Goal: Information Seeking & Learning: Learn about a topic

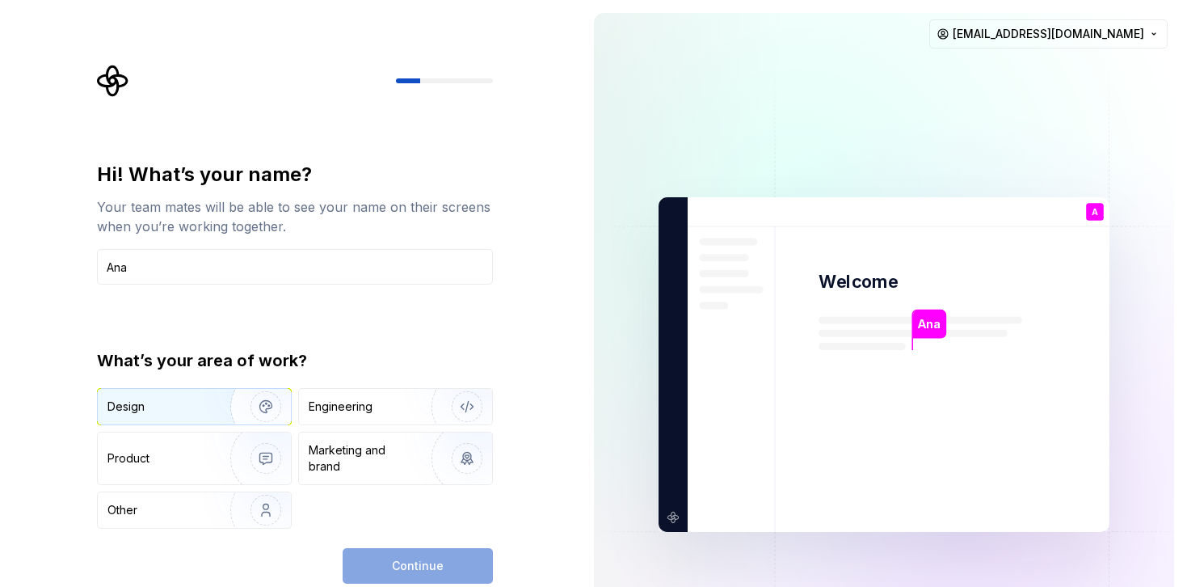
type input "Ana"
click at [178, 410] on div "Design" at bounding box center [158, 406] width 102 height 16
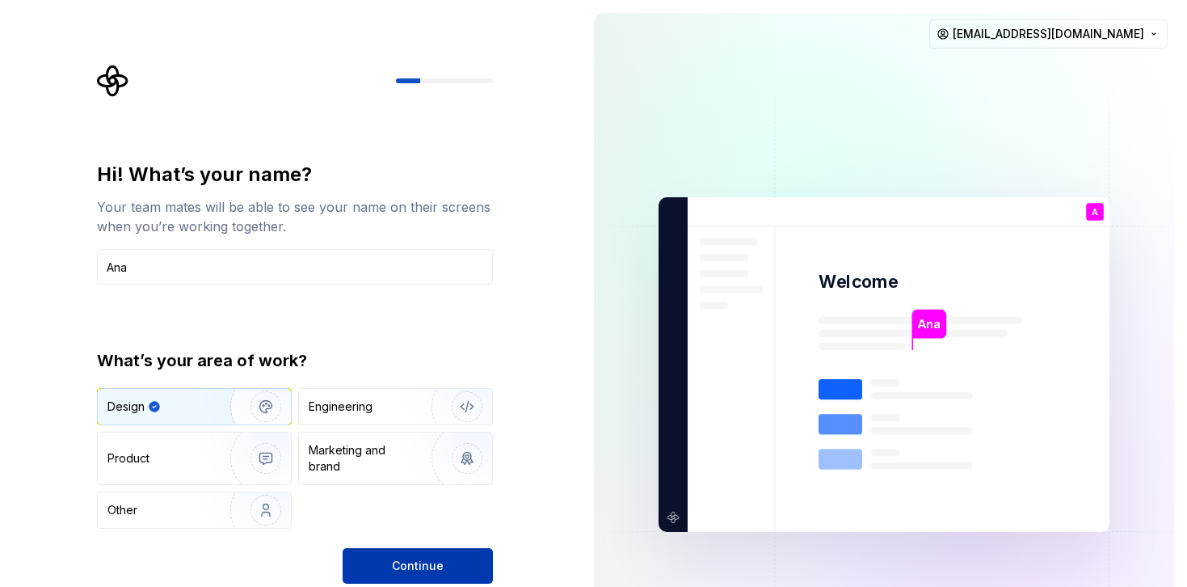
click at [437, 562] on span "Continue" at bounding box center [418, 566] width 52 height 16
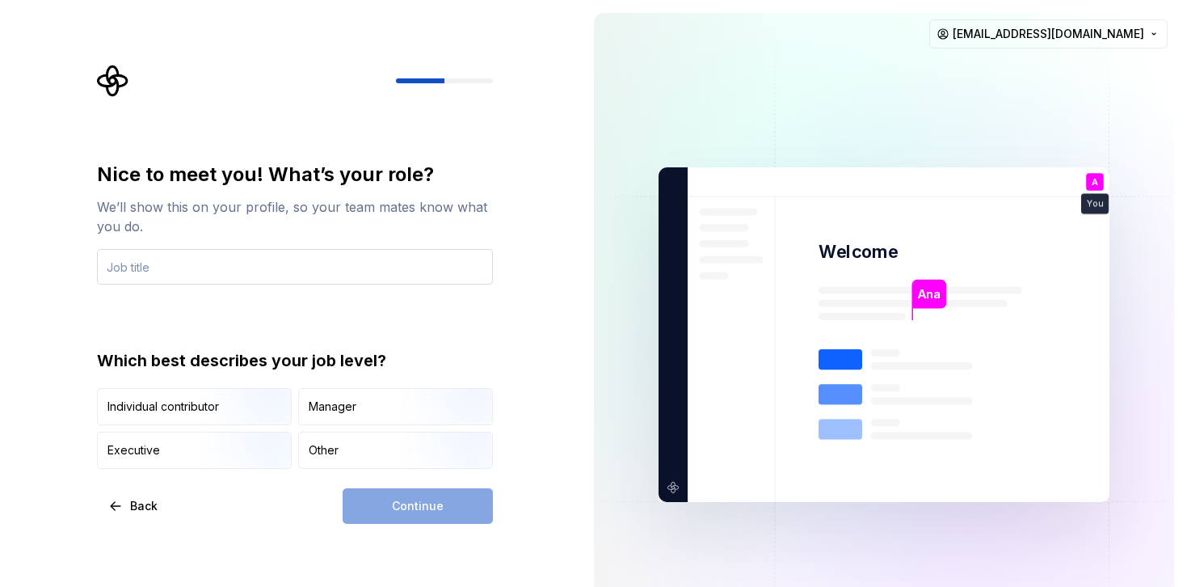
click at [116, 270] on input "text" at bounding box center [295, 267] width 396 height 36
click at [213, 271] on input "Design System Manager" at bounding box center [295, 267] width 396 height 36
click at [163, 315] on div "Nice to meet you! What’s your role? We’ll show this on your profile, so your te…" at bounding box center [295, 315] width 396 height 307
drag, startPoint x: 164, startPoint y: 364, endPoint x: 335, endPoint y: 366, distance: 171.3
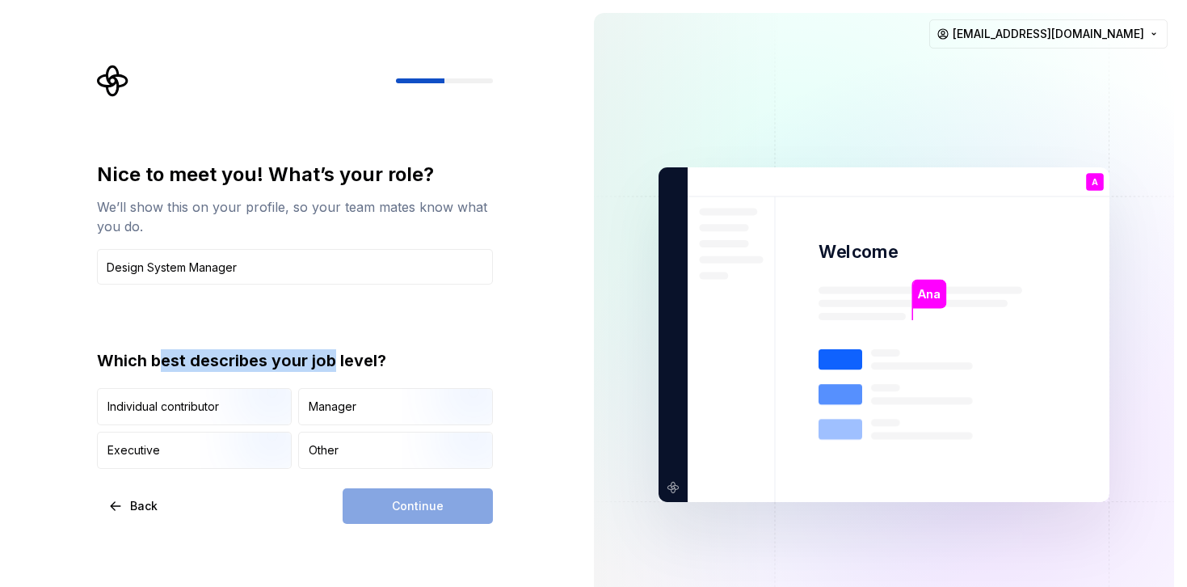
click at [334, 356] on div "Which best describes your job level?" at bounding box center [295, 360] width 396 height 23
click at [371, 407] on div "Manager" at bounding box center [395, 407] width 193 height 36
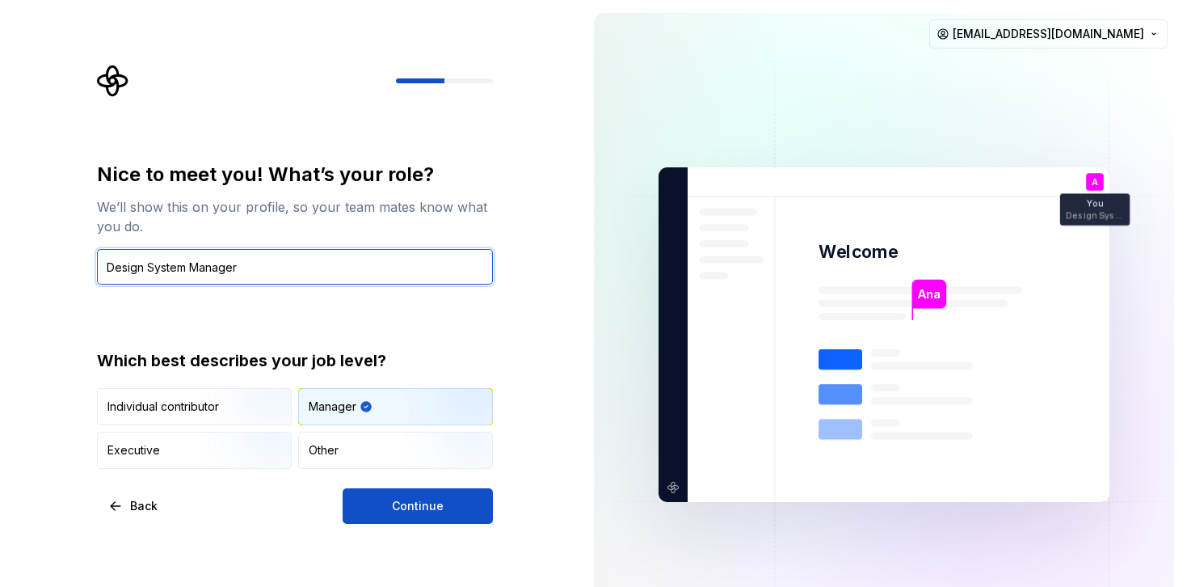
drag, startPoint x: 191, startPoint y: 267, endPoint x: 284, endPoint y: 270, distance: 93.8
click at [284, 270] on input "Design System Manager" at bounding box center [295, 267] width 396 height 36
type input "Design System Designer"
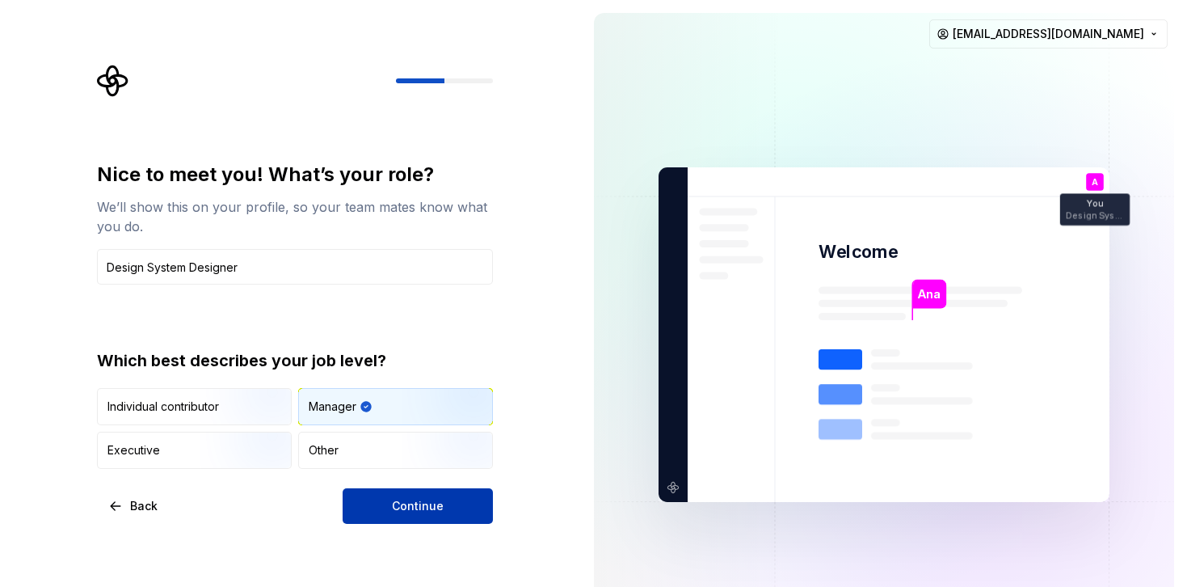
click at [439, 506] on span "Continue" at bounding box center [418, 506] width 52 height 16
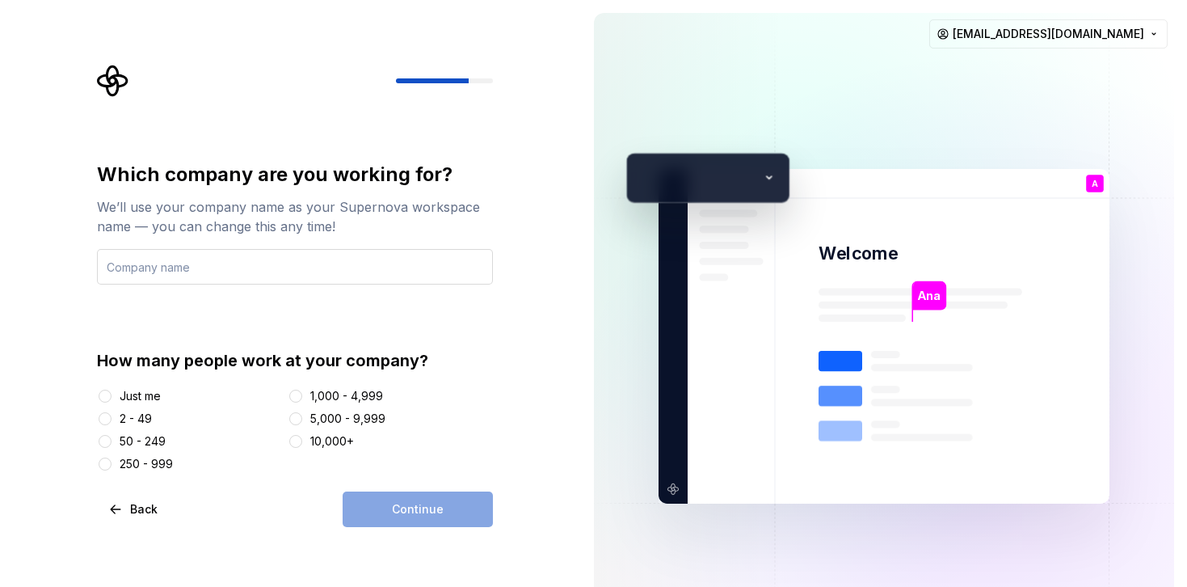
click at [141, 275] on input "text" at bounding box center [295, 267] width 396 height 36
click at [131, 269] on input "text" at bounding box center [295, 267] width 396 height 36
type input "Coffee"
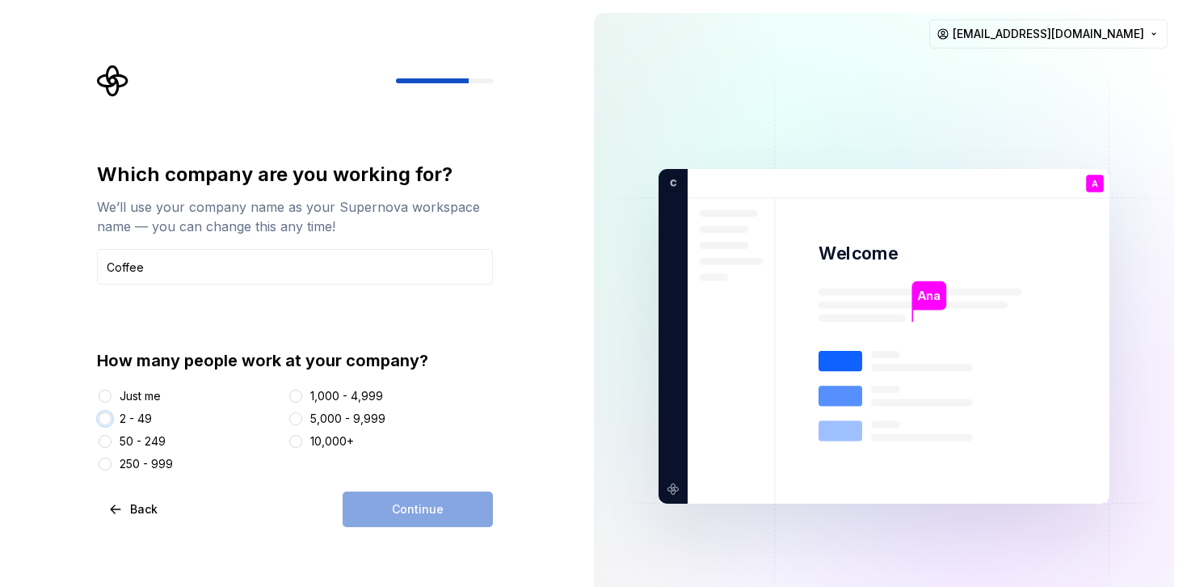
click at [107, 417] on button "2 - 49" at bounding box center [105, 418] width 13 height 13
drag, startPoint x: 431, startPoint y: 512, endPoint x: 439, endPoint y: 521, distance: 12.0
click at [431, 512] on span "Continue" at bounding box center [418, 509] width 52 height 16
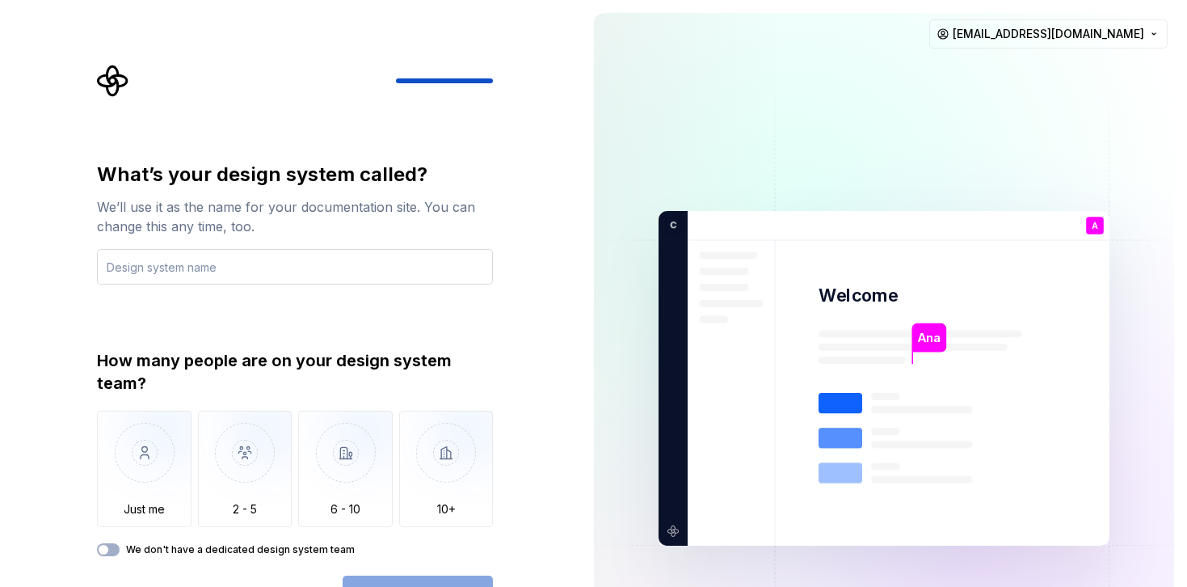
click at [133, 272] on input "text" at bounding box center [295, 267] width 396 height 36
click at [149, 267] on input "text" at bounding box center [295, 267] width 396 height 36
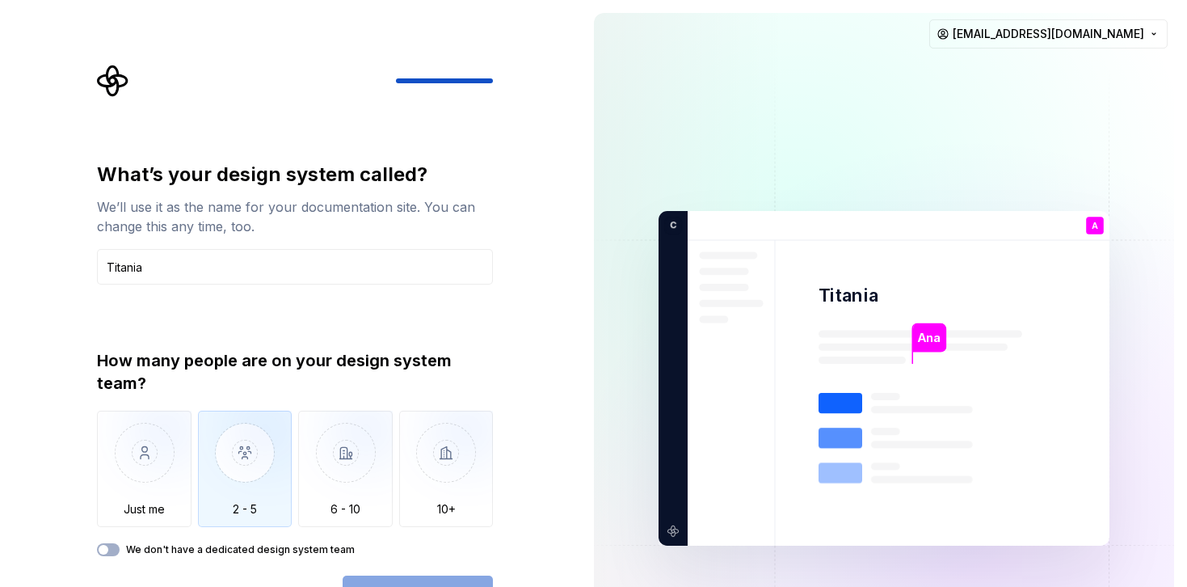
type input "Titania"
click at [244, 465] on img "button" at bounding box center [245, 464] width 95 height 108
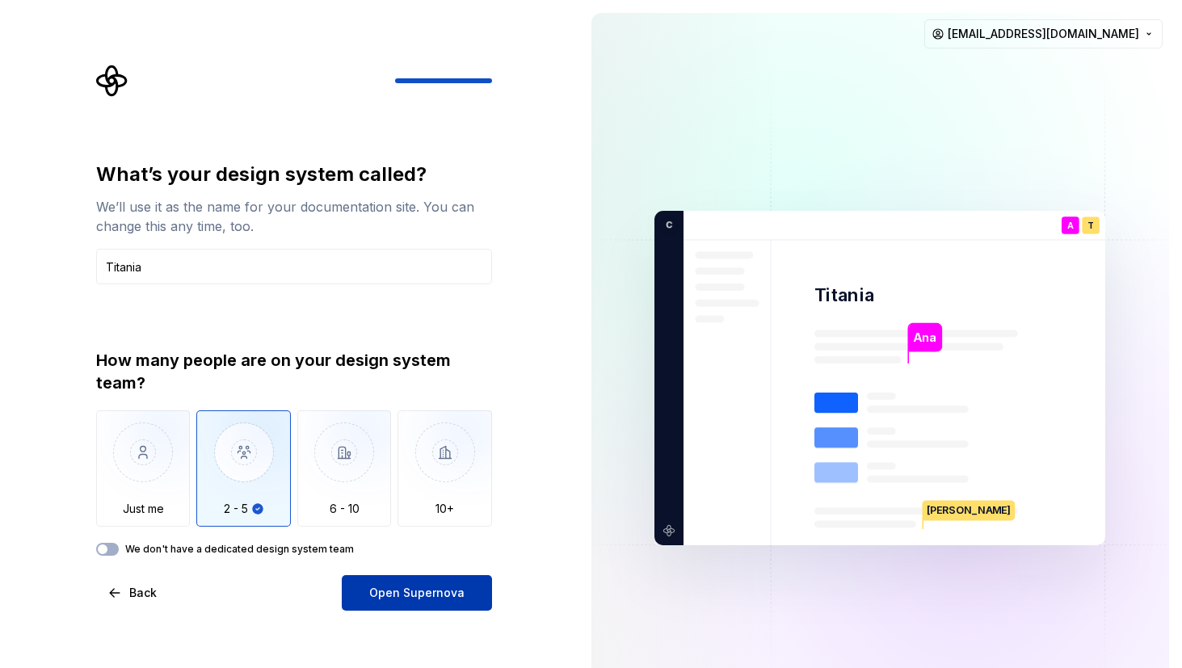
click at [412, 586] on span "Open Supernova" at bounding box center [416, 593] width 95 height 16
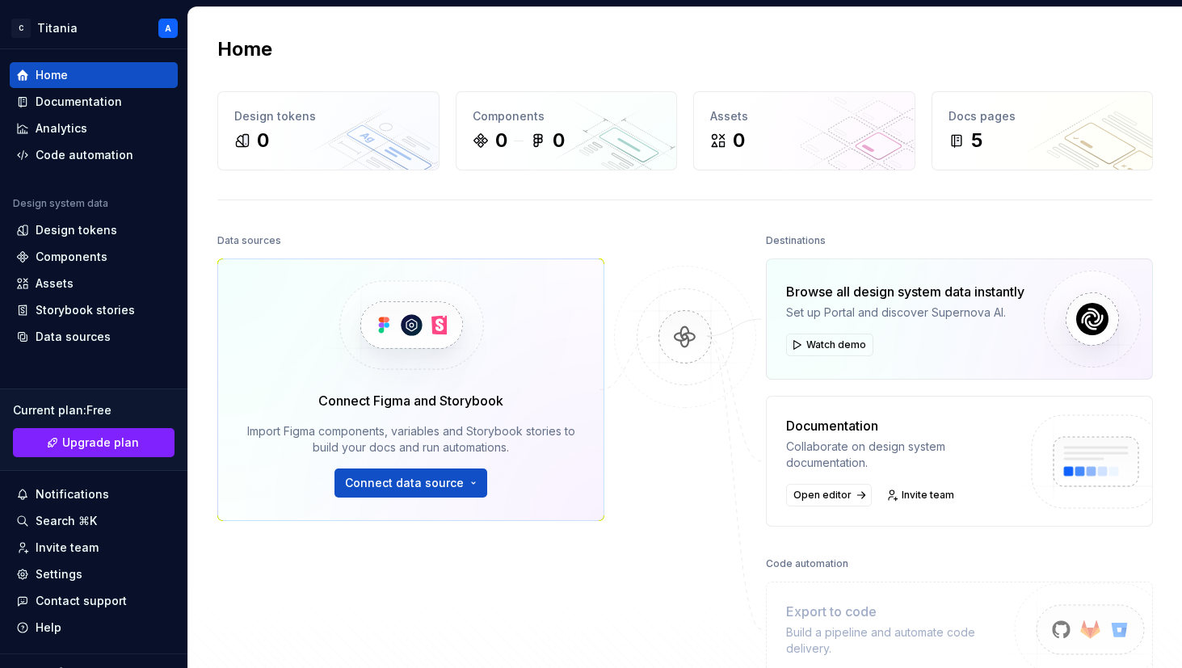
drag, startPoint x: 657, startPoint y: 484, endPoint x: 619, endPoint y: 482, distance: 38.0
click at [657, 484] on div at bounding box center [685, 453] width 162 height 448
click at [449, 482] on span "Connect data source" at bounding box center [404, 483] width 119 height 16
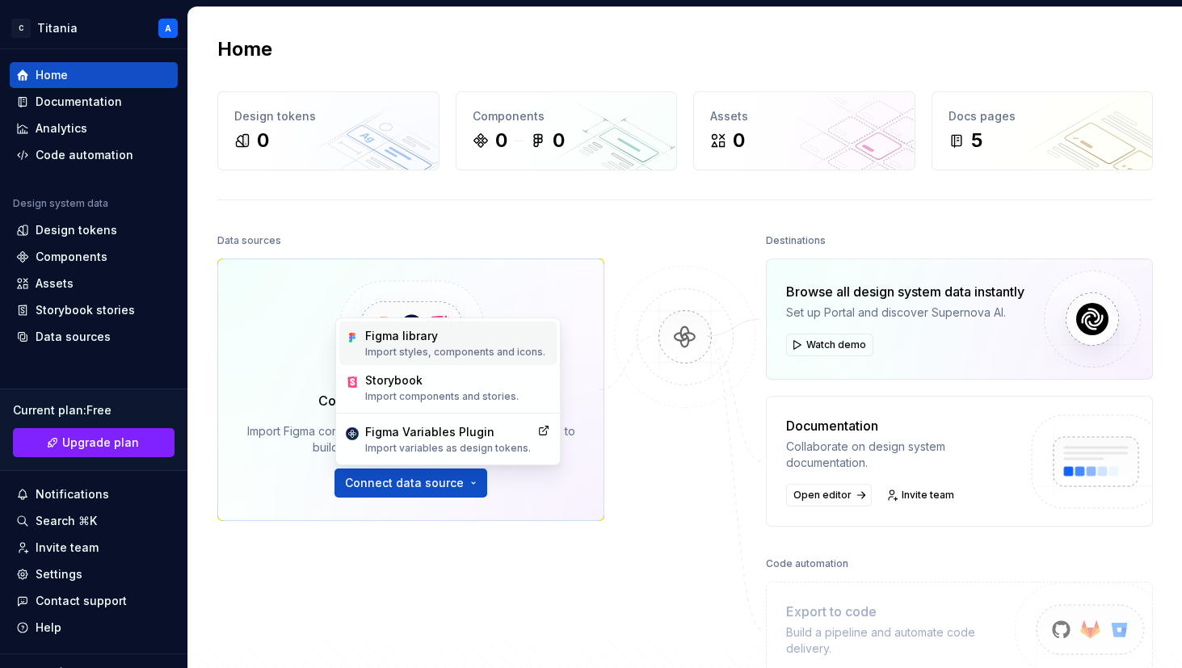
click at [442, 353] on p "Import styles, components and icons." at bounding box center [455, 352] width 180 height 13
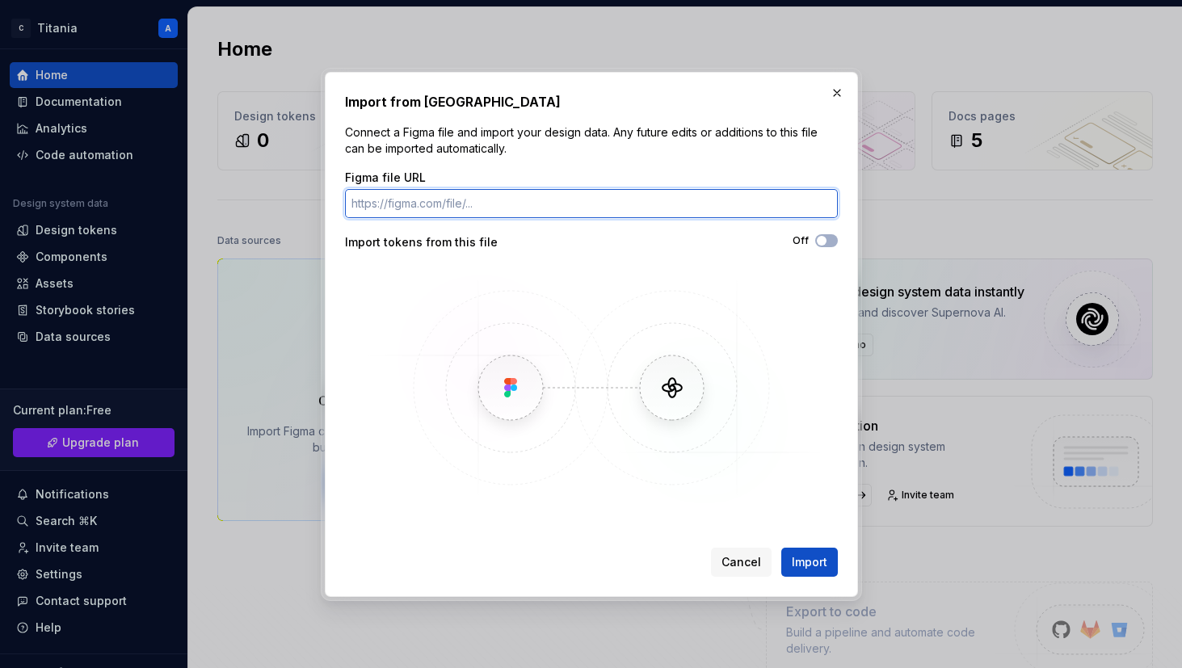
click at [418, 204] on input "Figma file URL" at bounding box center [591, 203] width 493 height 29
paste input "[URL][DOMAIN_NAME]"
type input "[URL][DOMAIN_NAME]"
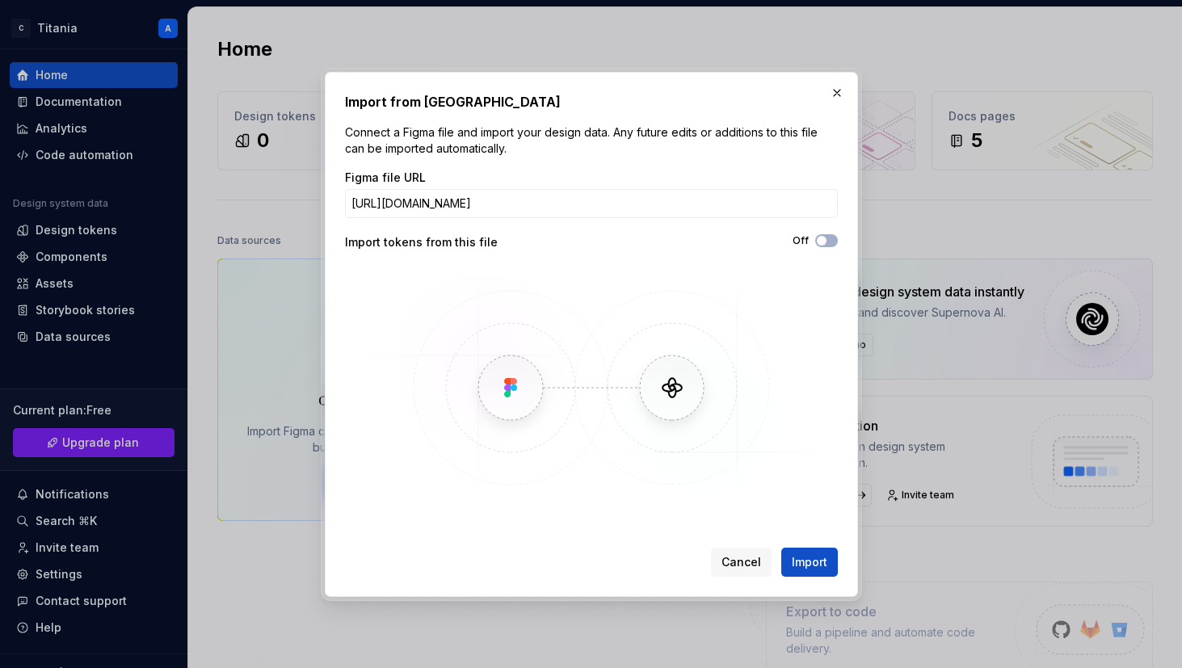
drag, startPoint x: 829, startPoint y: 242, endPoint x: 842, endPoint y: 248, distance: 14.5
click at [829, 242] on button "Off" at bounding box center [826, 240] width 23 height 13
click at [810, 566] on span "Import" at bounding box center [810, 562] width 36 height 16
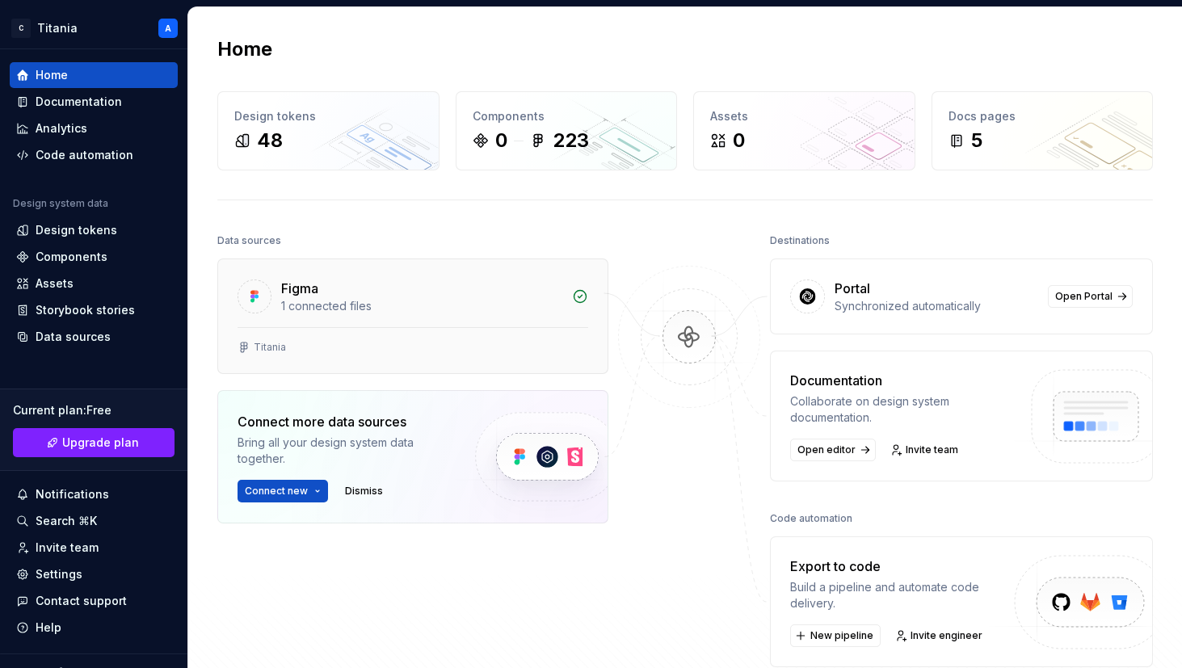
click at [457, 312] on div "1 connected files" at bounding box center [421, 306] width 281 height 16
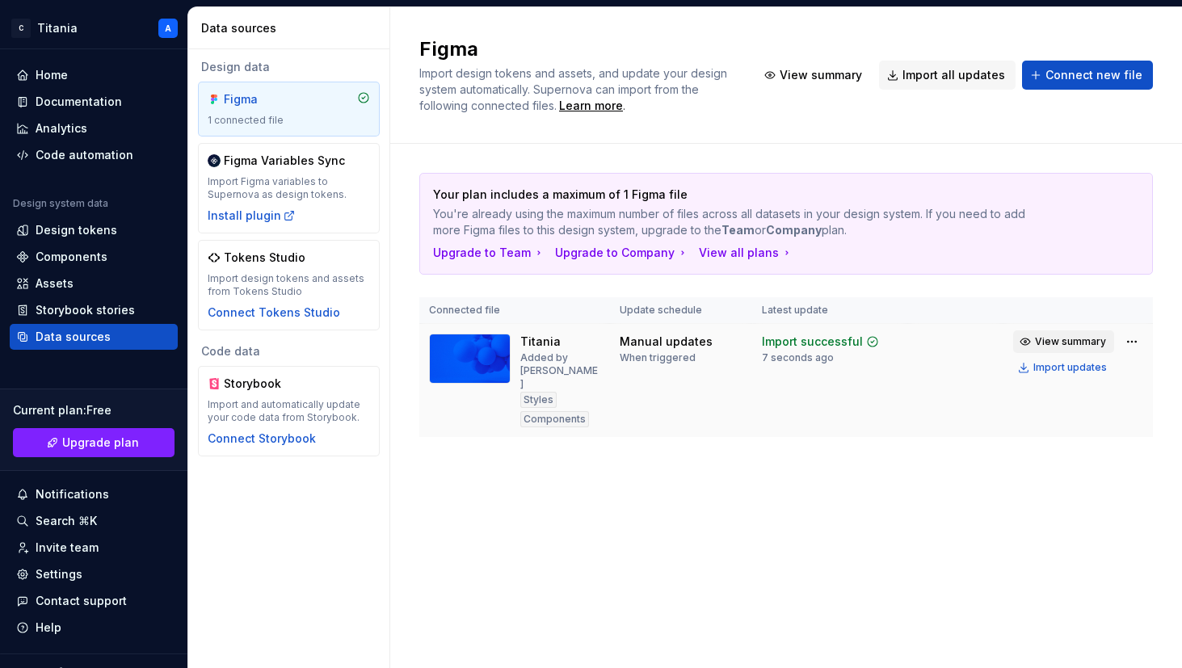
click at [1042, 343] on span "View summary" at bounding box center [1070, 341] width 71 height 13
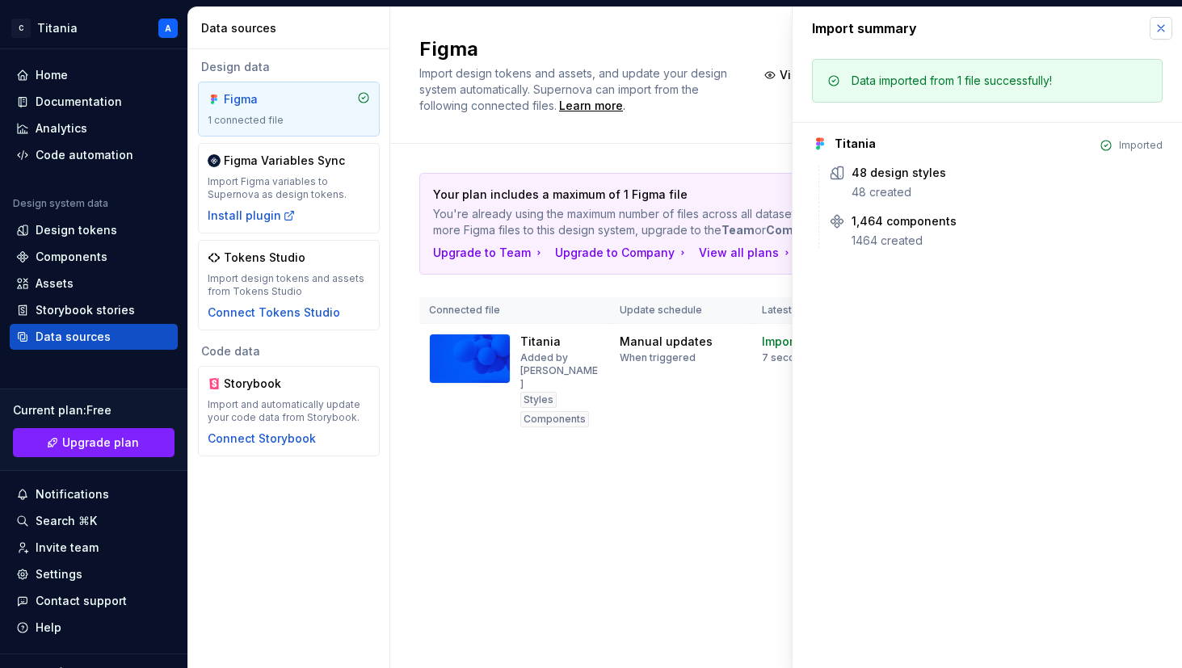
click at [1160, 28] on button "button" at bounding box center [1161, 28] width 23 height 23
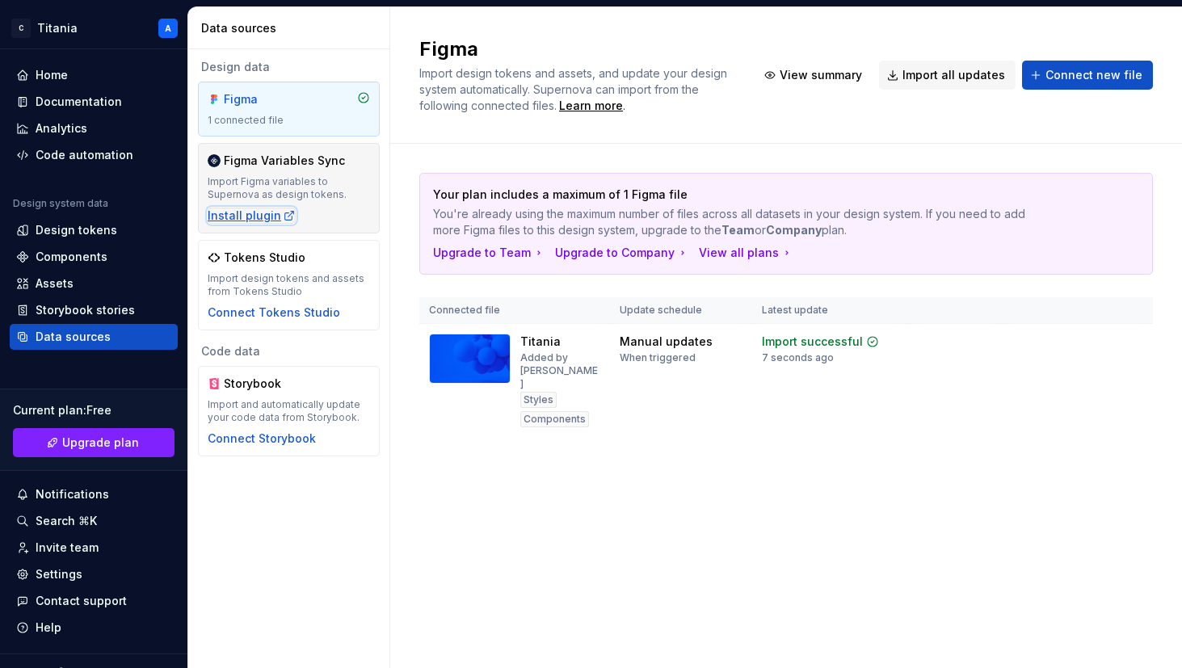
click at [252, 215] on div "Install plugin" at bounding box center [252, 216] width 88 height 16
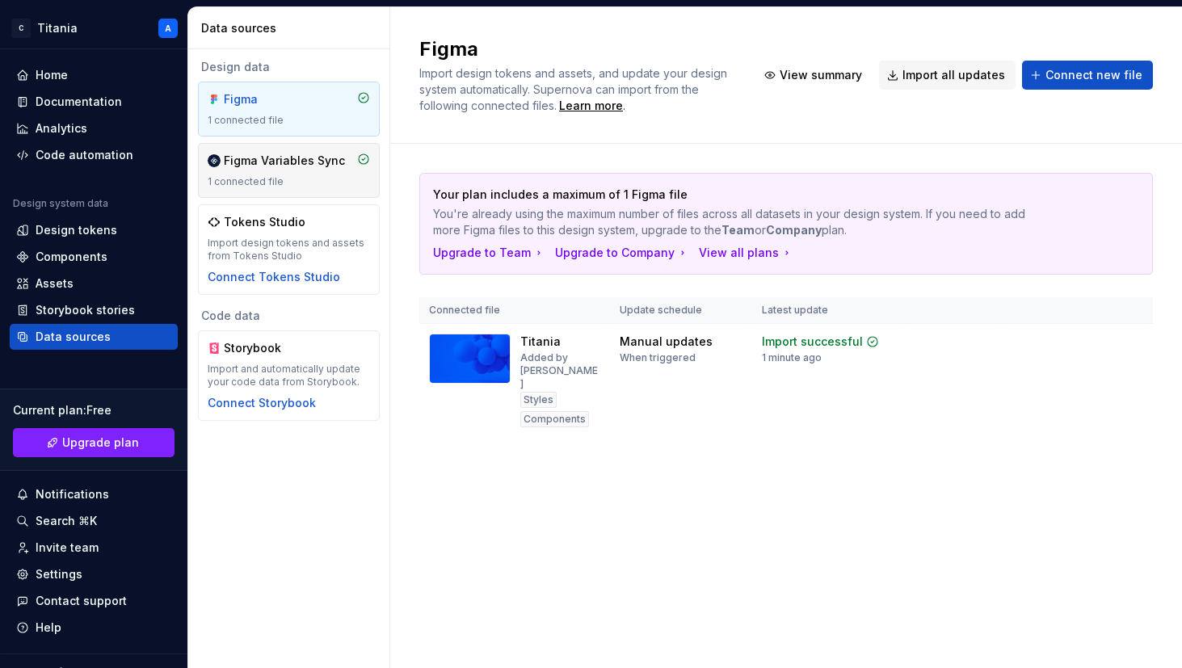
click at [315, 183] on div "1 connected file" at bounding box center [289, 181] width 162 height 13
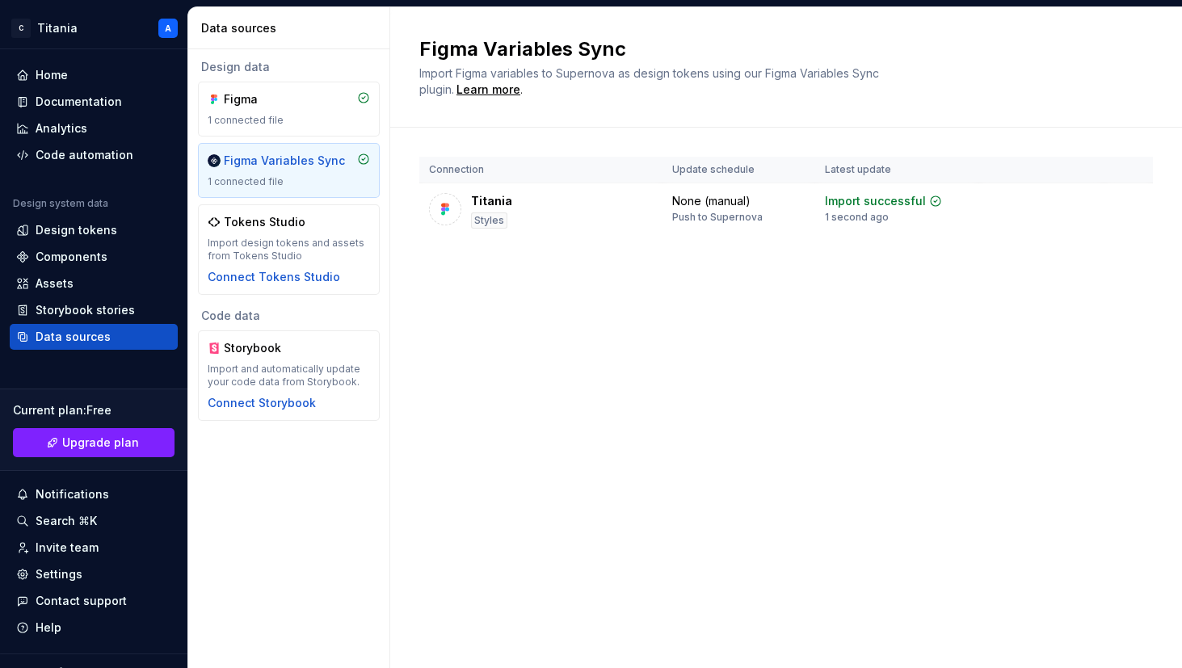
click at [795, 339] on div "Figma Variables Sync Import Figma variables to Supernova as design tokens using…" at bounding box center [786, 337] width 792 height 661
click at [326, 221] on div "Tokens Studio" at bounding box center [289, 222] width 162 height 16
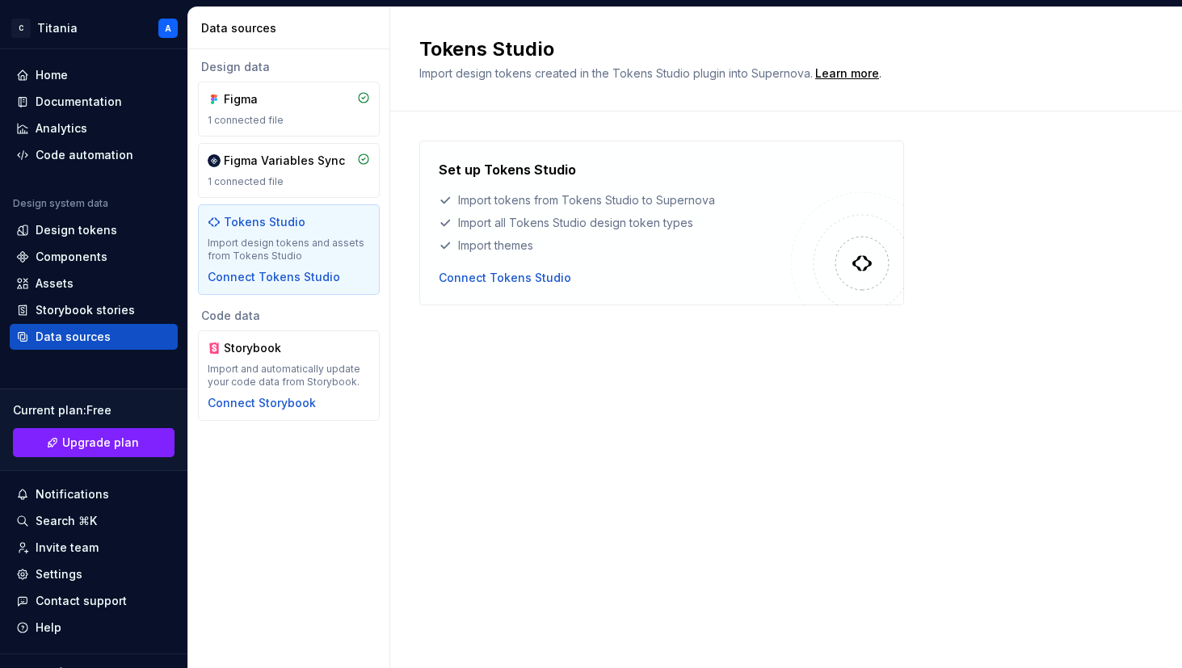
drag, startPoint x: 516, startPoint y: 394, endPoint x: 513, endPoint y: 364, distance: 30.0
click at [516, 394] on div "Tokens Studio Import design tokens created in the Tokens Studio plugin into Sup…" at bounding box center [786, 337] width 792 height 661
click at [72, 101] on div "Documentation" at bounding box center [79, 102] width 86 height 16
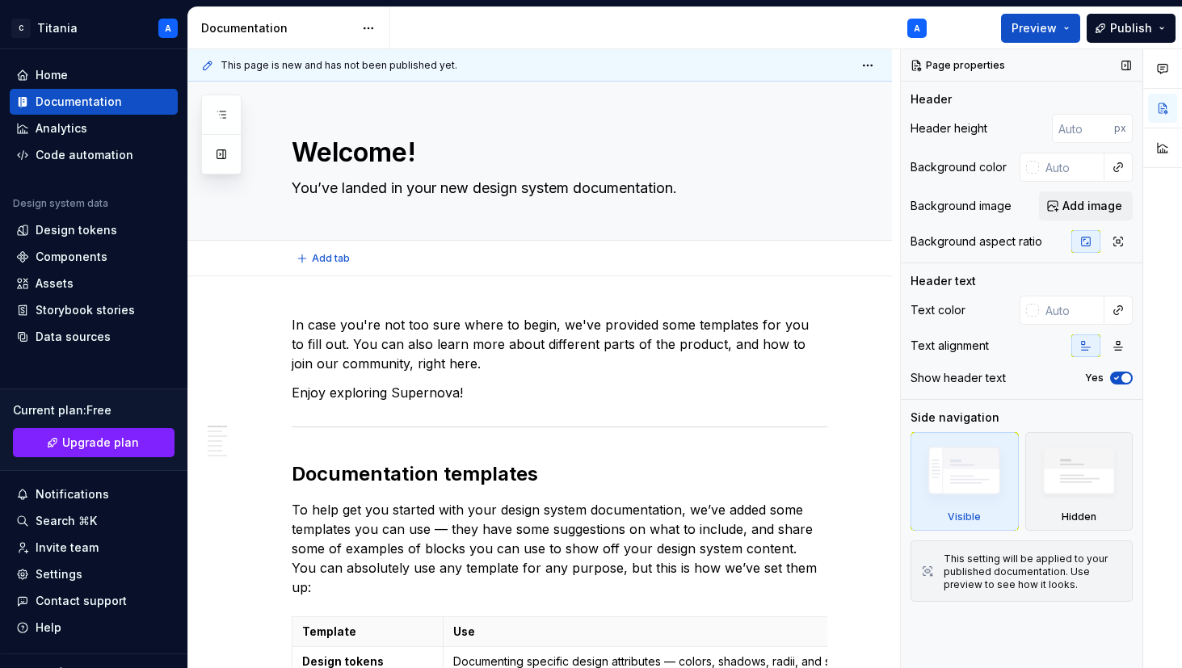
type textarea "*"
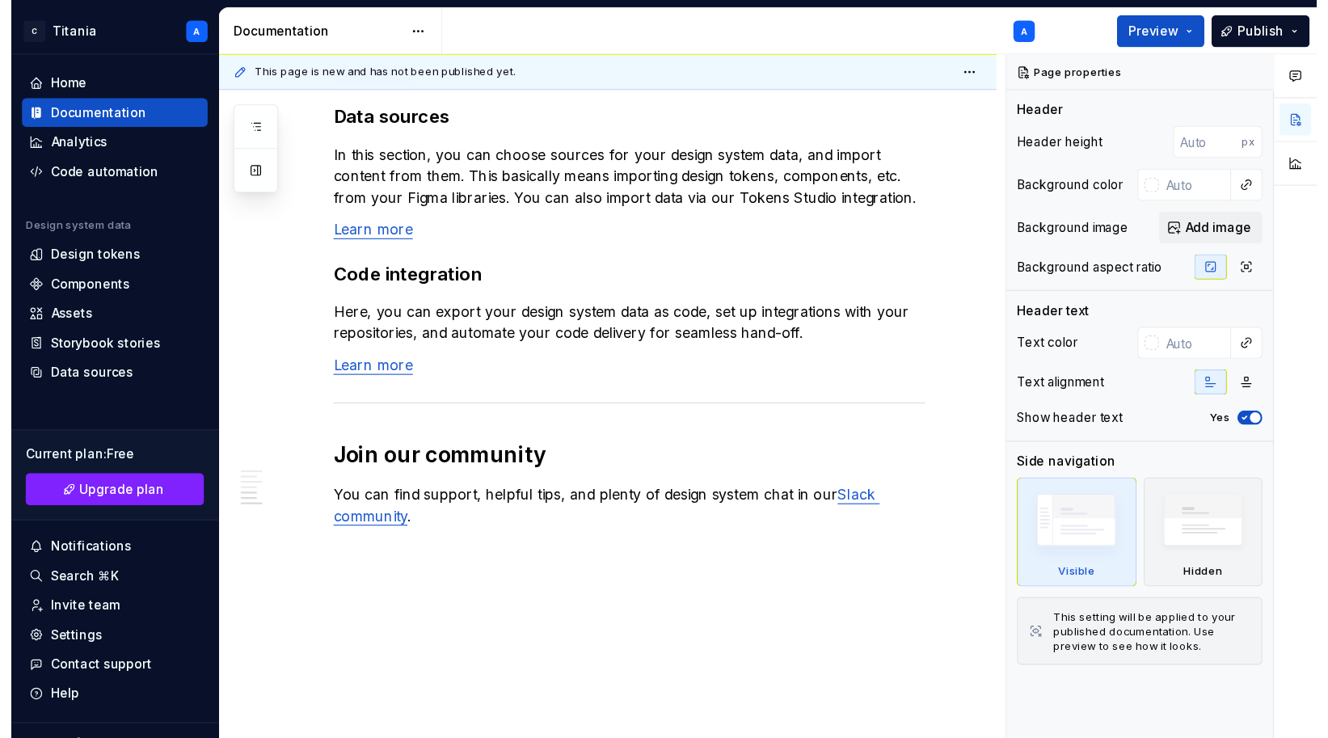
scroll to position [1423, 0]
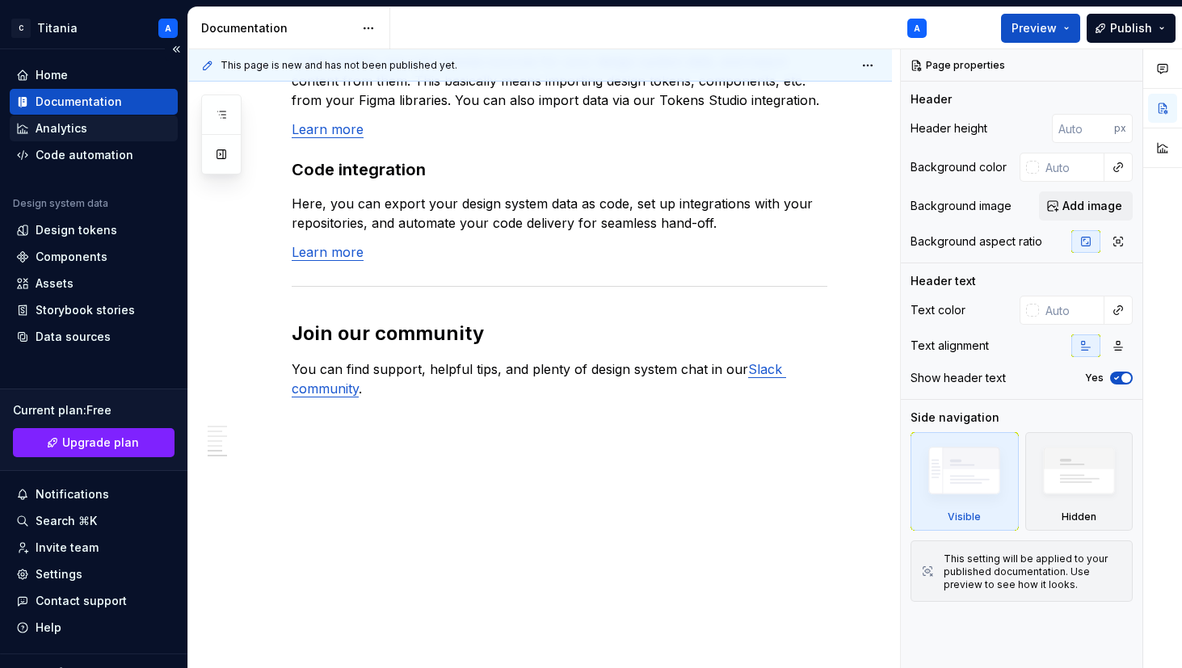
click at [44, 128] on div "Analytics" at bounding box center [62, 128] width 52 height 16
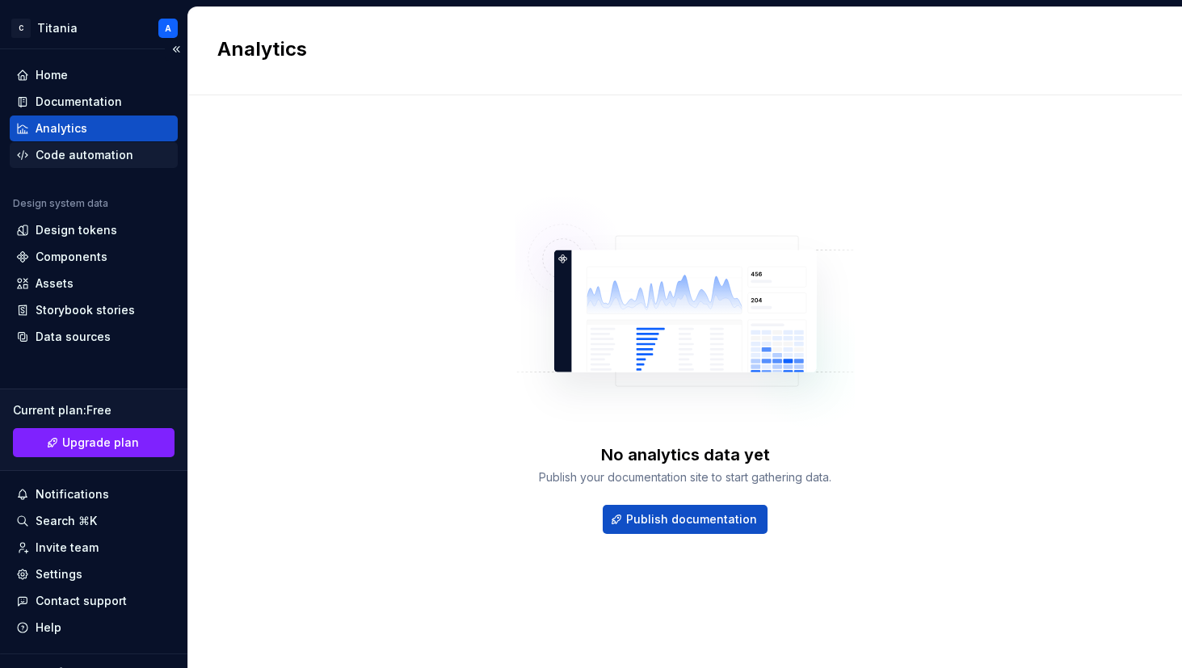
click at [57, 156] on div "Code automation" at bounding box center [85, 155] width 98 height 16
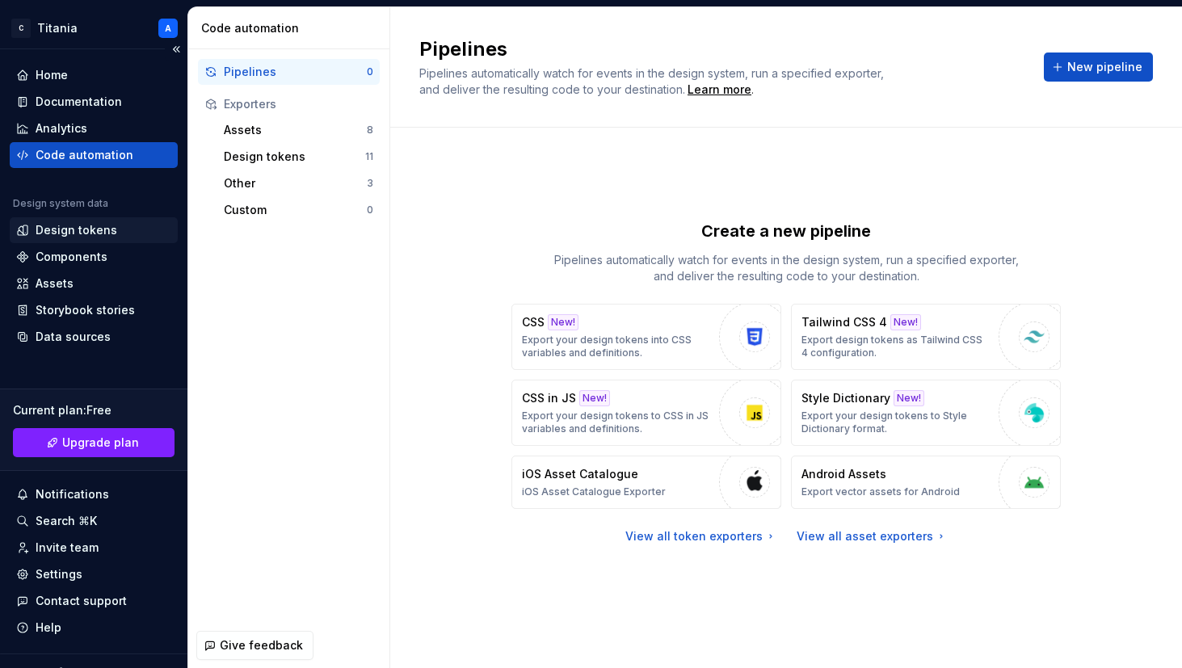
click at [61, 233] on div "Design tokens" at bounding box center [77, 230] width 82 height 16
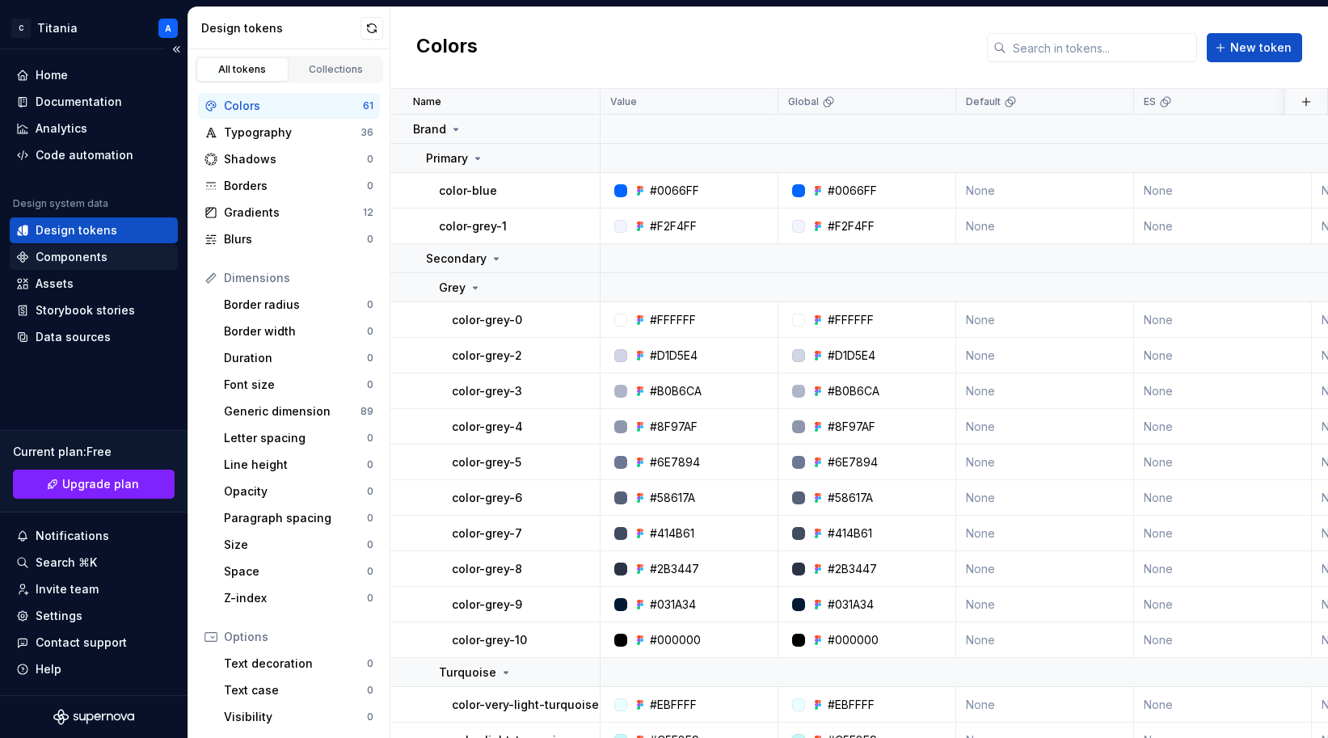
click at [60, 257] on div "Components" at bounding box center [72, 257] width 72 height 16
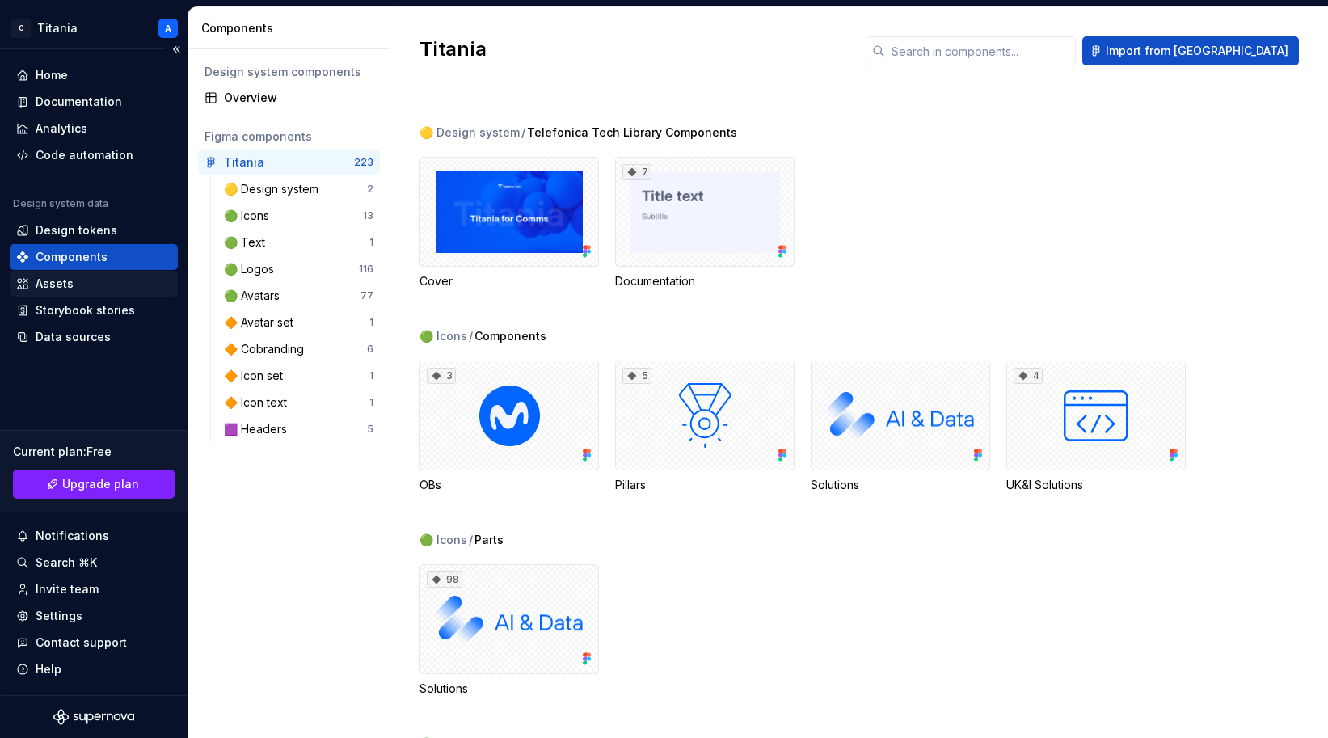
click at [57, 283] on div "Assets" at bounding box center [55, 284] width 38 height 16
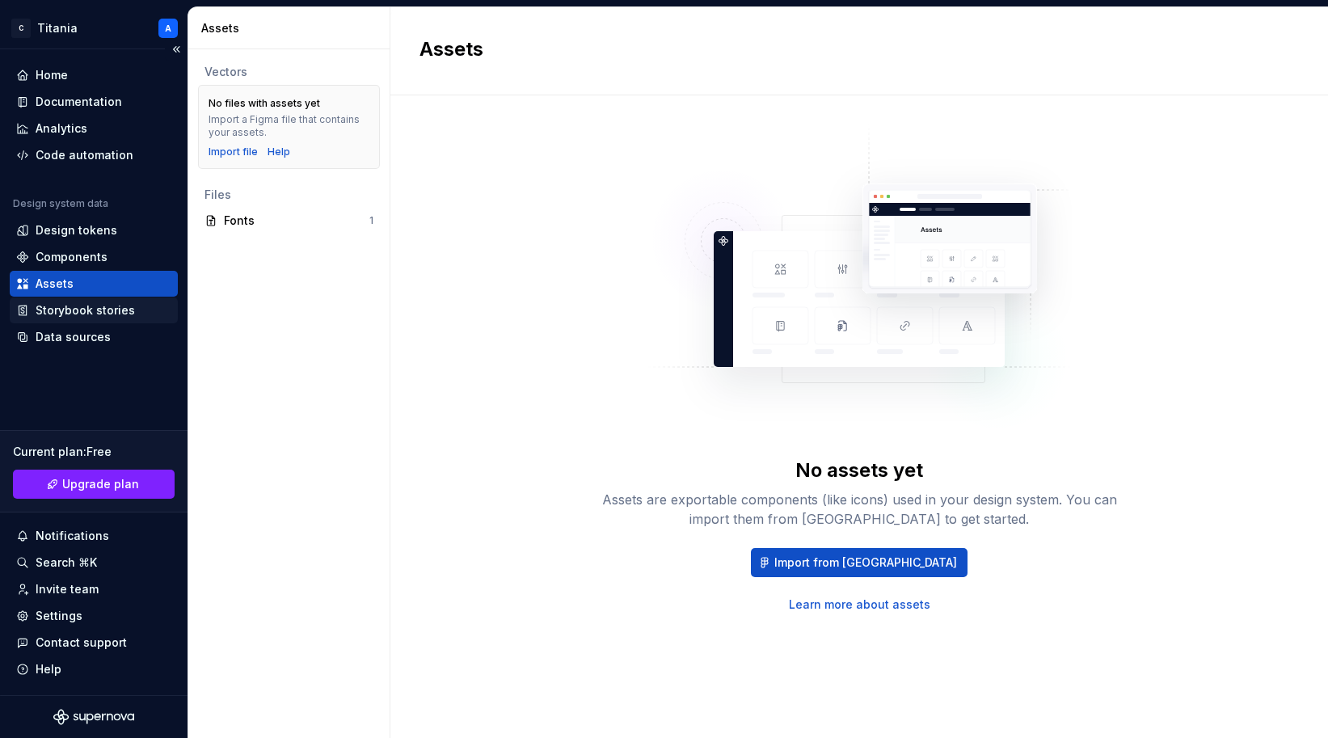
click at [59, 307] on div "Storybook stories" at bounding box center [85, 310] width 99 height 16
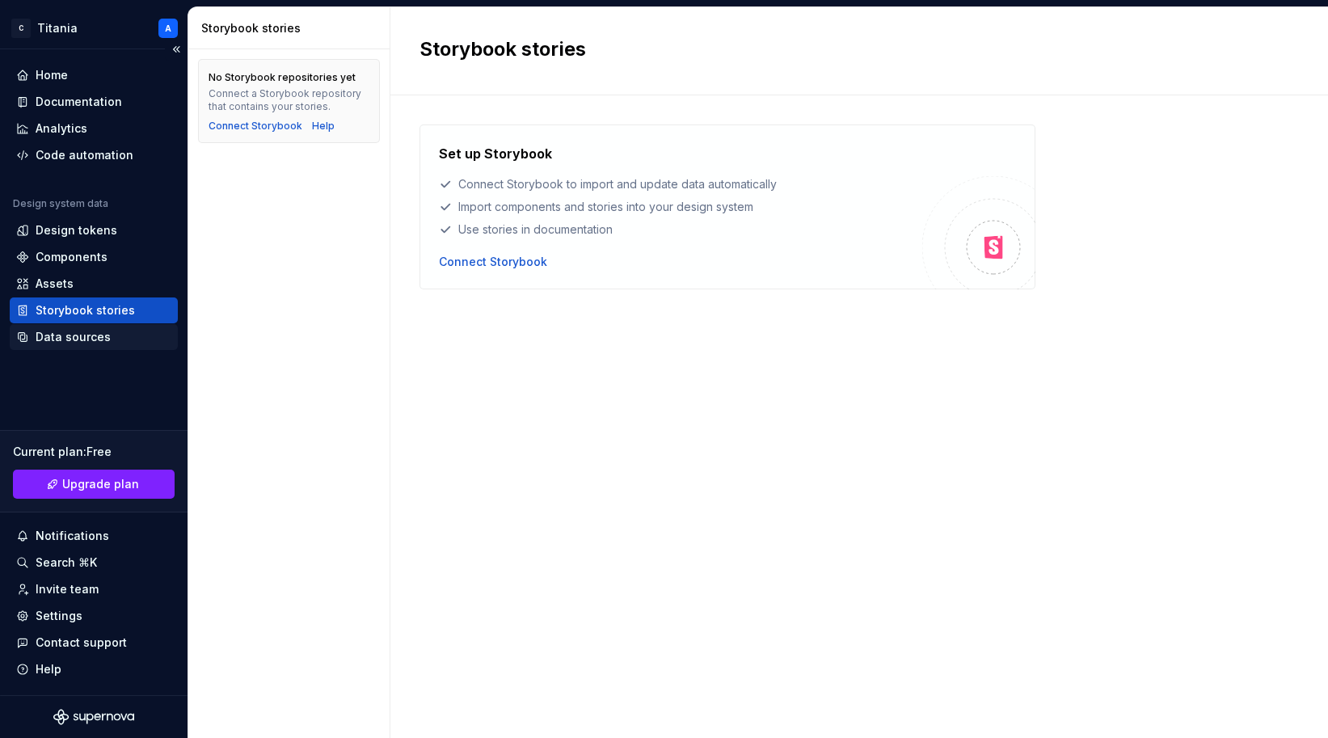
click at [58, 336] on div "Data sources" at bounding box center [73, 337] width 75 height 16
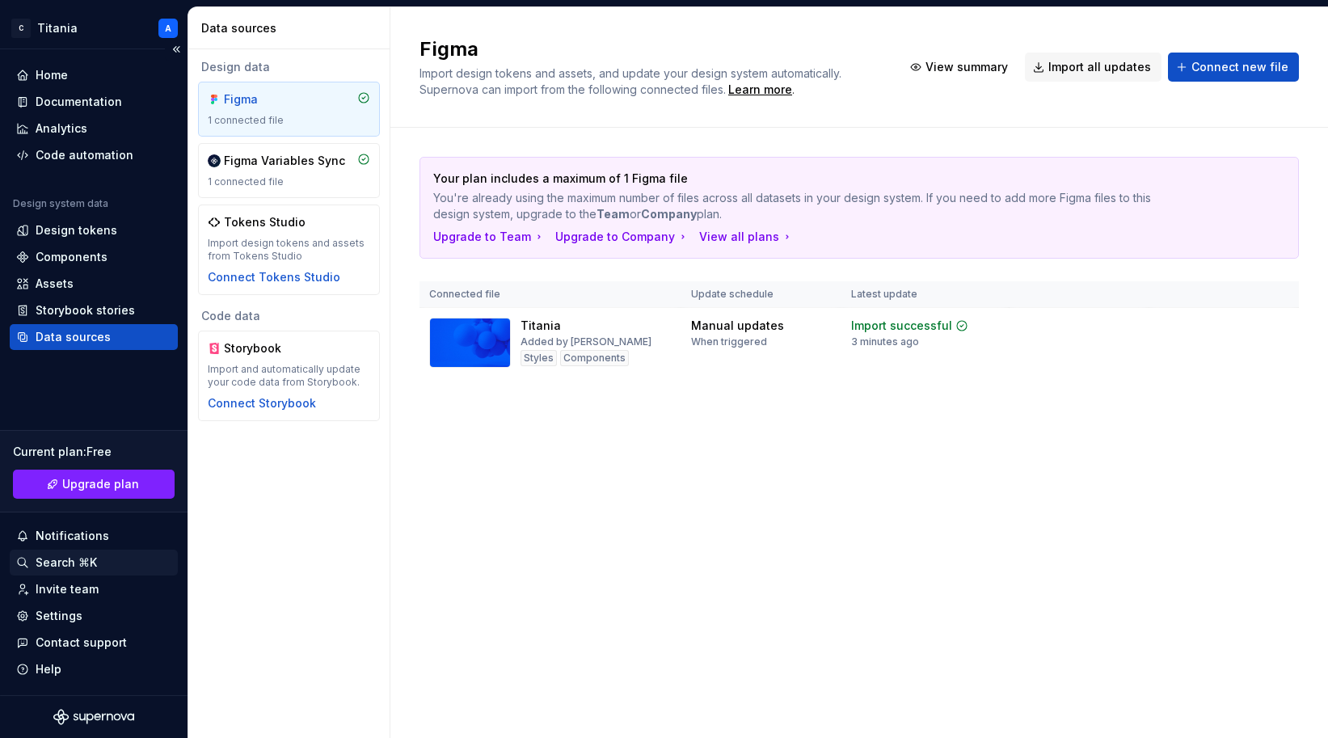
click at [56, 566] on div "Search ⌘K" at bounding box center [66, 562] width 61 height 16
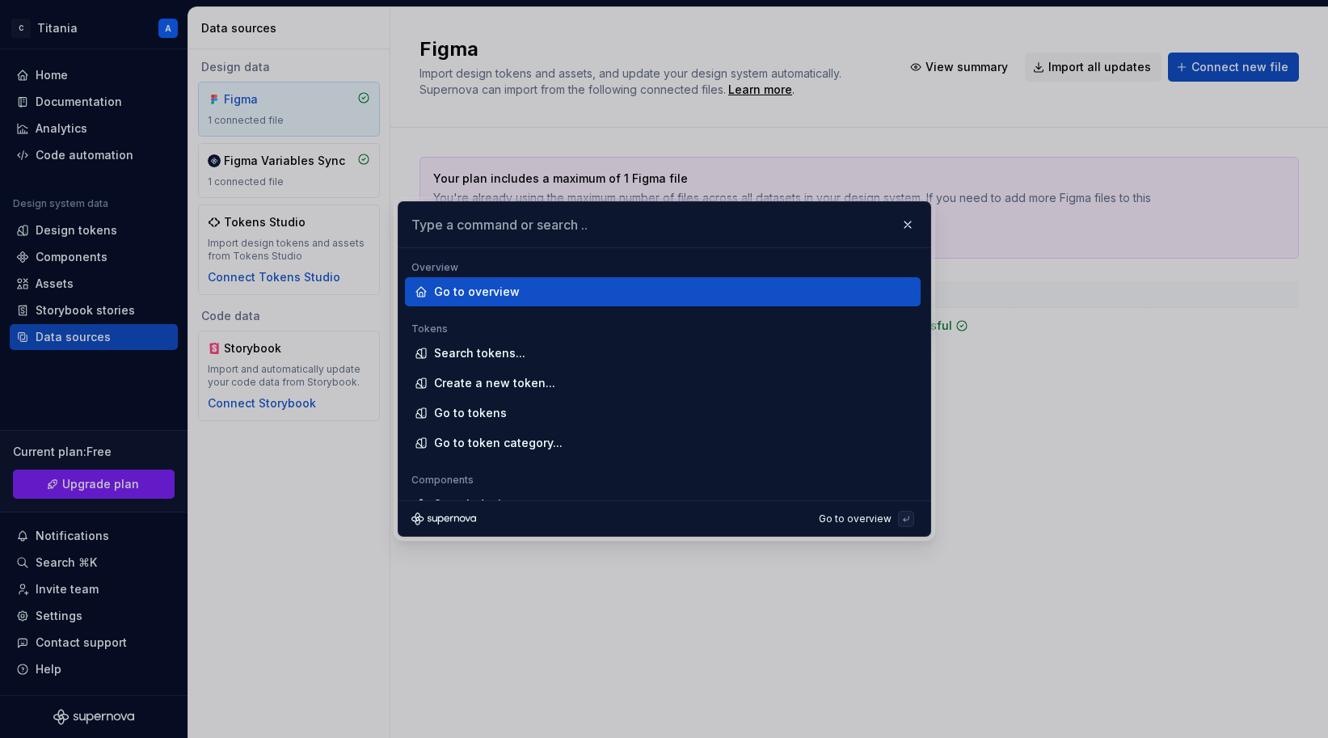
click at [435, 221] on input "text" at bounding box center [664, 224] width 532 height 45
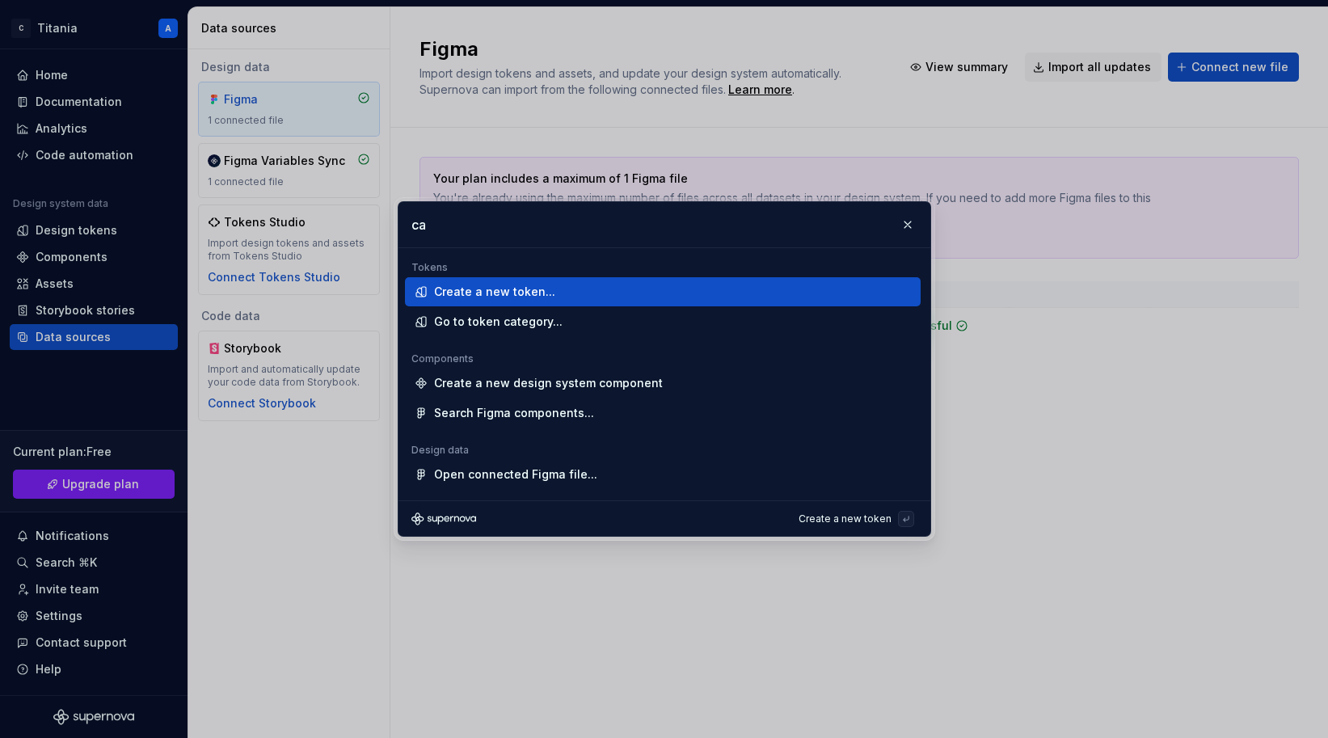
type input "c"
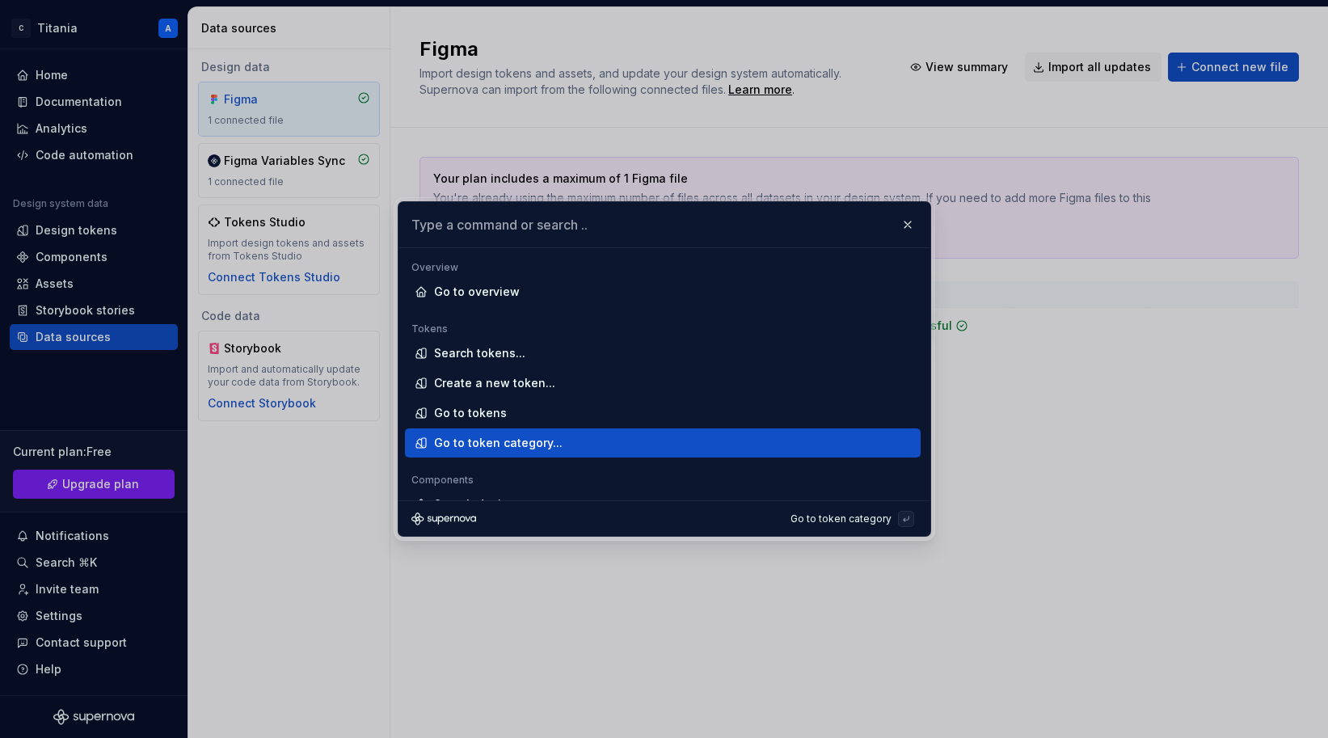
click at [488, 441] on div "Go to token category..." at bounding box center [498, 443] width 128 height 16
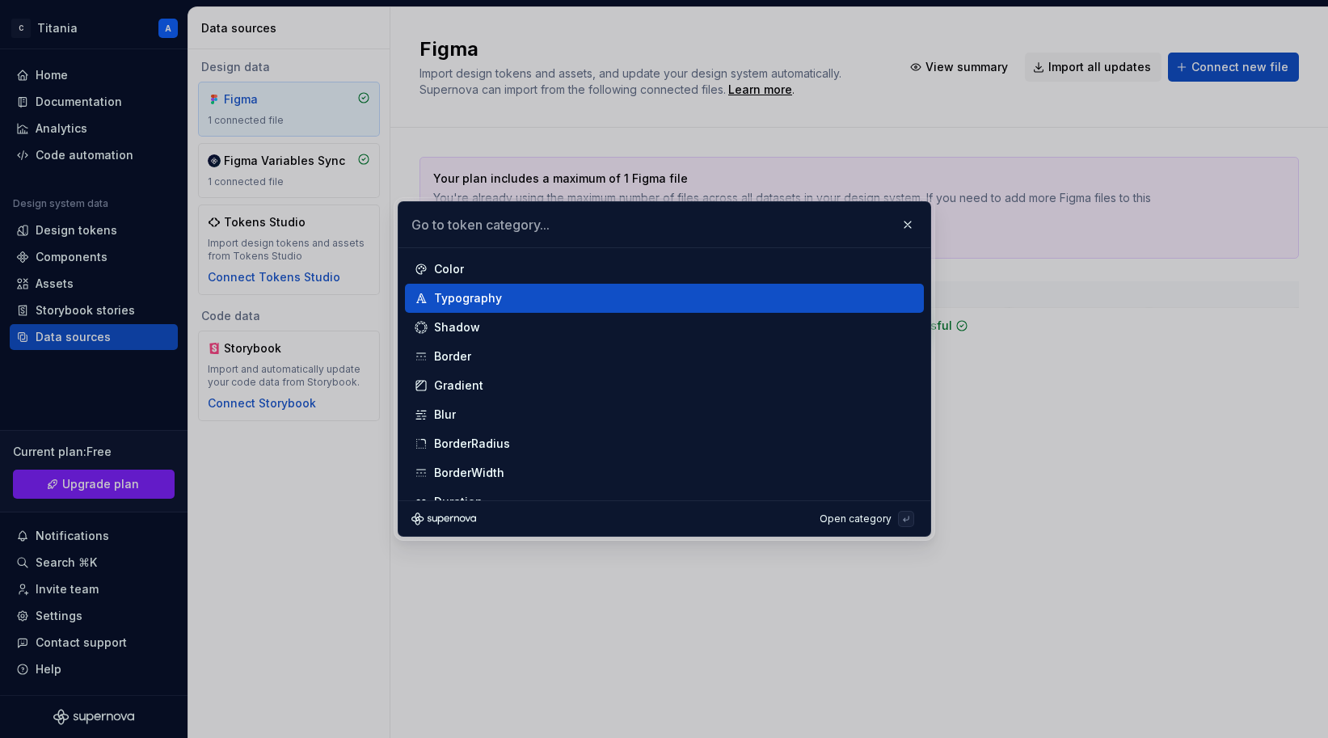
click at [504, 293] on div "Typography" at bounding box center [671, 298] width 474 height 16
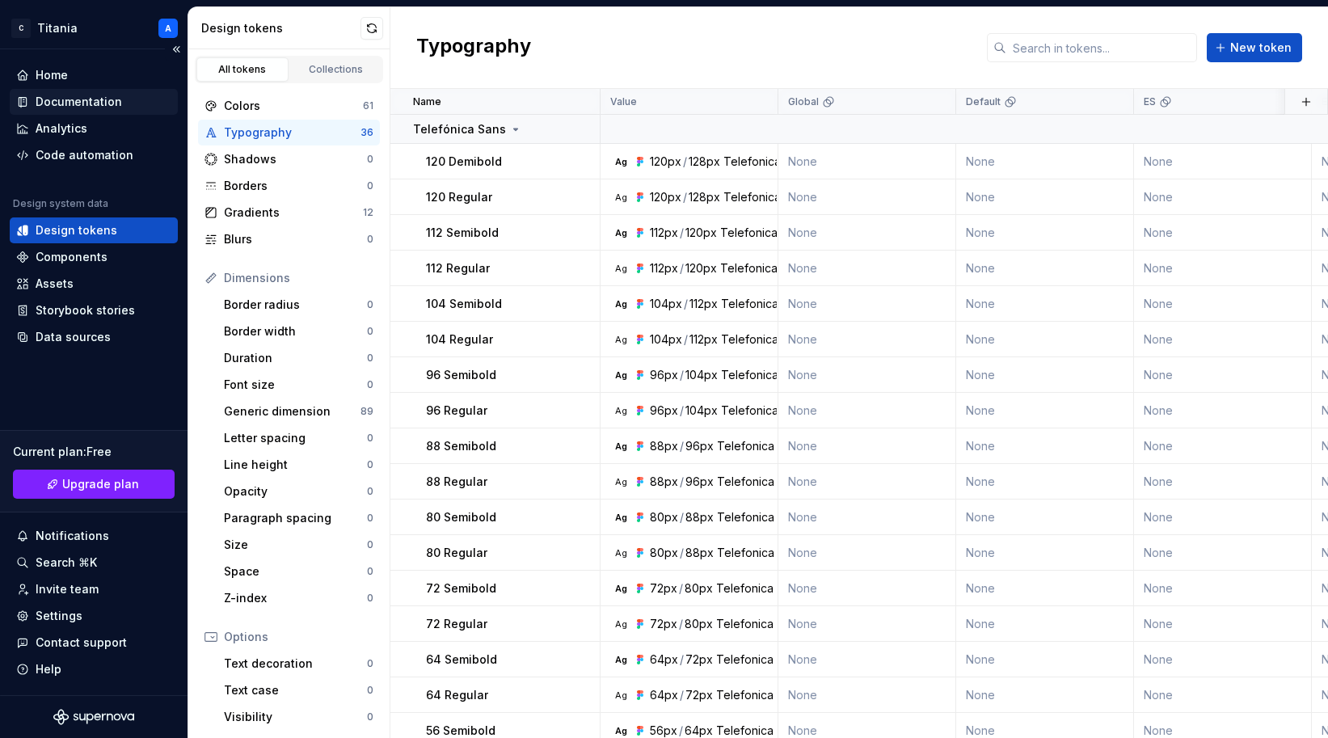
click at [63, 100] on div "Documentation" at bounding box center [79, 102] width 86 height 16
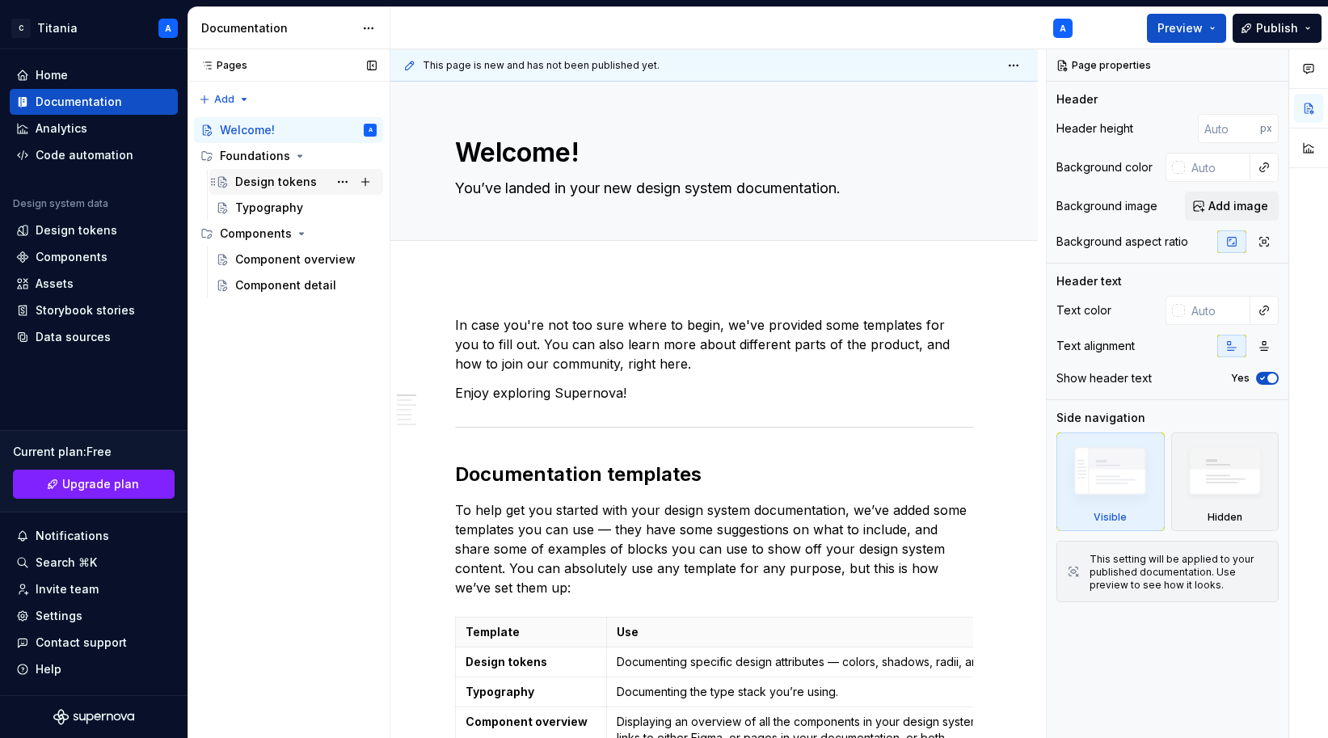
click at [250, 178] on div "Design tokens" at bounding box center [276, 182] width 82 height 16
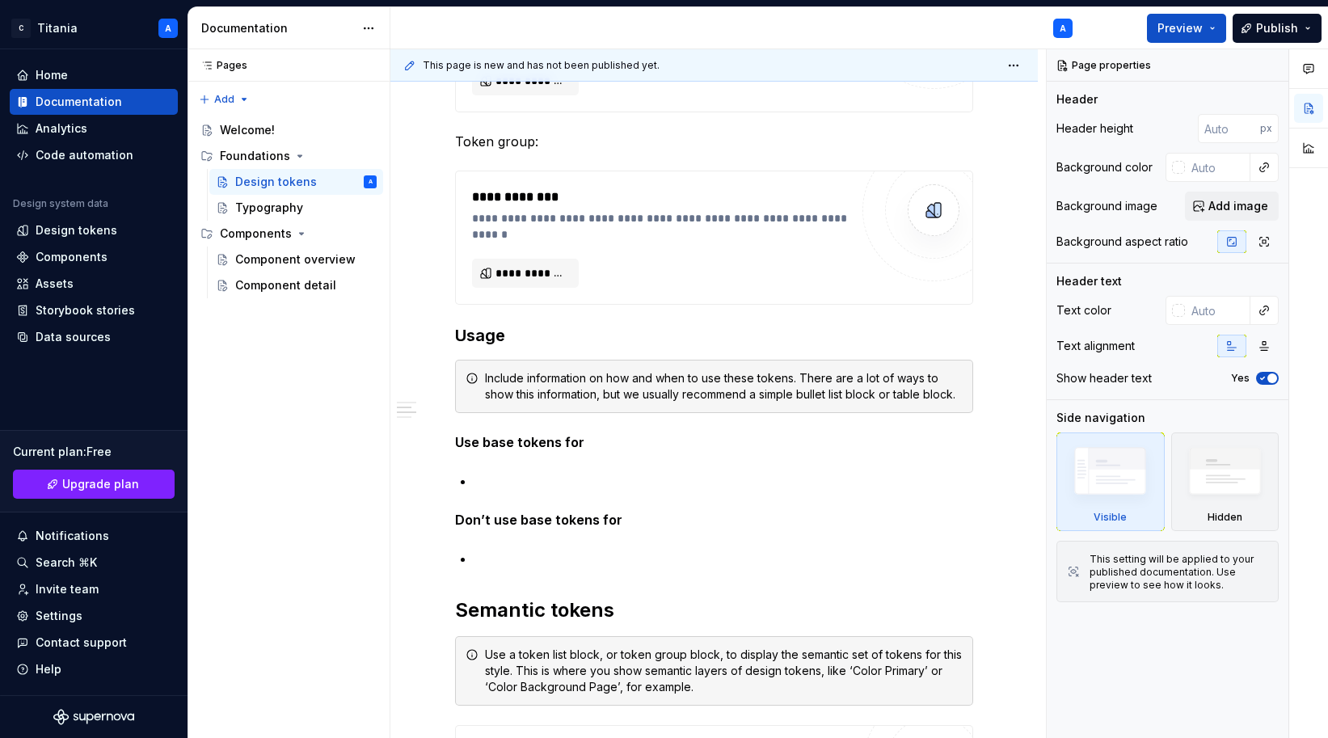
scroll to position [583, 0]
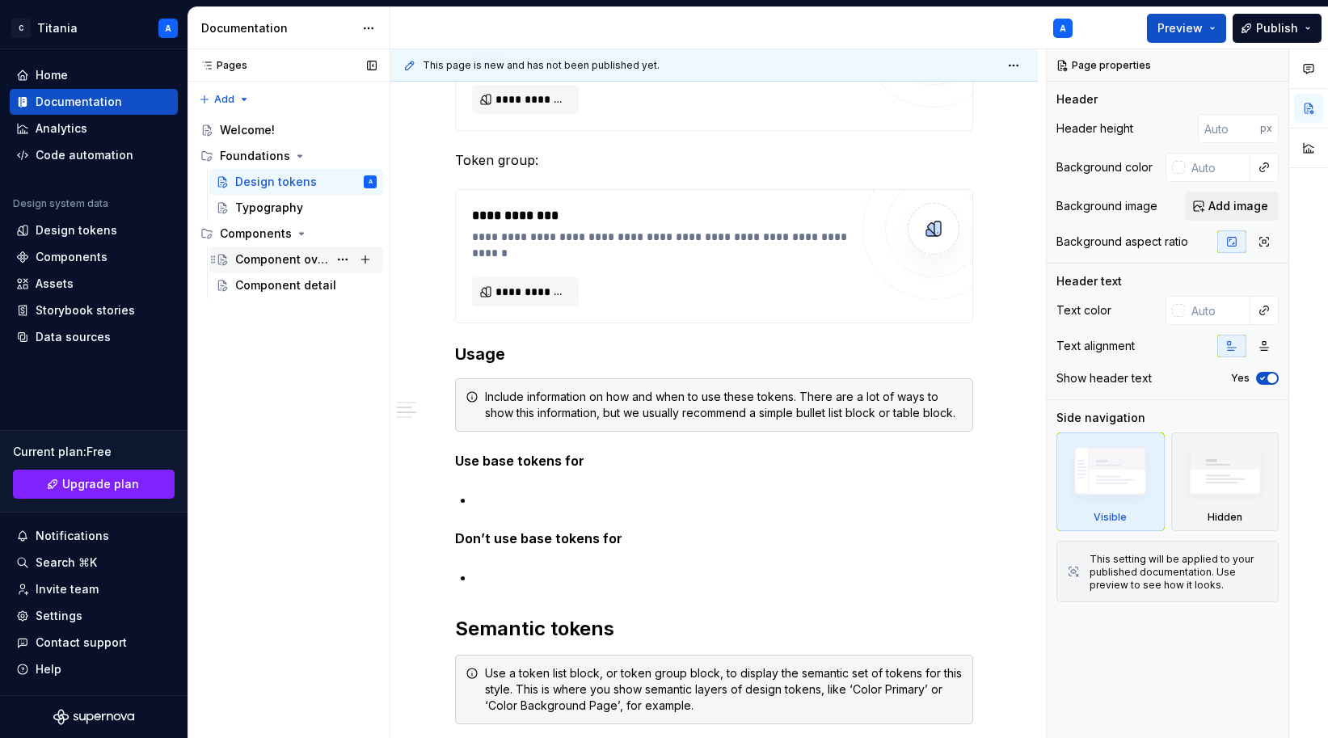
click at [301, 255] on div "Component overview" at bounding box center [281, 259] width 93 height 16
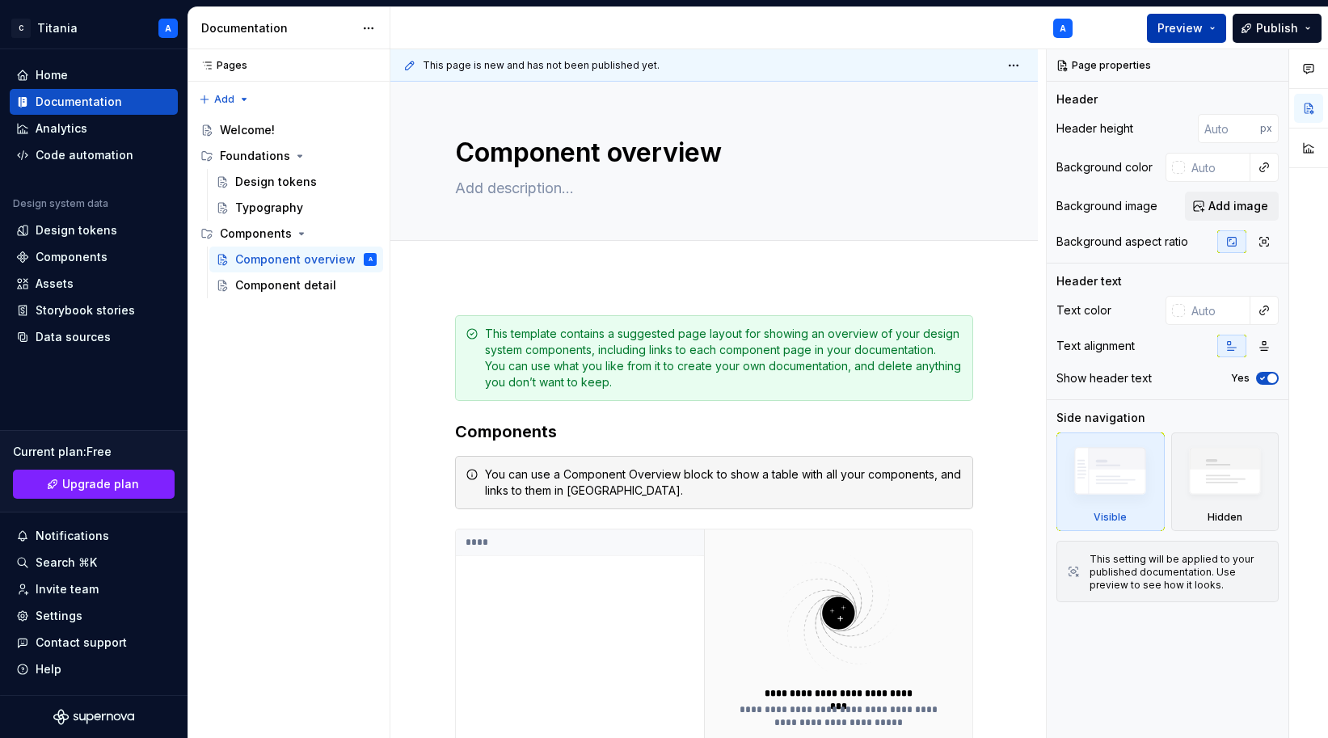
click at [1186, 30] on button "Preview" at bounding box center [1186, 28] width 79 height 29
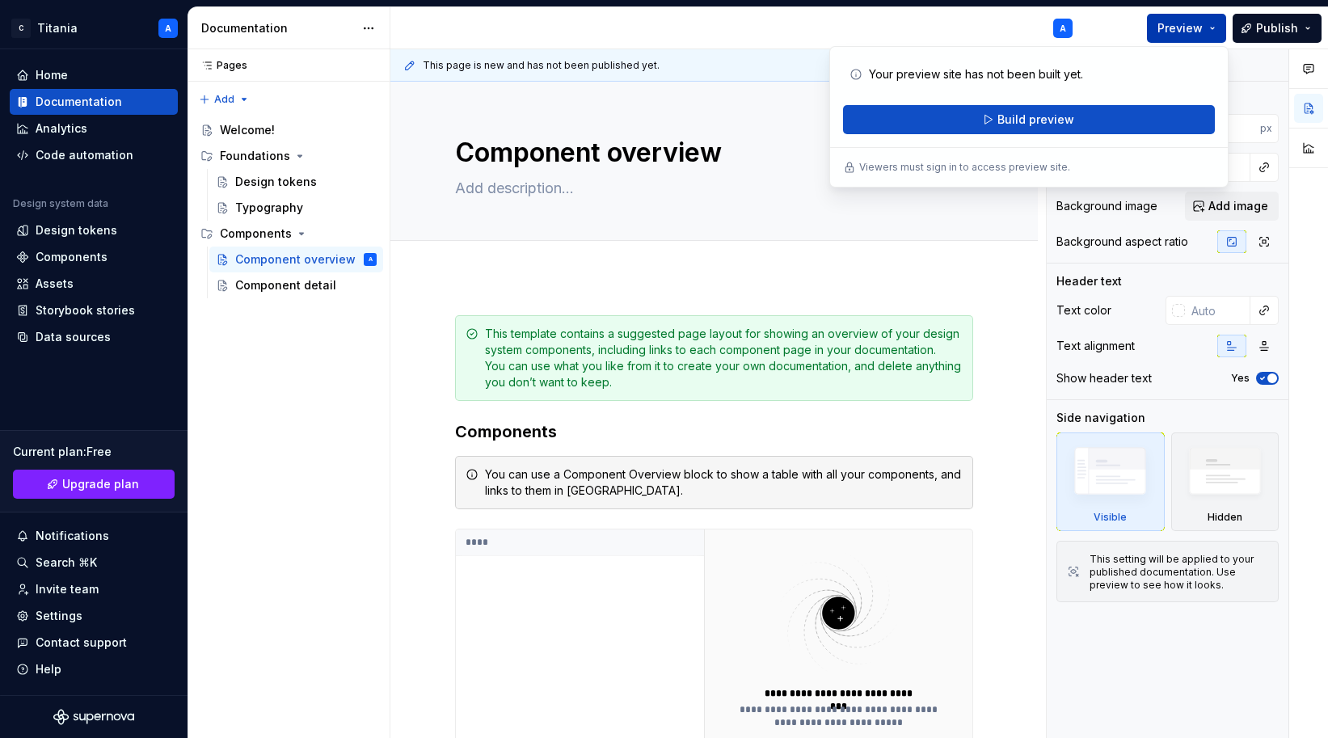
click at [1183, 27] on span "Preview" at bounding box center [1179, 28] width 45 height 16
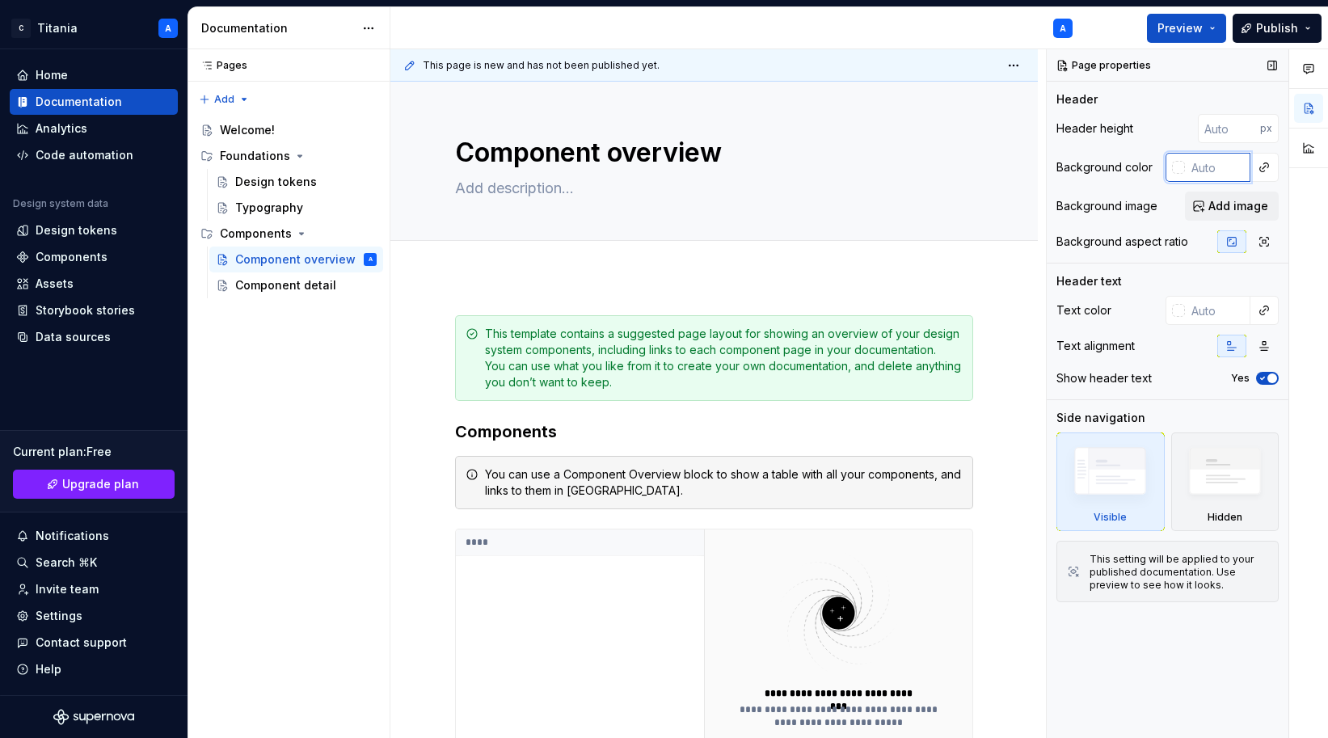
click at [1186, 166] on input "text" at bounding box center [1217, 167] width 65 height 29
click at [1186, 169] on input "text" at bounding box center [1217, 167] width 65 height 29
click at [1186, 30] on span "Preview" at bounding box center [1179, 28] width 45 height 16
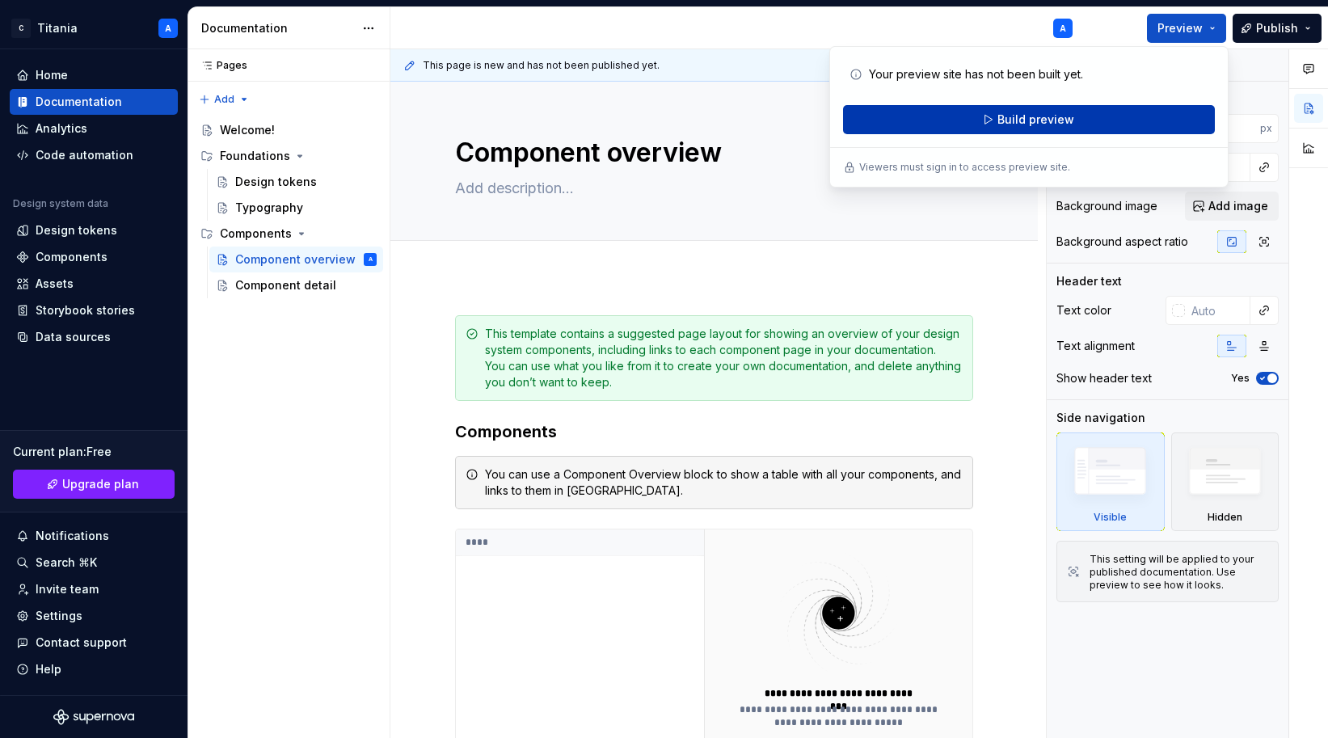
click at [1034, 117] on span "Build preview" at bounding box center [1035, 120] width 77 height 16
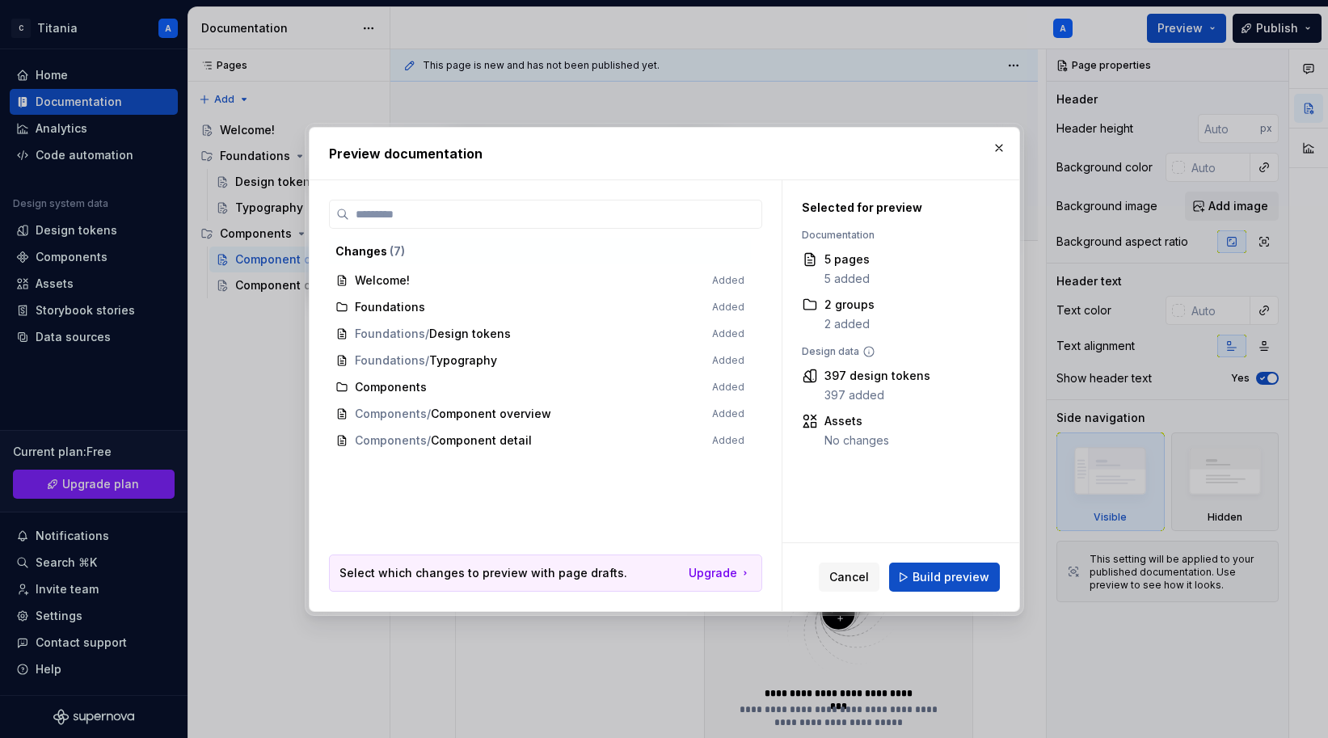
click at [394, 282] on span "Welcome! Added" at bounding box center [540, 280] width 422 height 27
click at [397, 307] on span "Foundations Added" at bounding box center [540, 307] width 422 height 27
click at [465, 333] on span "Foundations / Design tokens Added" at bounding box center [540, 334] width 422 height 27
click at [996, 150] on button "button" at bounding box center [998, 148] width 23 height 23
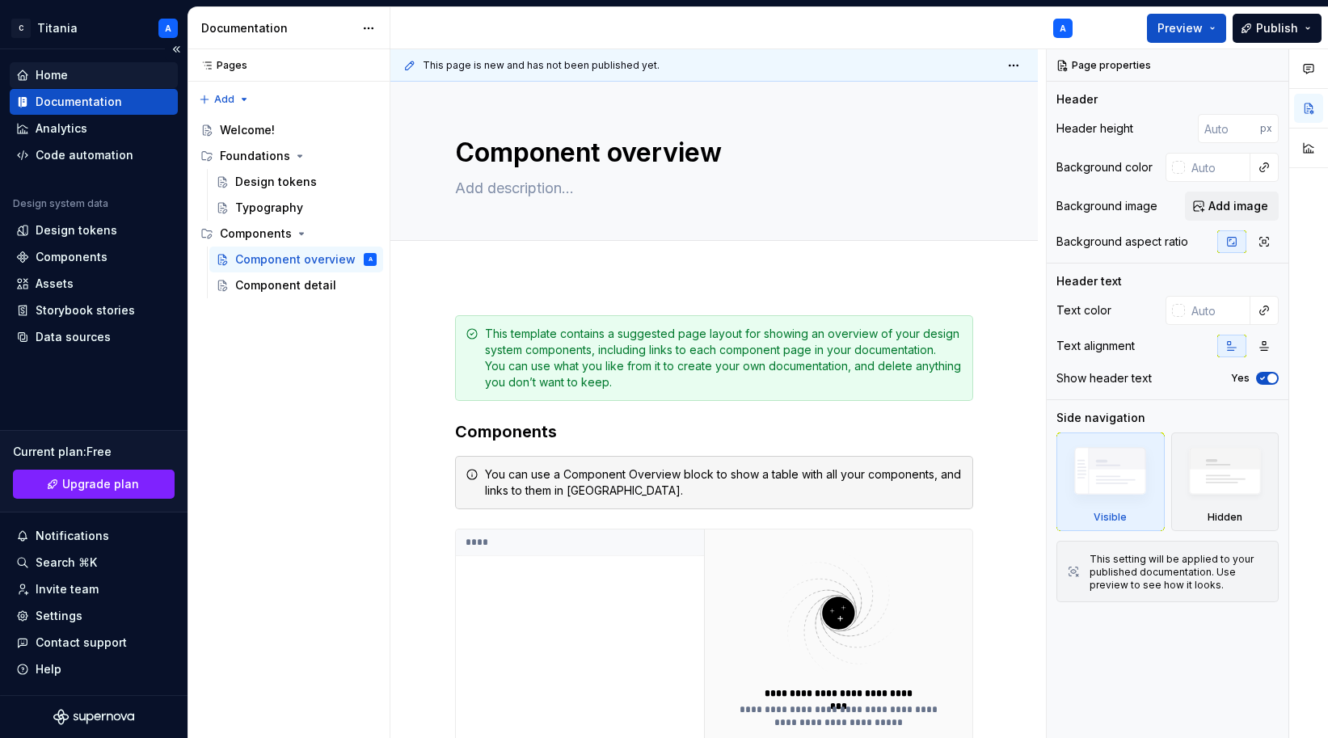
click at [54, 78] on div "Home" at bounding box center [52, 75] width 32 height 16
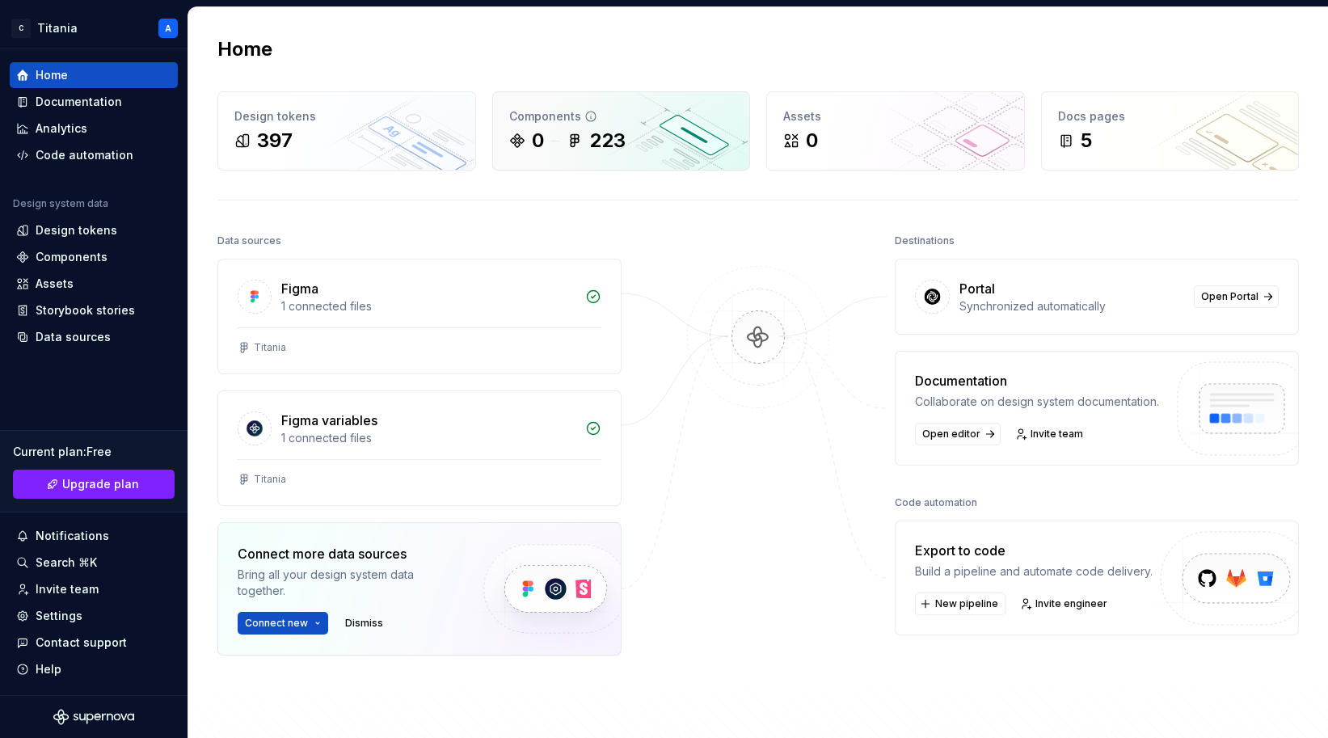
click at [672, 149] on div "0 223" at bounding box center [621, 141] width 225 height 26
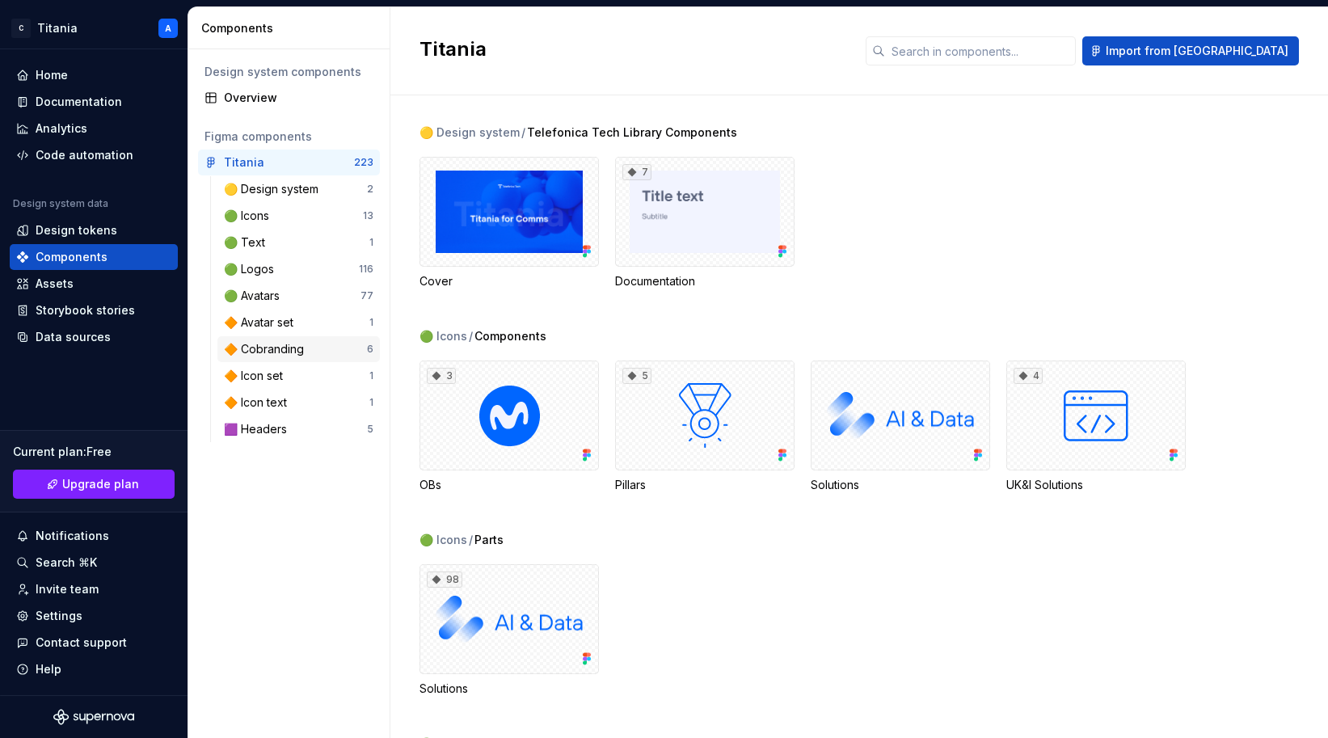
click at [269, 347] on div "🔶 Cobranding" at bounding box center [267, 349] width 86 height 16
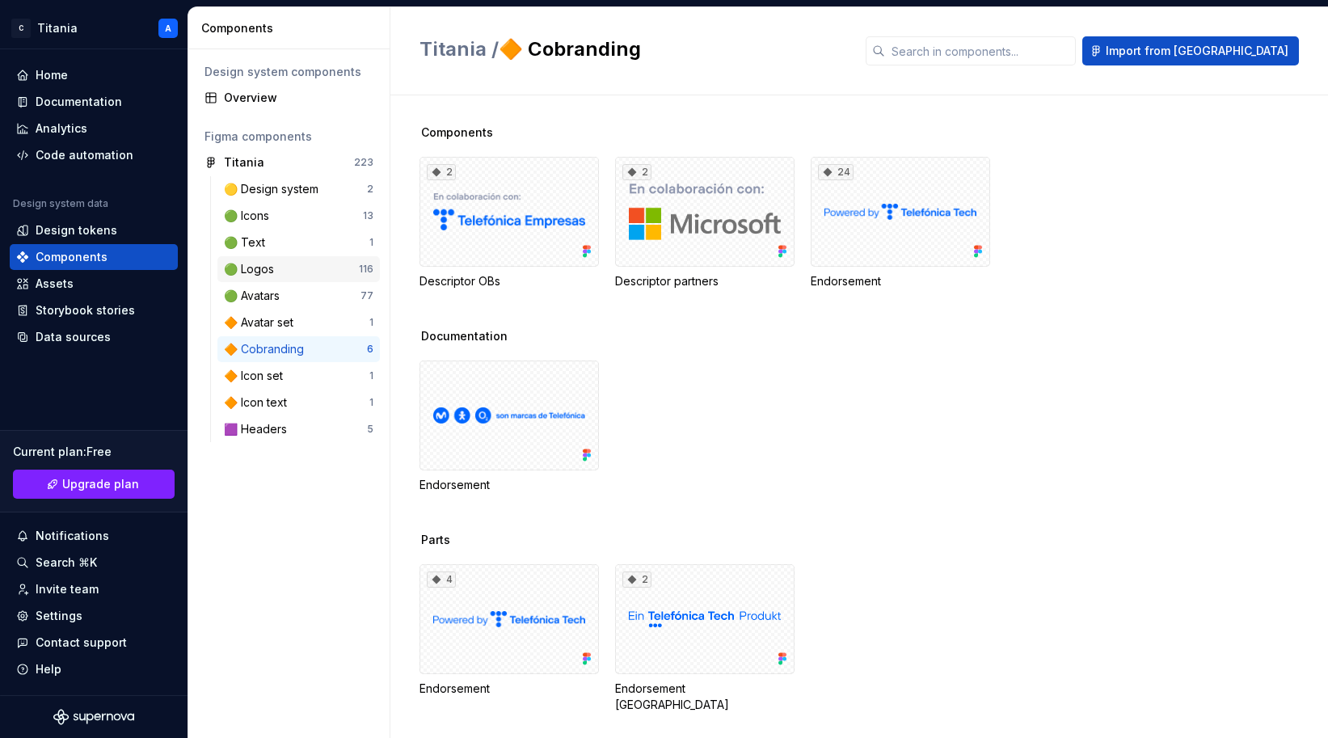
click at [262, 266] on div "🟢 Logos" at bounding box center [252, 269] width 57 height 16
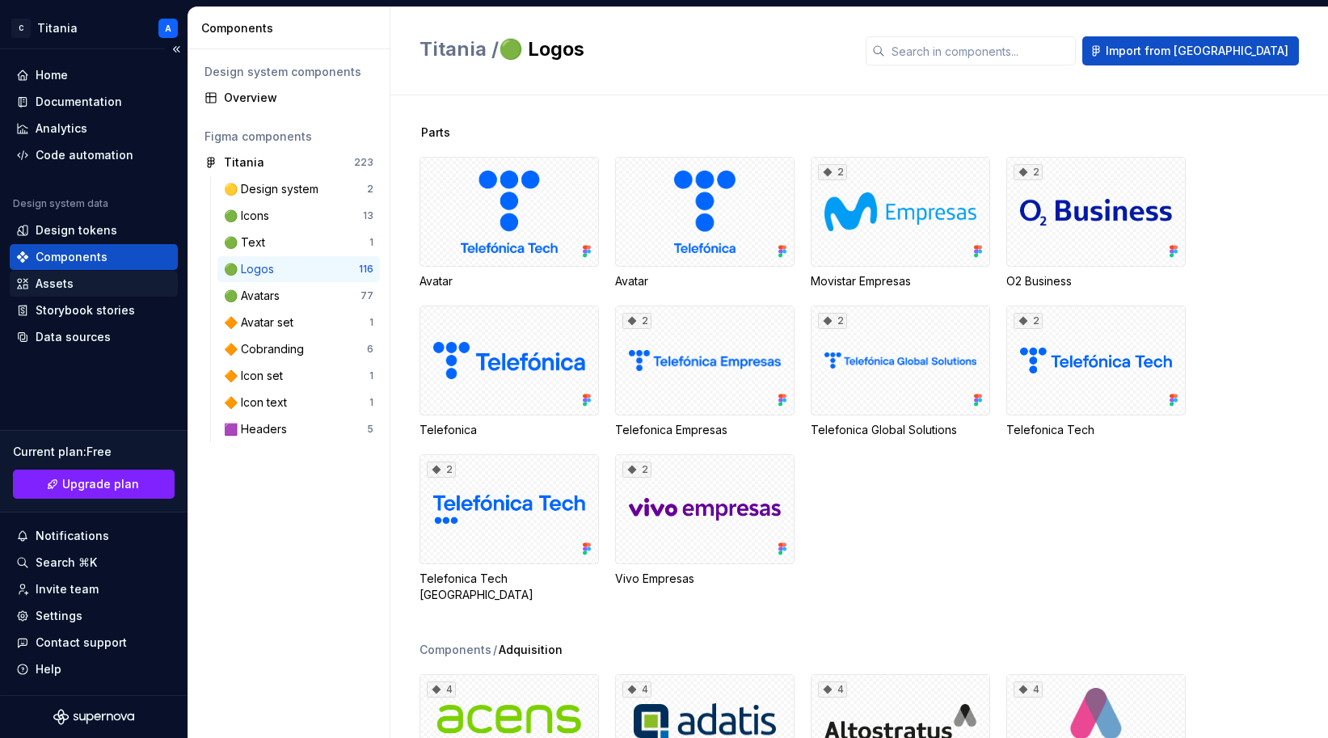
click at [63, 283] on div "Assets" at bounding box center [55, 284] width 38 height 16
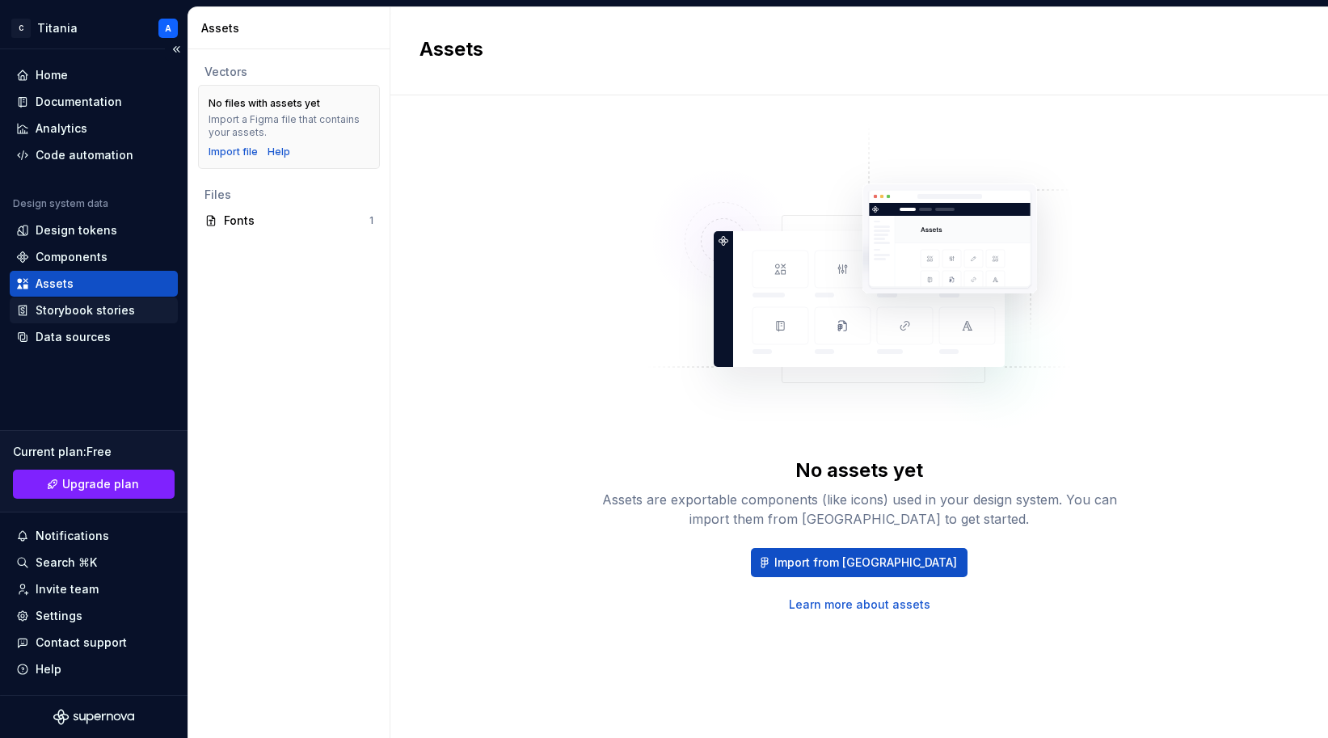
click at [62, 310] on div "Storybook stories" at bounding box center [85, 310] width 99 height 16
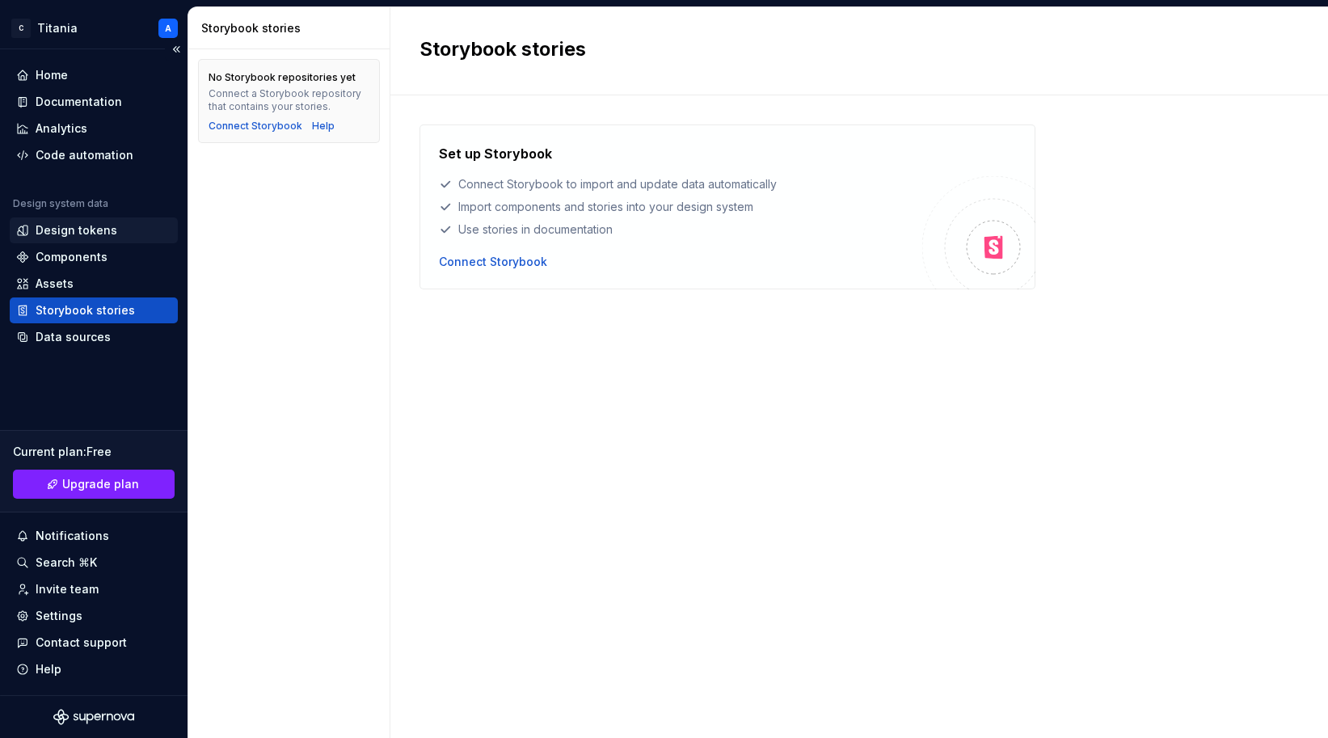
click at [56, 231] on div "Design tokens" at bounding box center [77, 230] width 82 height 16
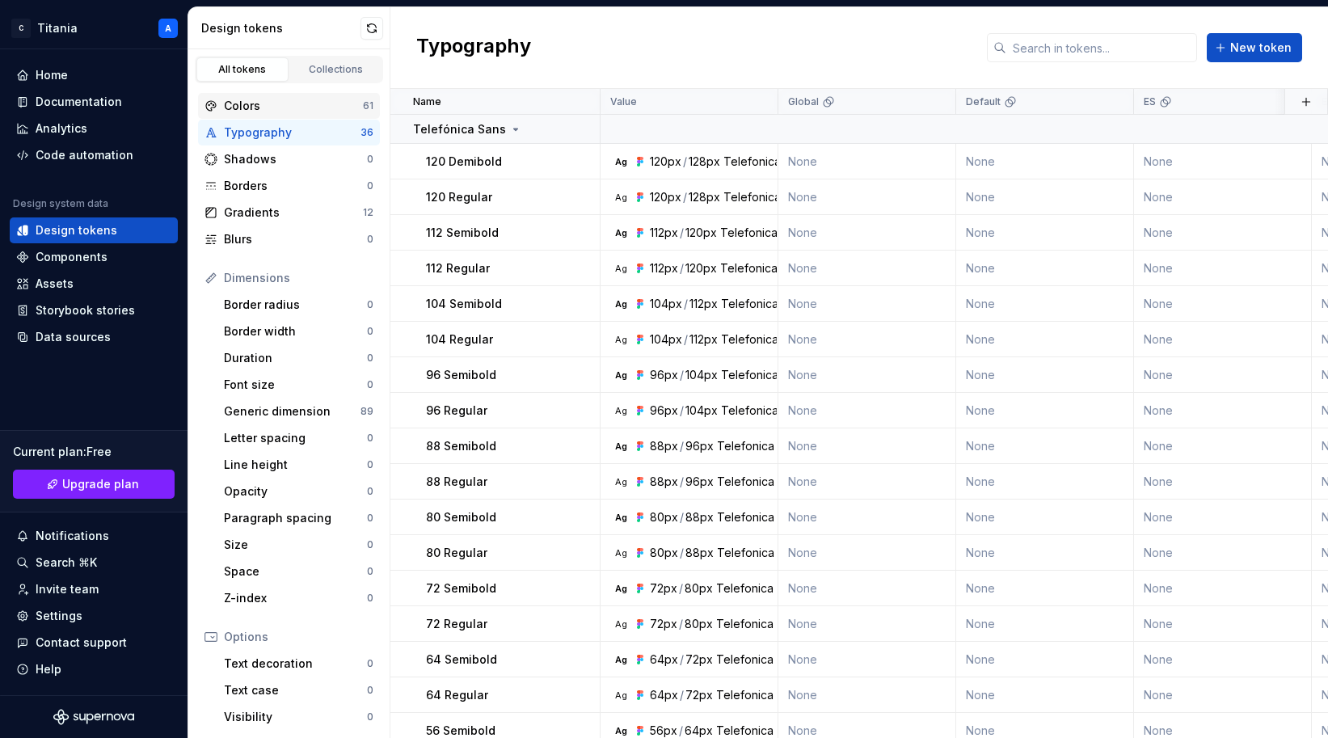
click at [250, 103] on div "Colors" at bounding box center [293, 106] width 139 height 16
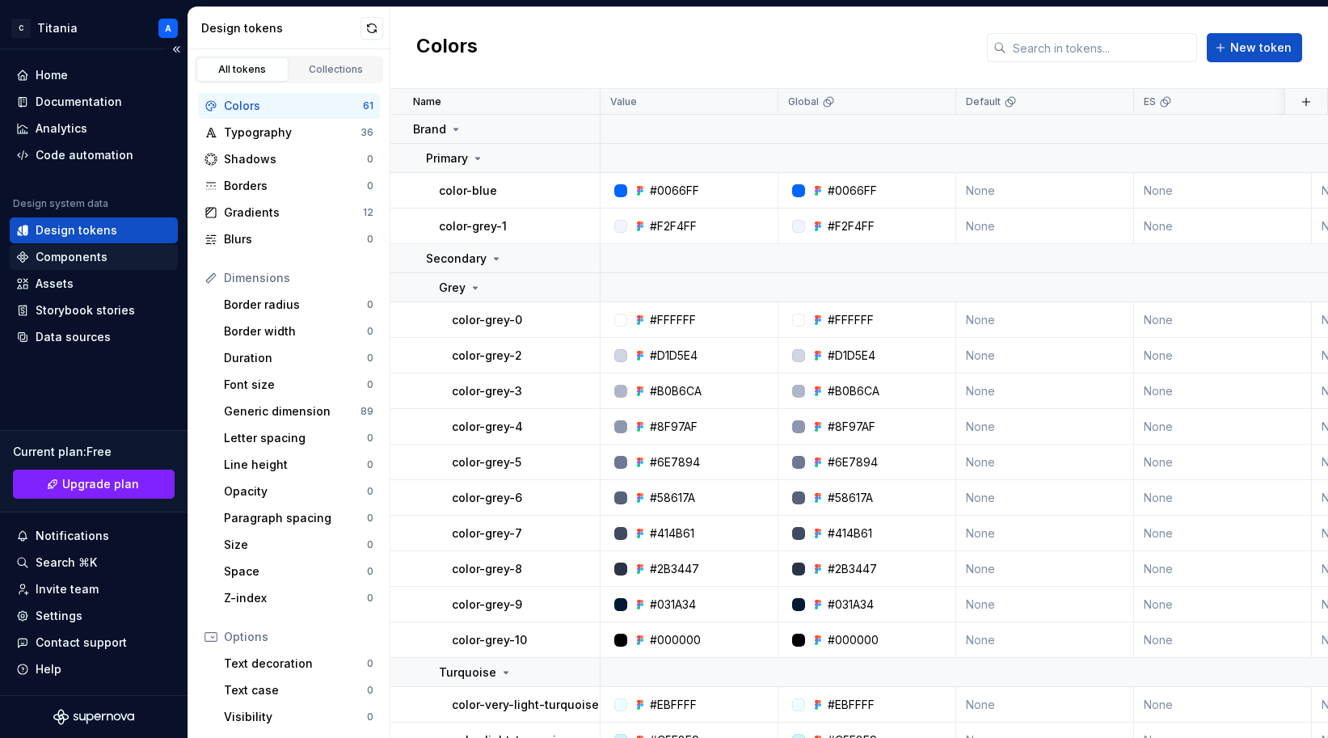
click at [57, 256] on div "Components" at bounding box center [72, 257] width 72 height 16
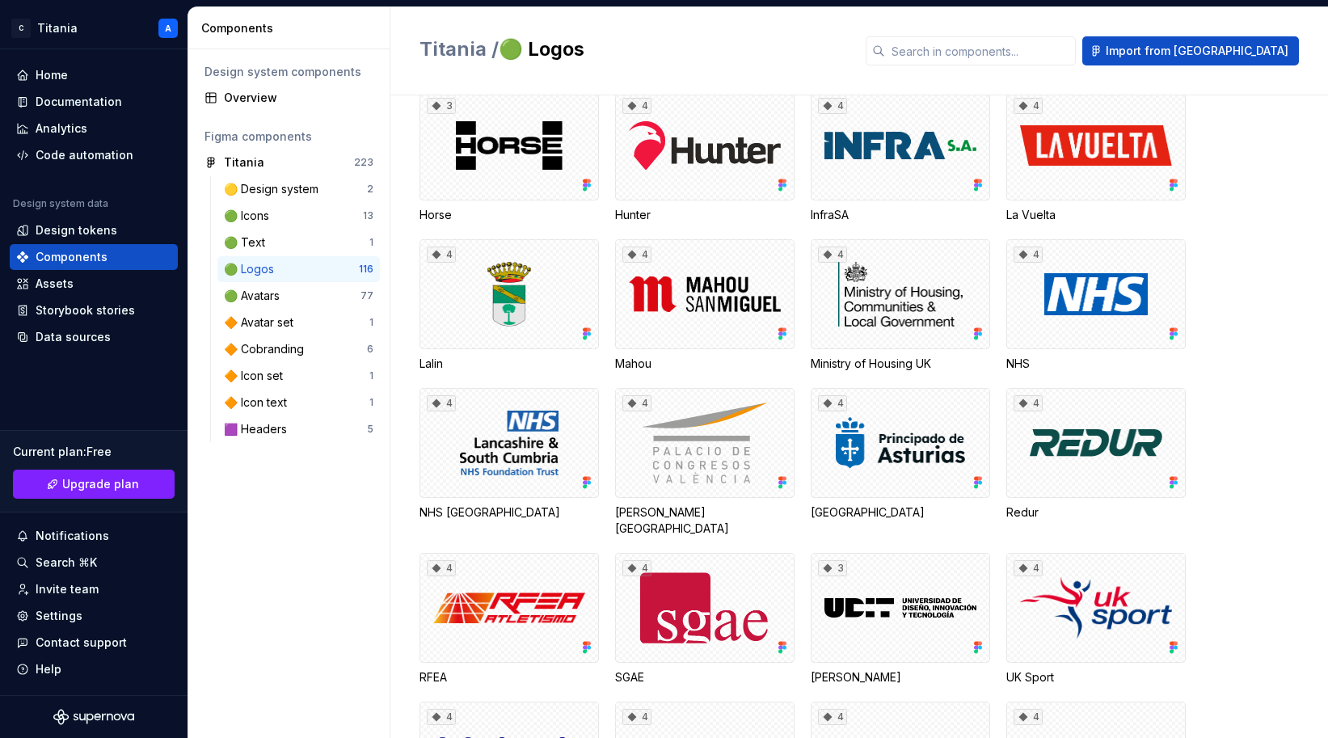
scroll to position [1888, 0]
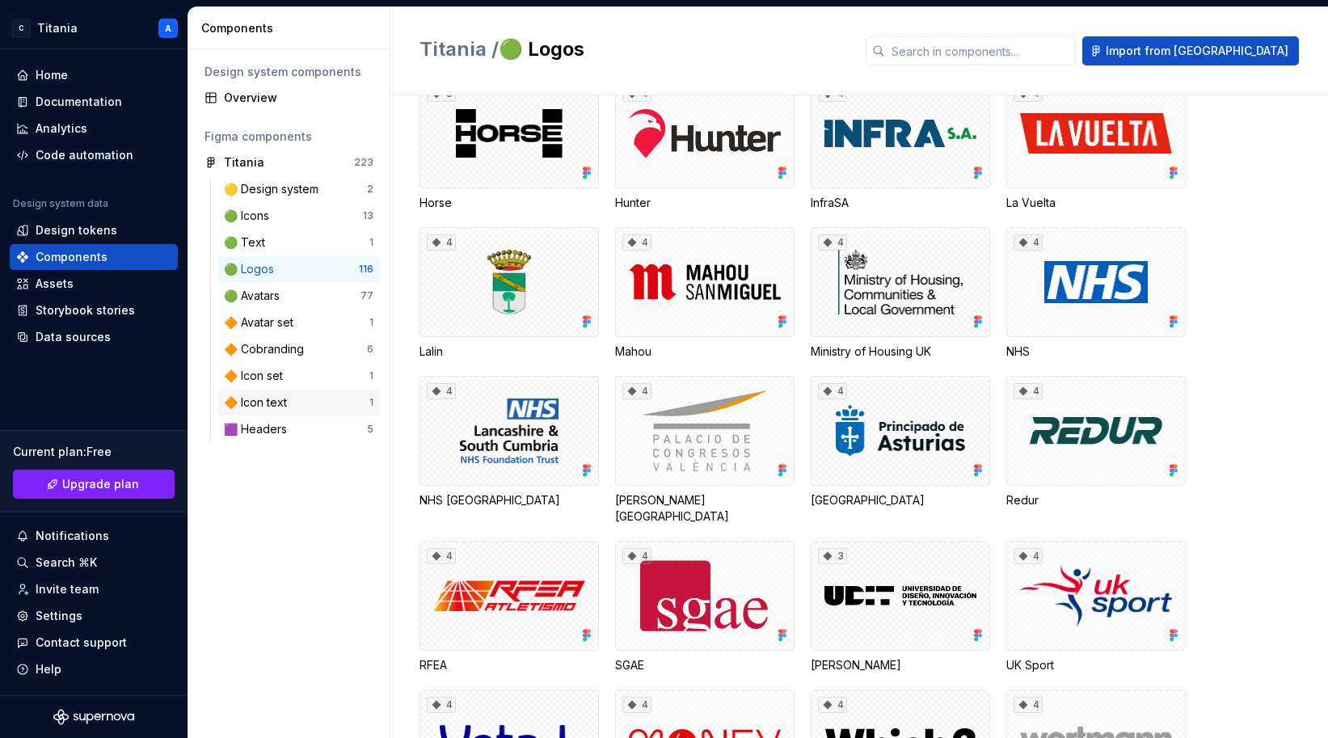
click at [265, 401] on div "🔶 Icon text" at bounding box center [258, 402] width 69 height 16
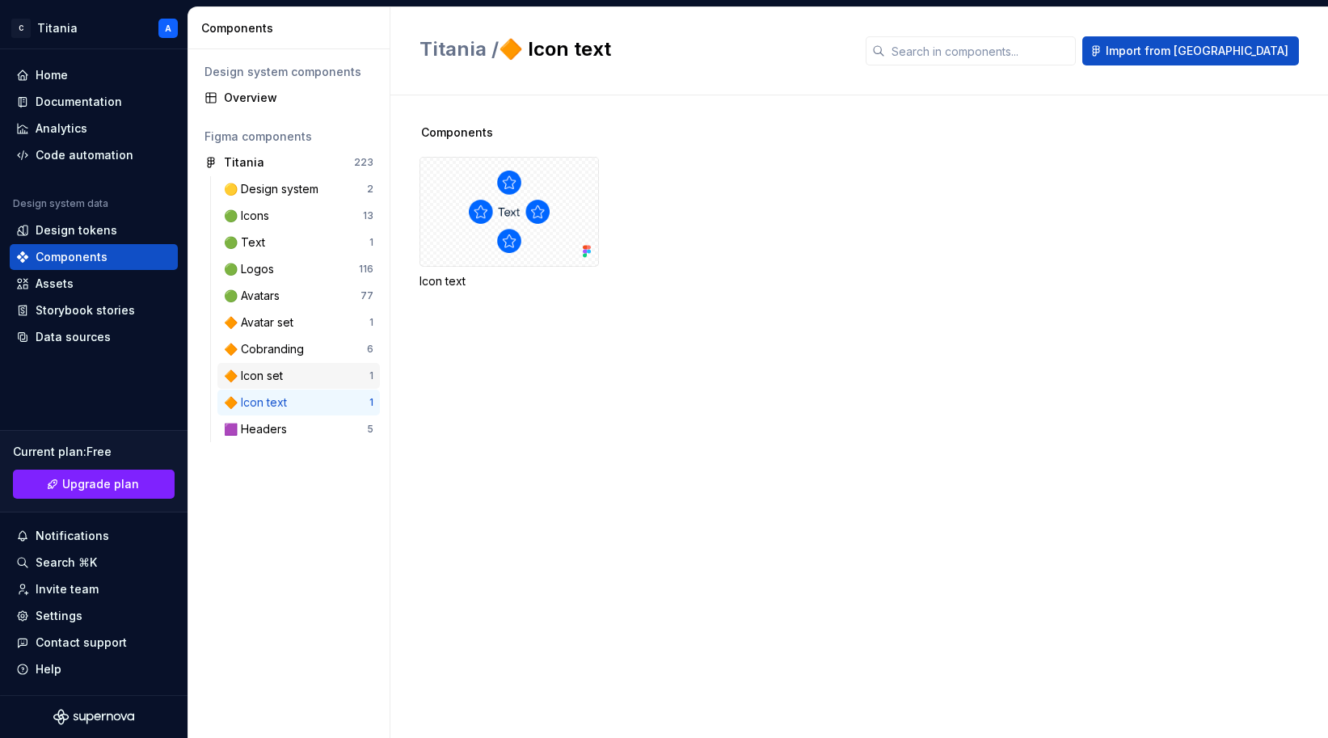
click at [266, 377] on div "🔶 Icon set" at bounding box center [256, 376] width 65 height 16
click at [268, 356] on div "🔶 Cobranding" at bounding box center [267, 349] width 86 height 16
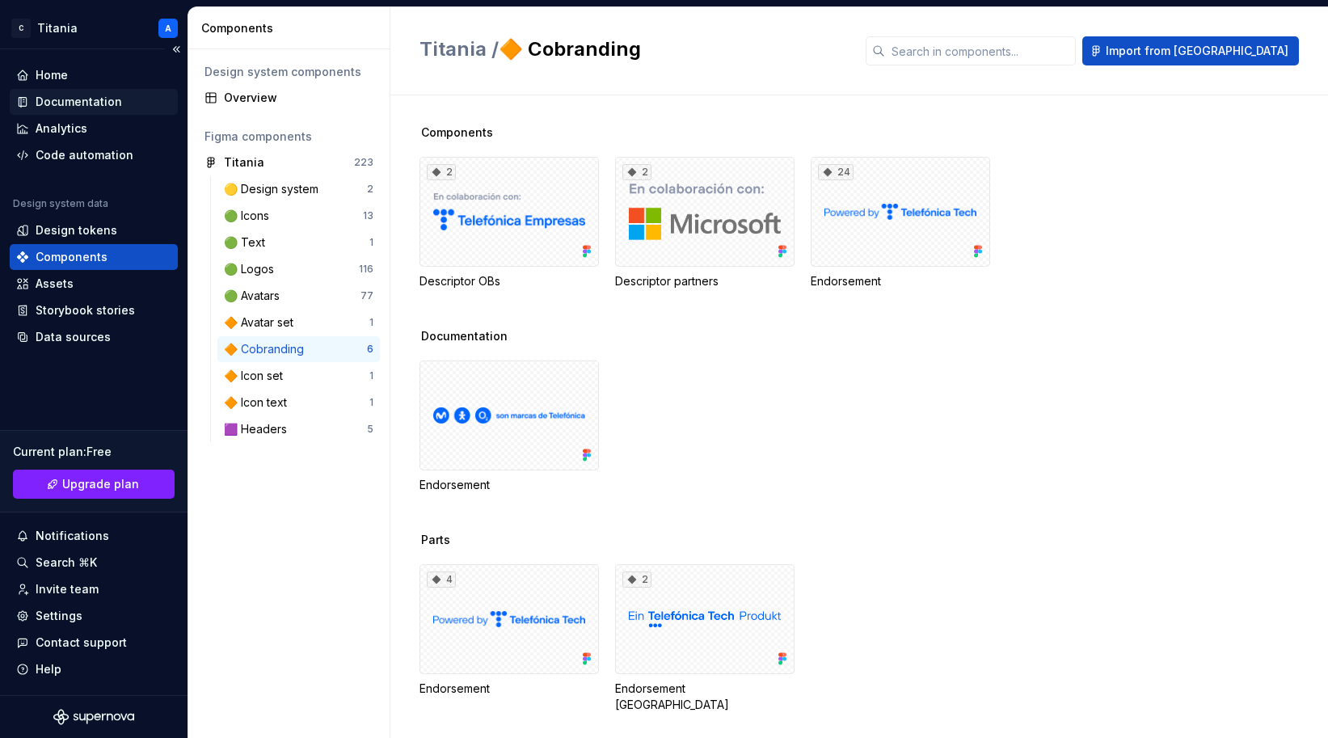
click at [65, 99] on div "Documentation" at bounding box center [79, 102] width 86 height 16
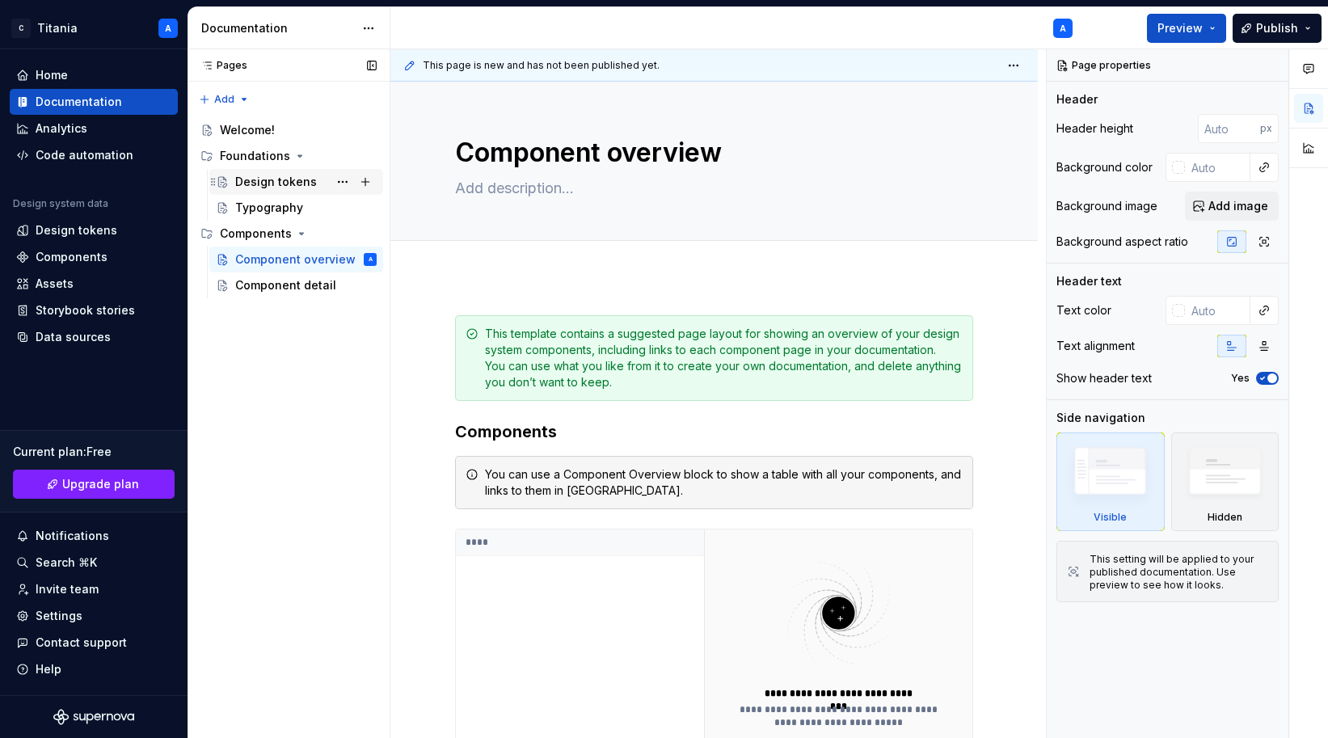
click at [257, 182] on div "Design tokens" at bounding box center [276, 182] width 82 height 16
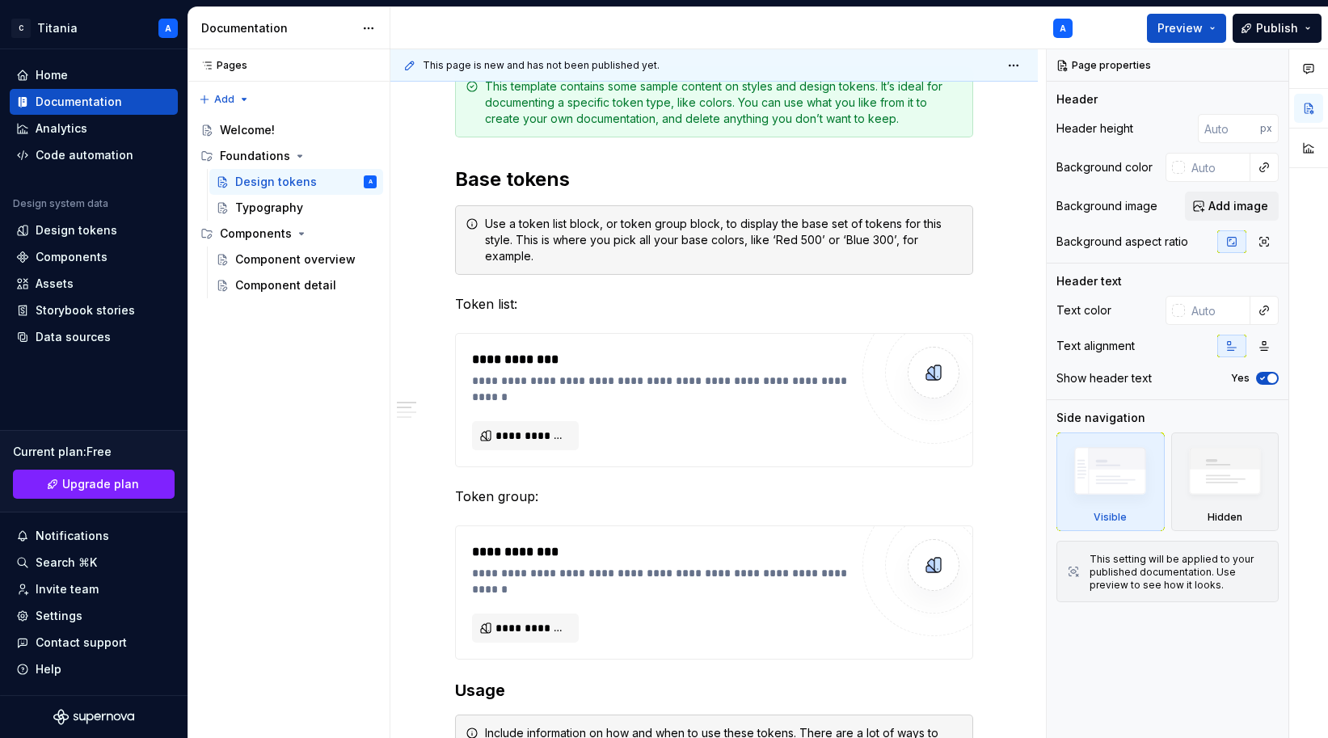
scroll to position [246, 0]
click at [512, 436] on span "**********" at bounding box center [531, 436] width 73 height 16
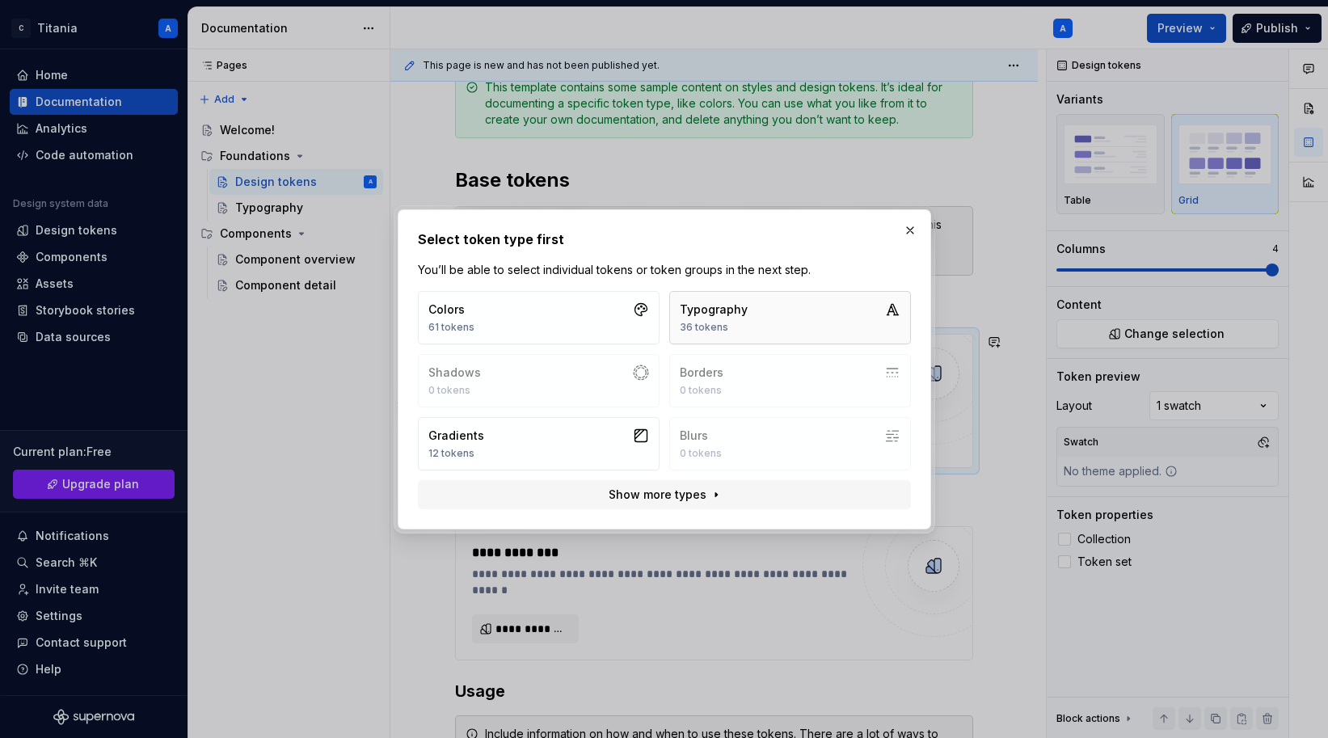
click at [802, 323] on button "Typography 36 tokens" at bounding box center [790, 317] width 242 height 53
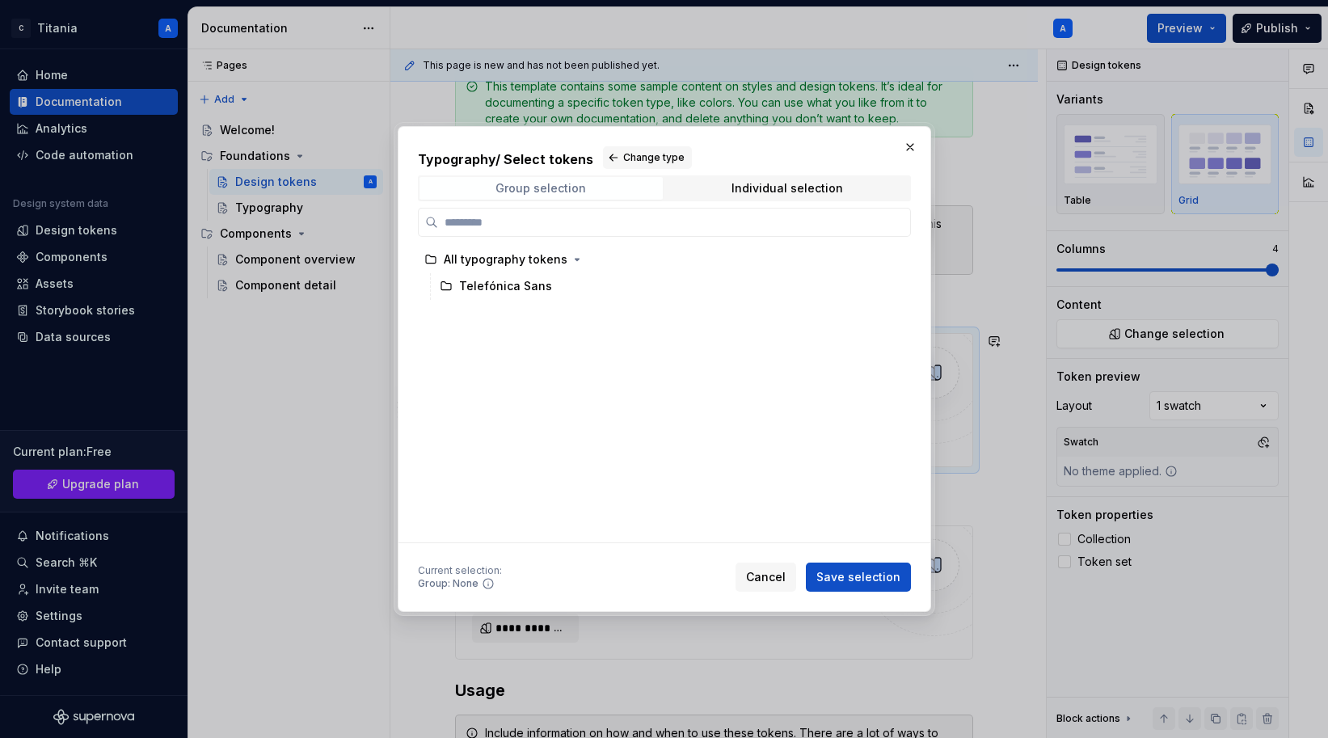
click at [549, 189] on div "Group selection" at bounding box center [540, 188] width 90 height 13
click at [554, 190] on div "Group selection" at bounding box center [540, 188] width 90 height 13
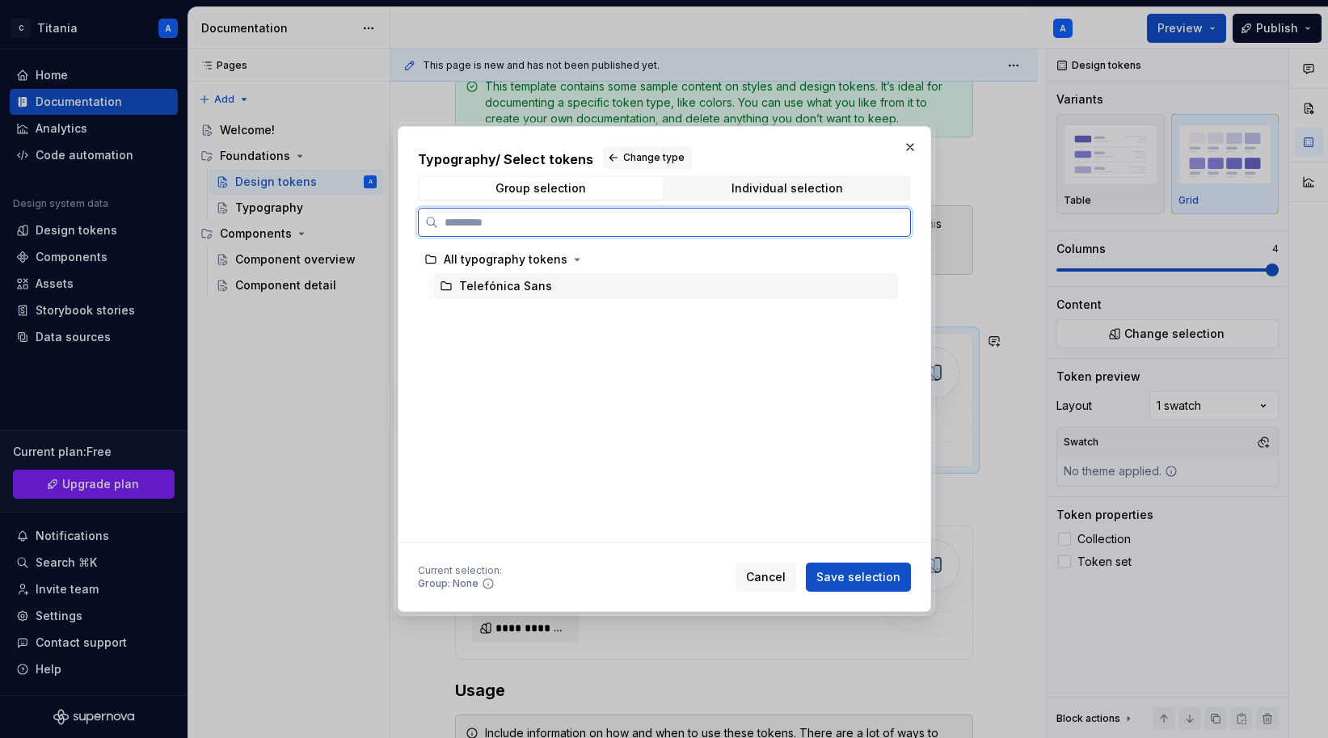
click at [585, 284] on div "Telefónica Sans" at bounding box center [665, 286] width 465 height 26
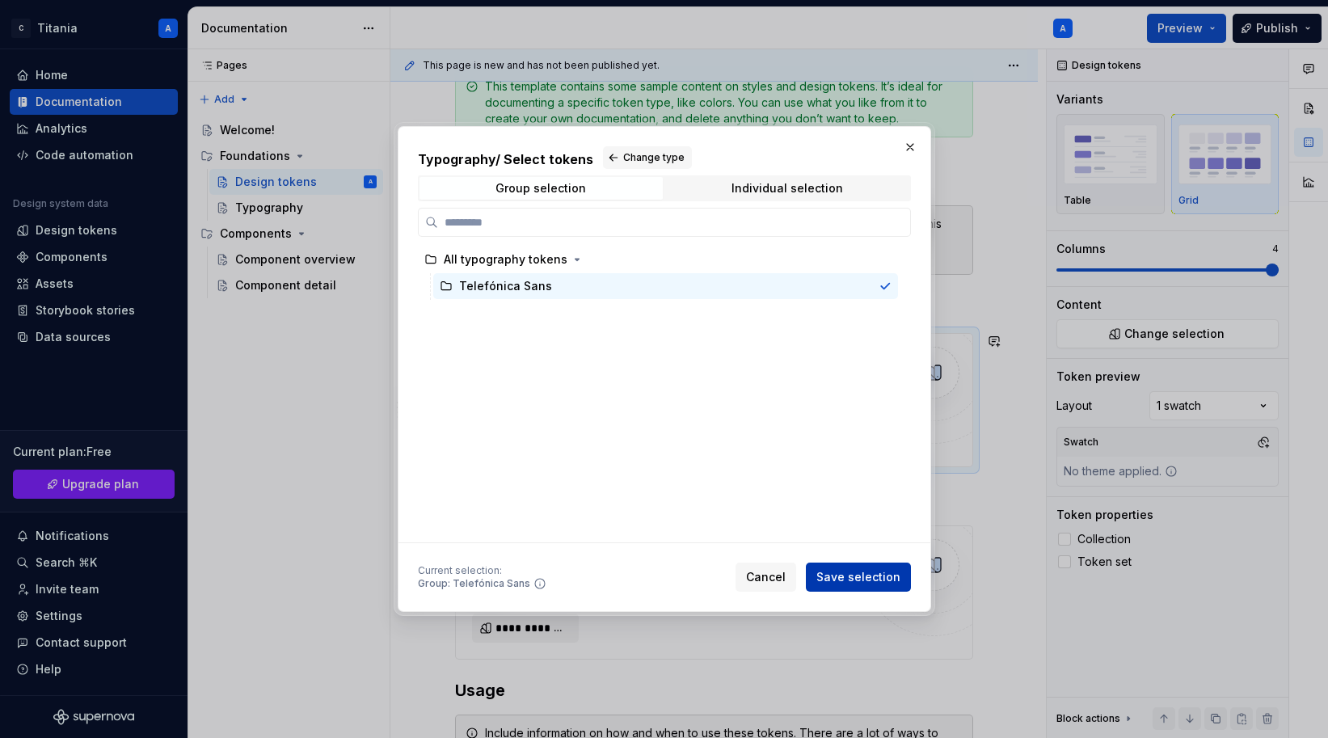
click at [847, 575] on span "Save selection" at bounding box center [858, 577] width 84 height 16
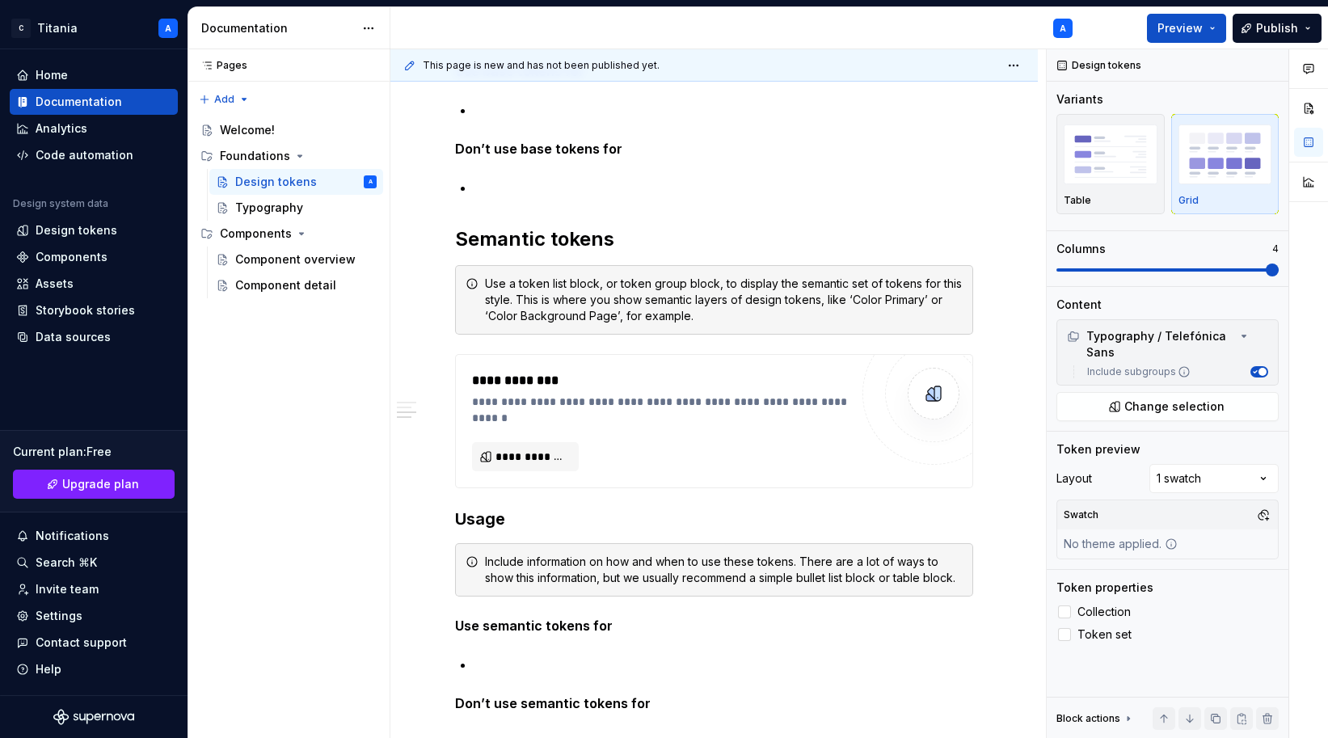
scroll to position [2770, 0]
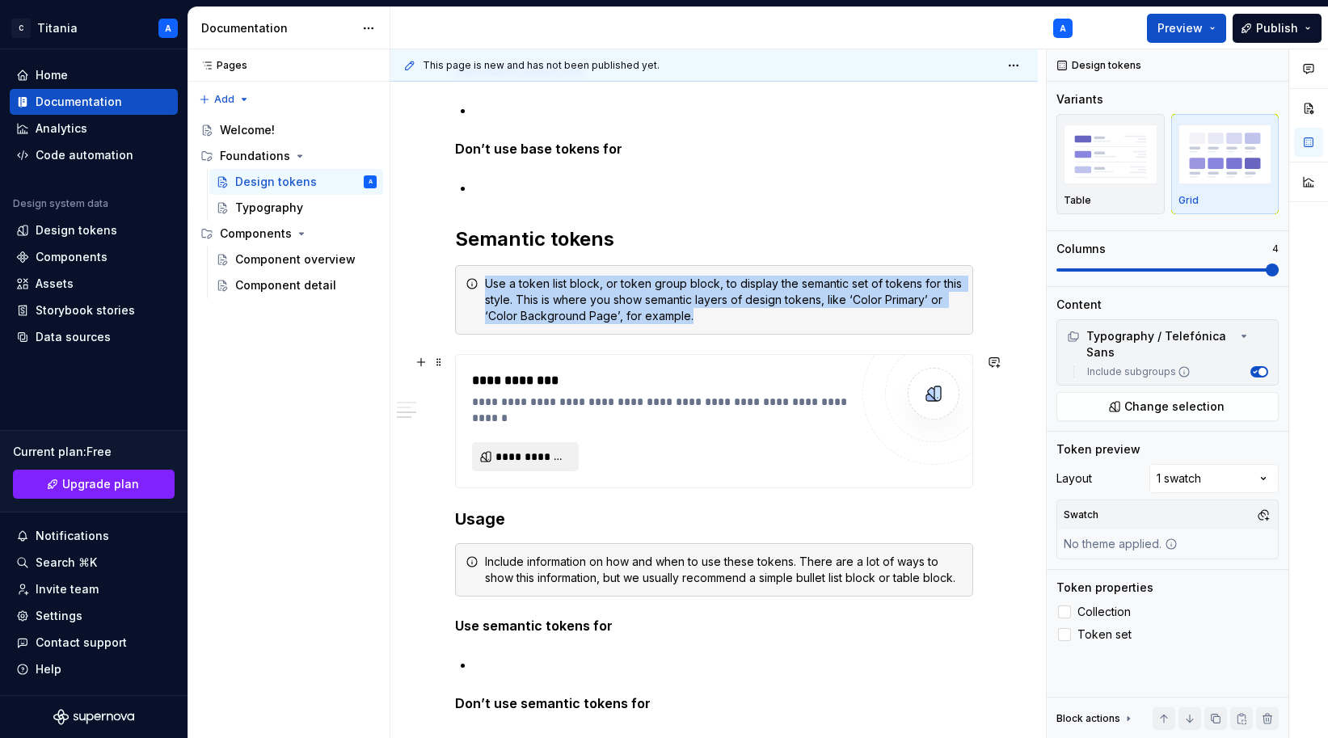
click at [524, 456] on span "**********" at bounding box center [531, 456] width 73 height 16
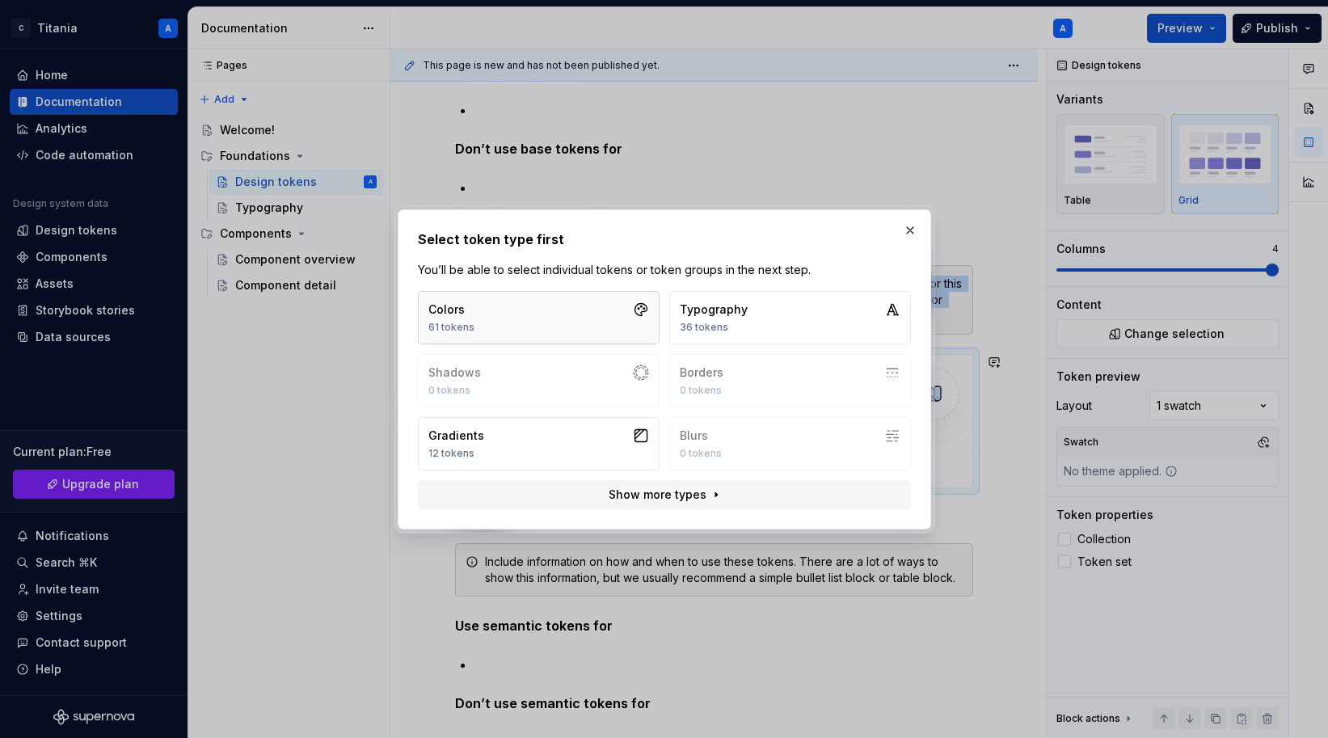
click at [566, 321] on button "Colors 61 tokens" at bounding box center [539, 317] width 242 height 53
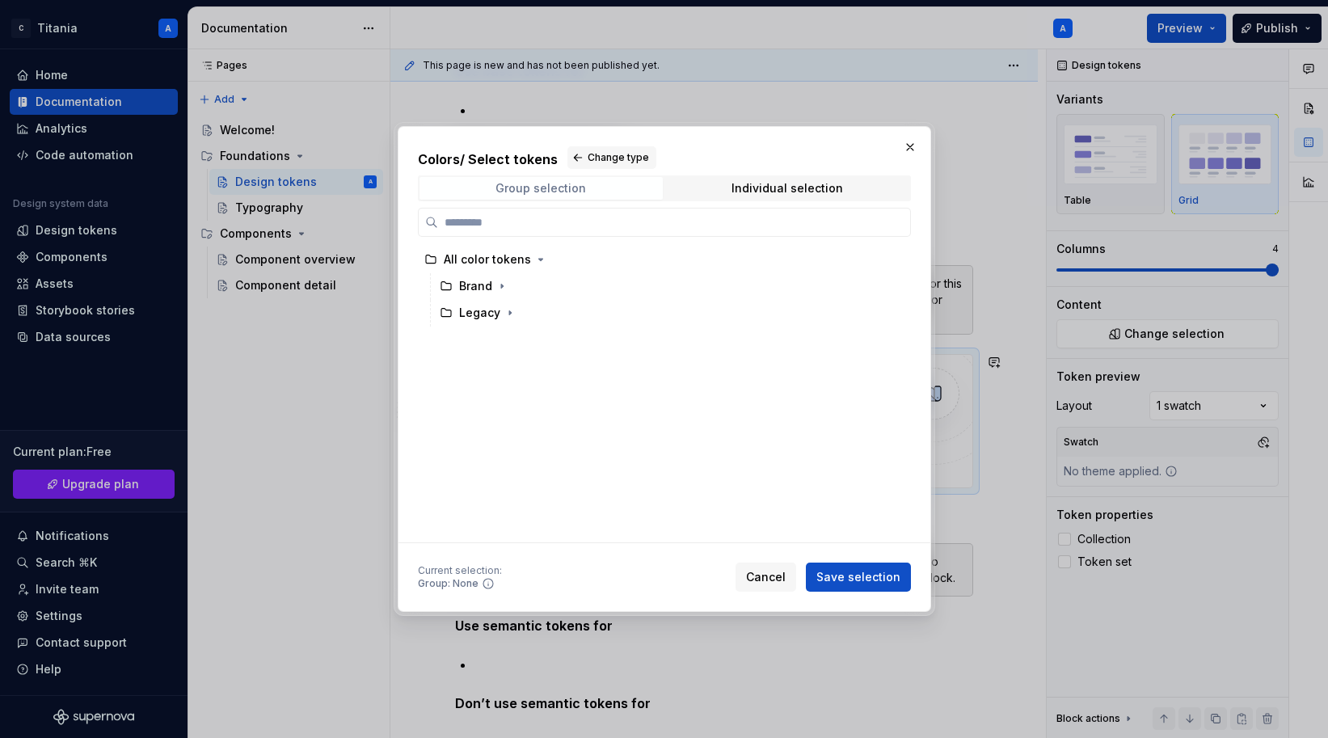
click at [519, 192] on div "Group selection" at bounding box center [540, 188] width 90 height 13
click at [763, 577] on span "Cancel" at bounding box center [766, 577] width 40 height 16
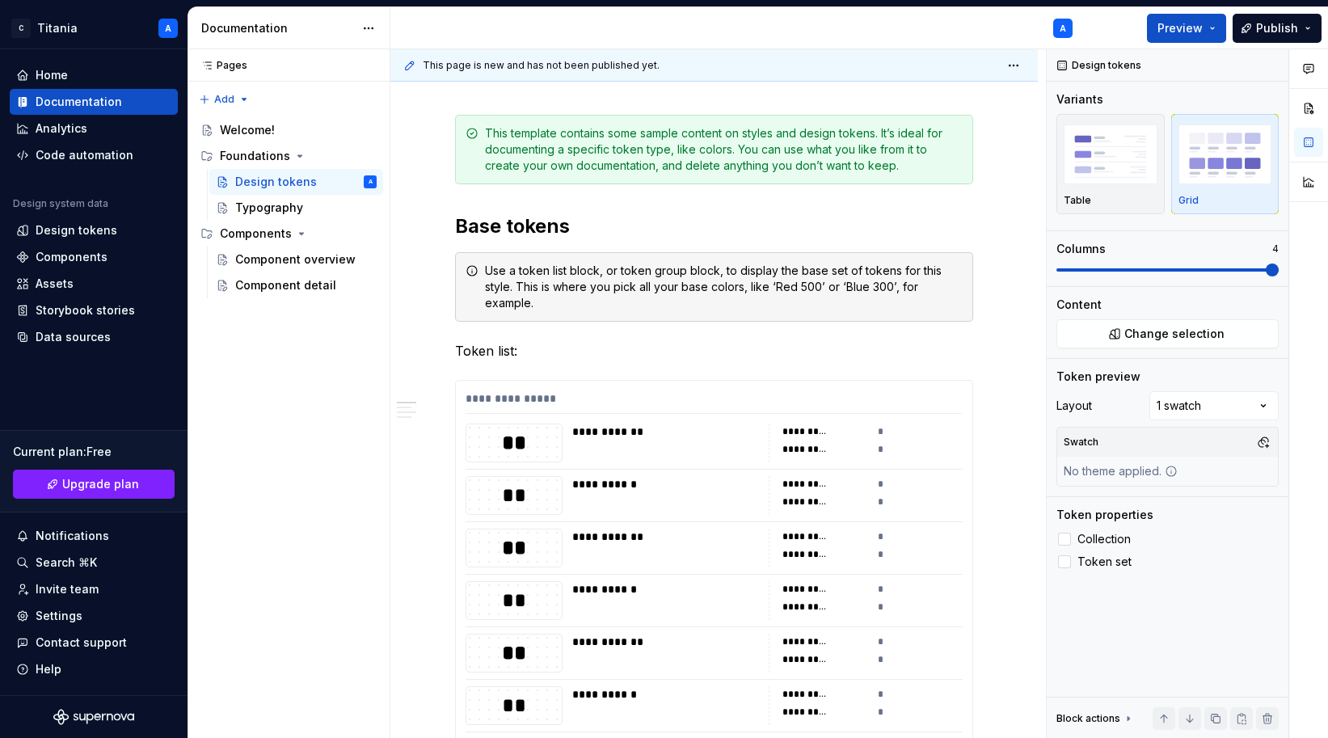
scroll to position [200, 0]
click at [838, 400] on div "**********" at bounding box center [713, 401] width 496 height 23
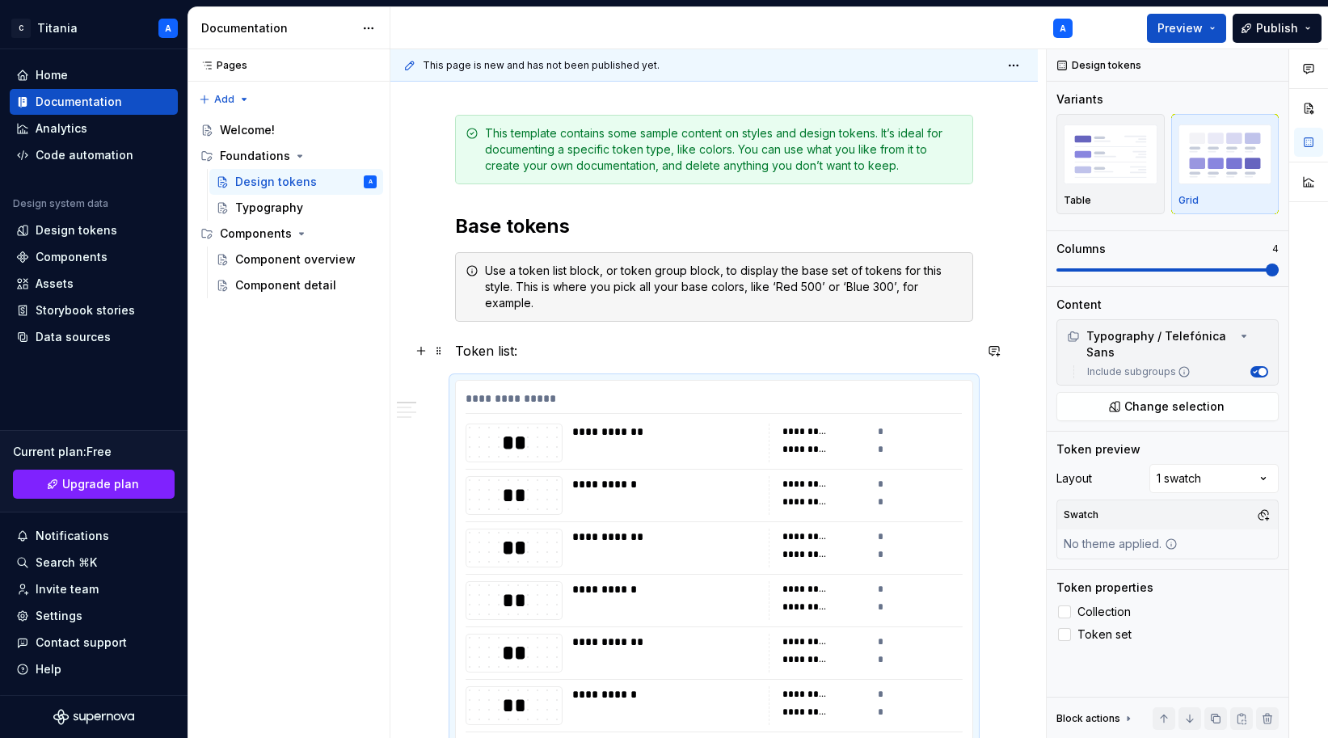
click at [713, 351] on p "Token list:" at bounding box center [714, 350] width 518 height 19
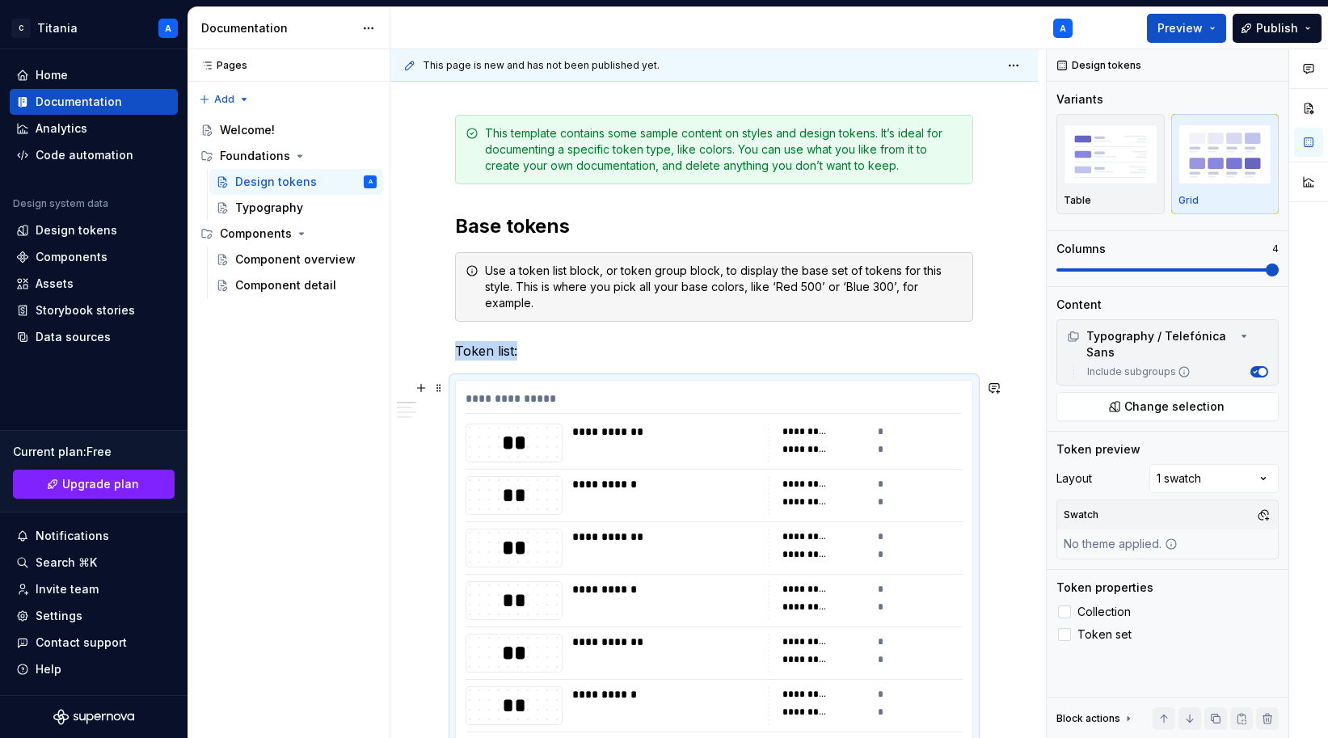
click at [711, 447] on div "**********" at bounding box center [665, 442] width 187 height 39
click at [1125, 172] on img "button" at bounding box center [1110, 153] width 94 height 59
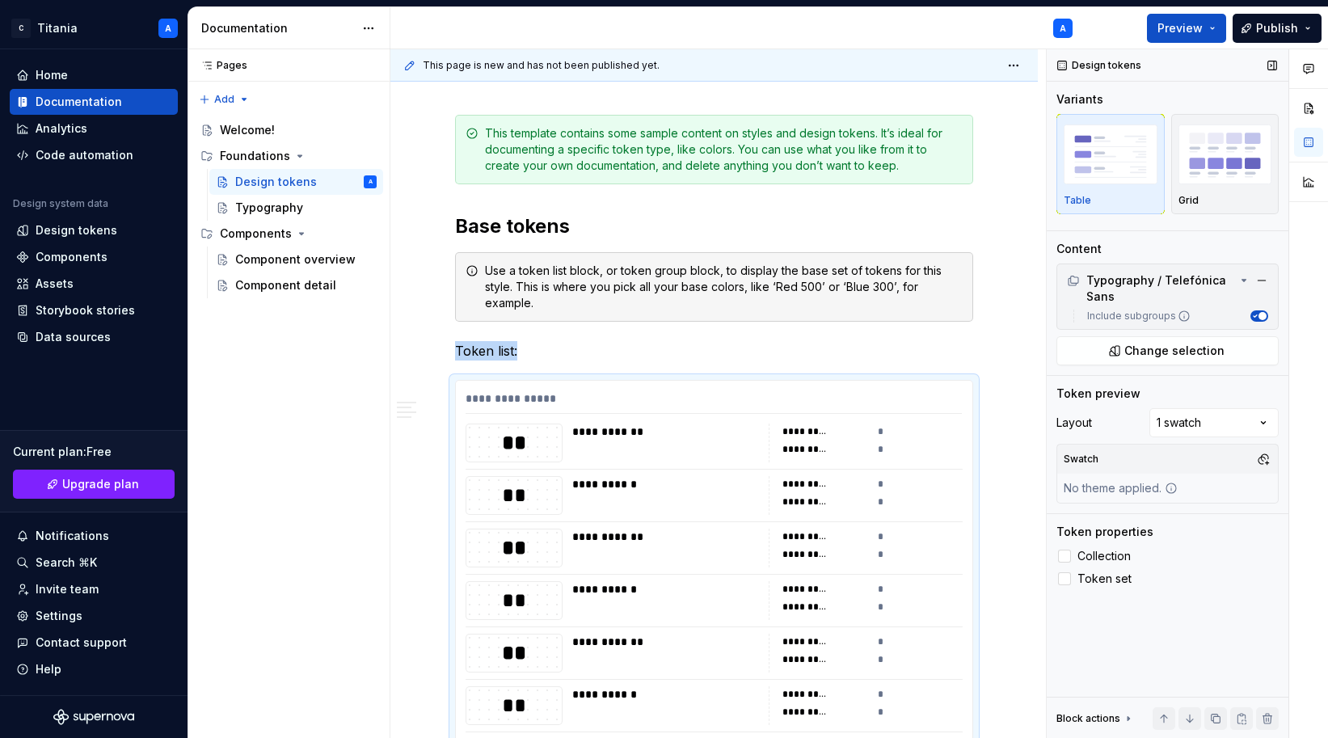
scroll to position [531, 0]
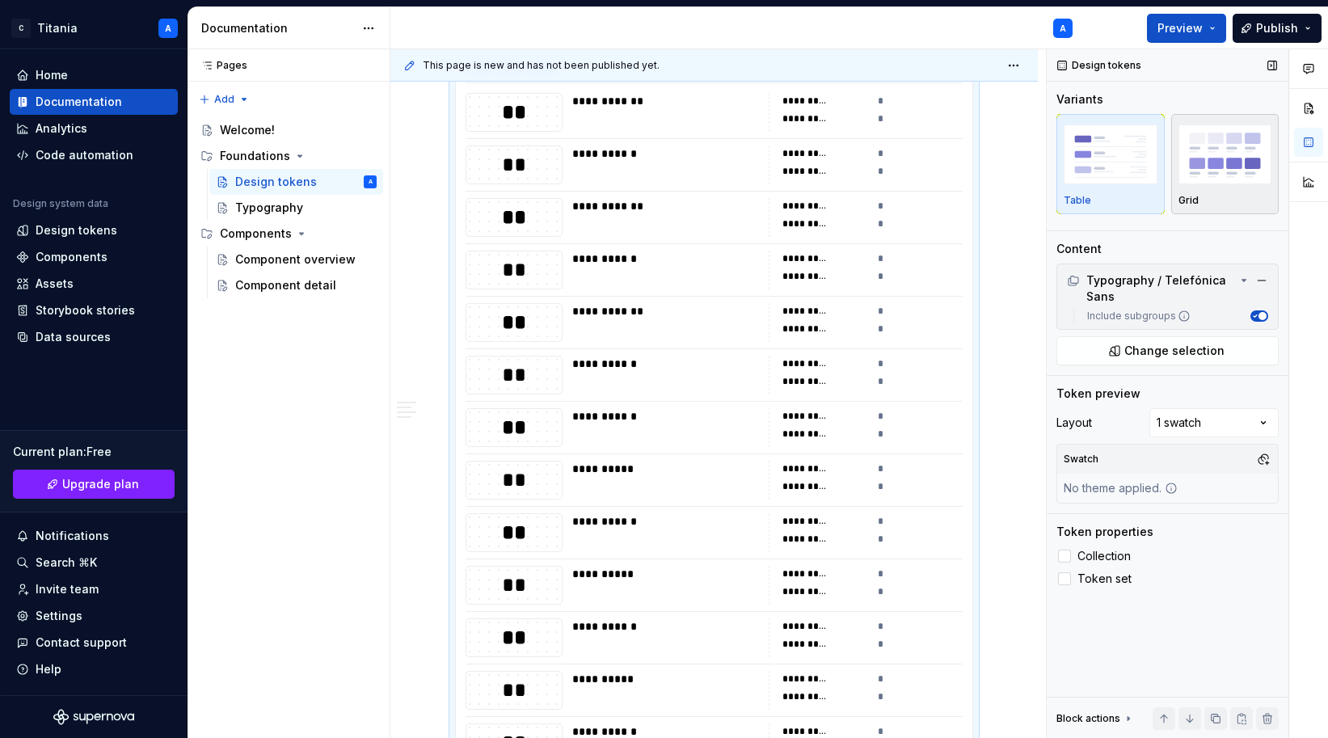
click at [1186, 177] on img "button" at bounding box center [1225, 153] width 94 height 59
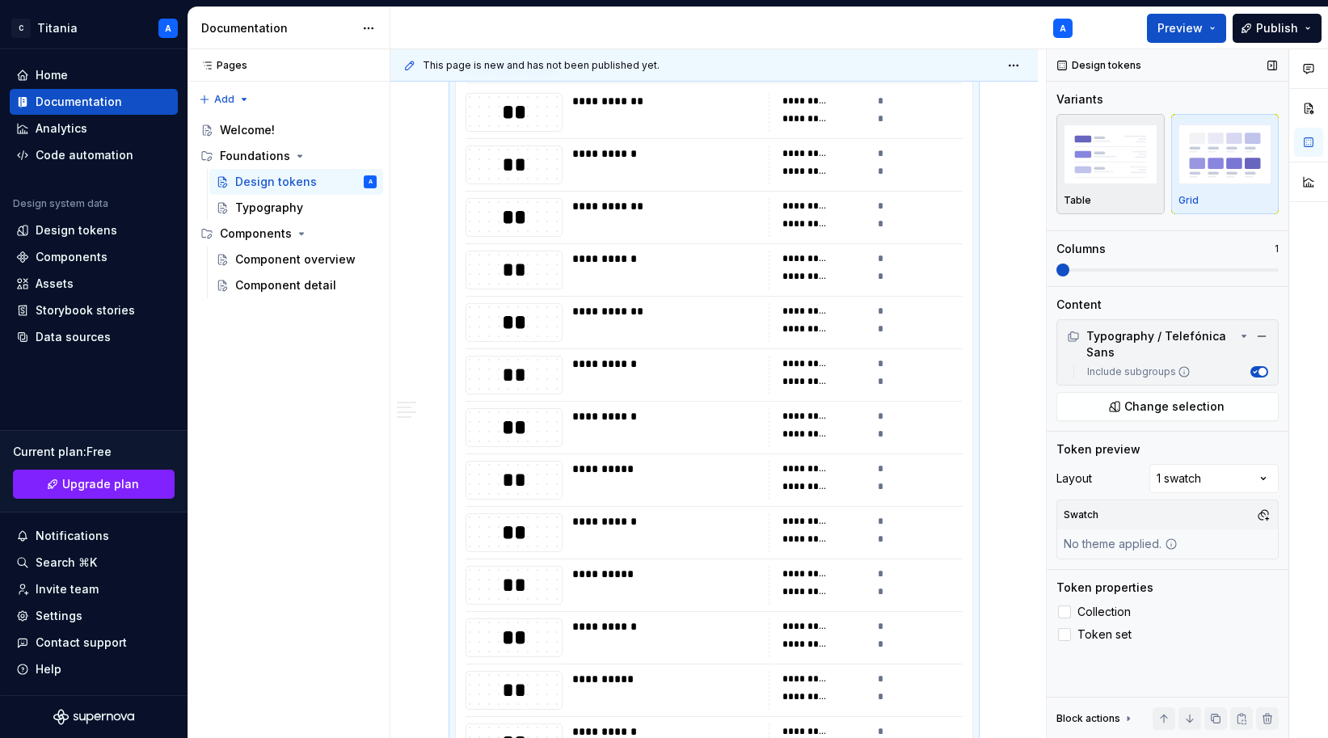
click at [1130, 165] on img "button" at bounding box center [1110, 153] width 94 height 59
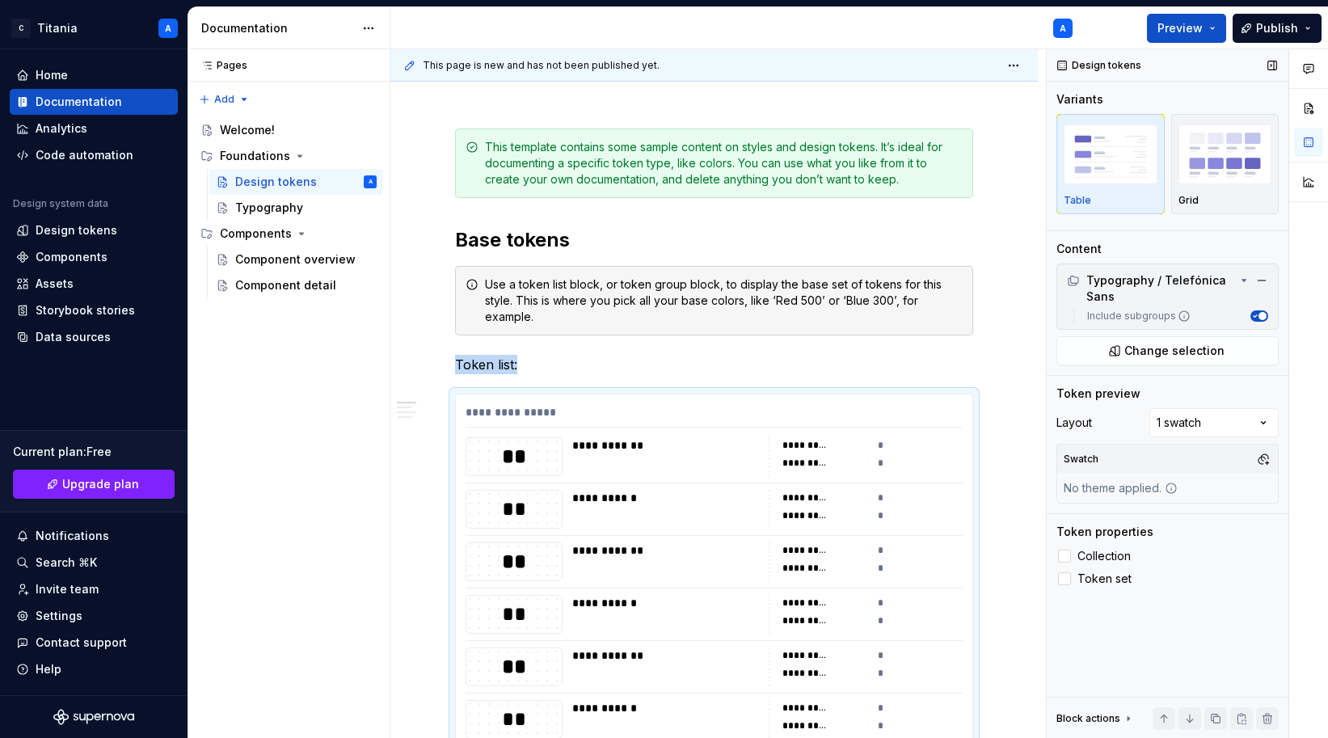
scroll to position [187, 0]
click at [69, 77] on div "Home" at bounding box center [93, 75] width 155 height 16
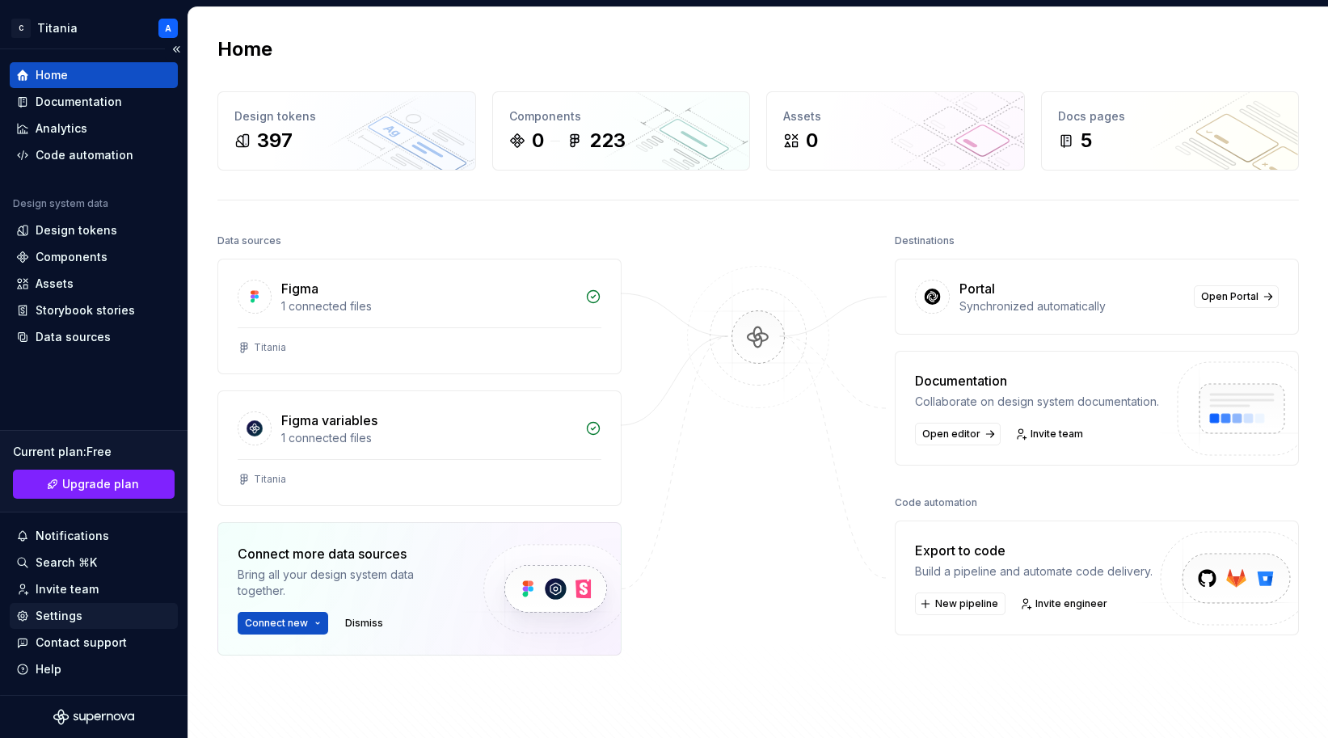
click at [65, 586] on div "Settings" at bounding box center [59, 616] width 47 height 16
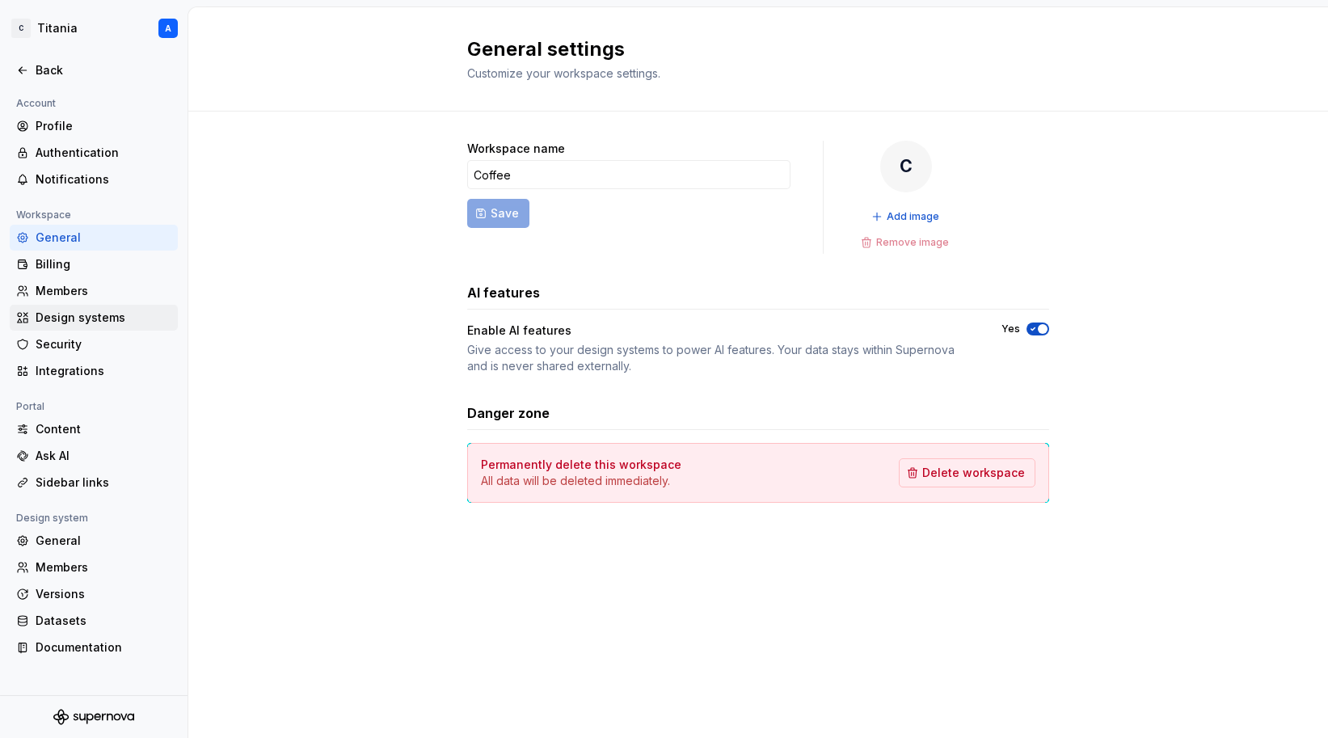
click at [99, 316] on div "Design systems" at bounding box center [104, 317] width 136 height 16
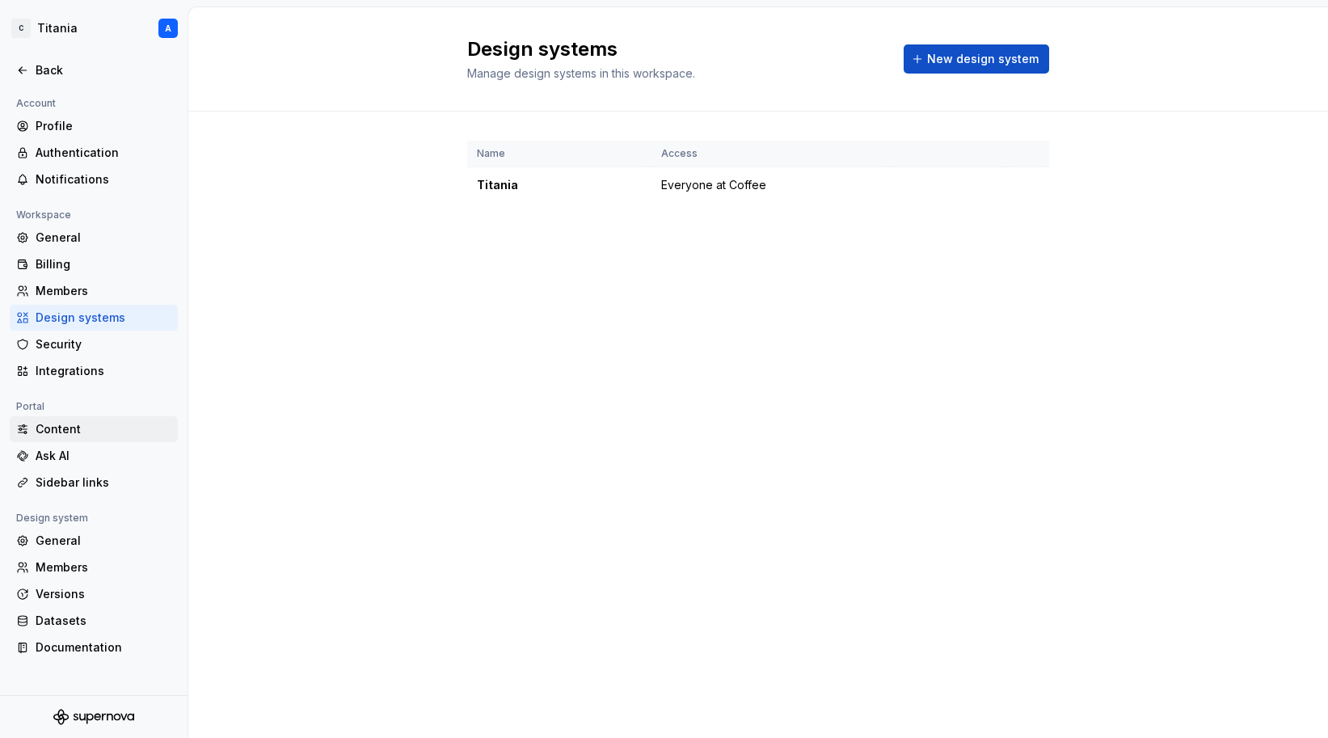
click at [99, 429] on div "Content" at bounding box center [104, 429] width 136 height 16
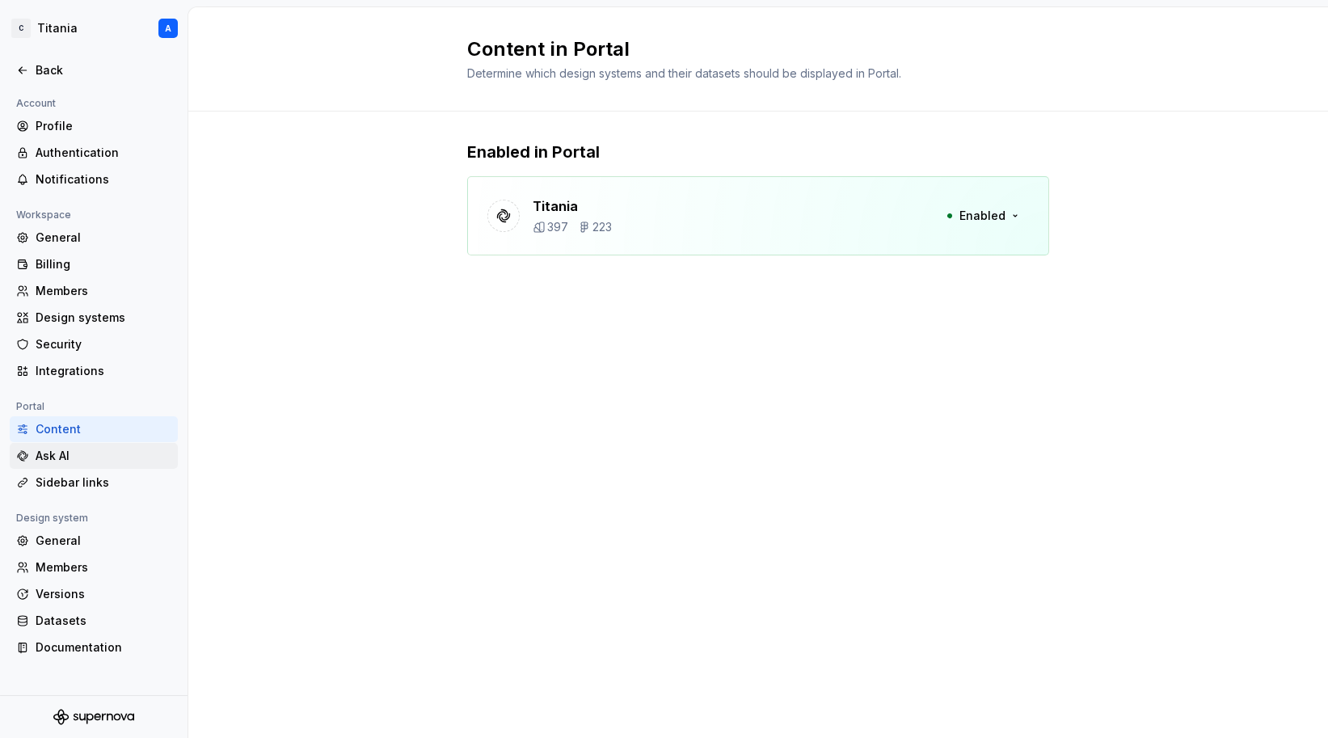
click at [95, 455] on div "Ask AI" at bounding box center [104, 456] width 136 height 16
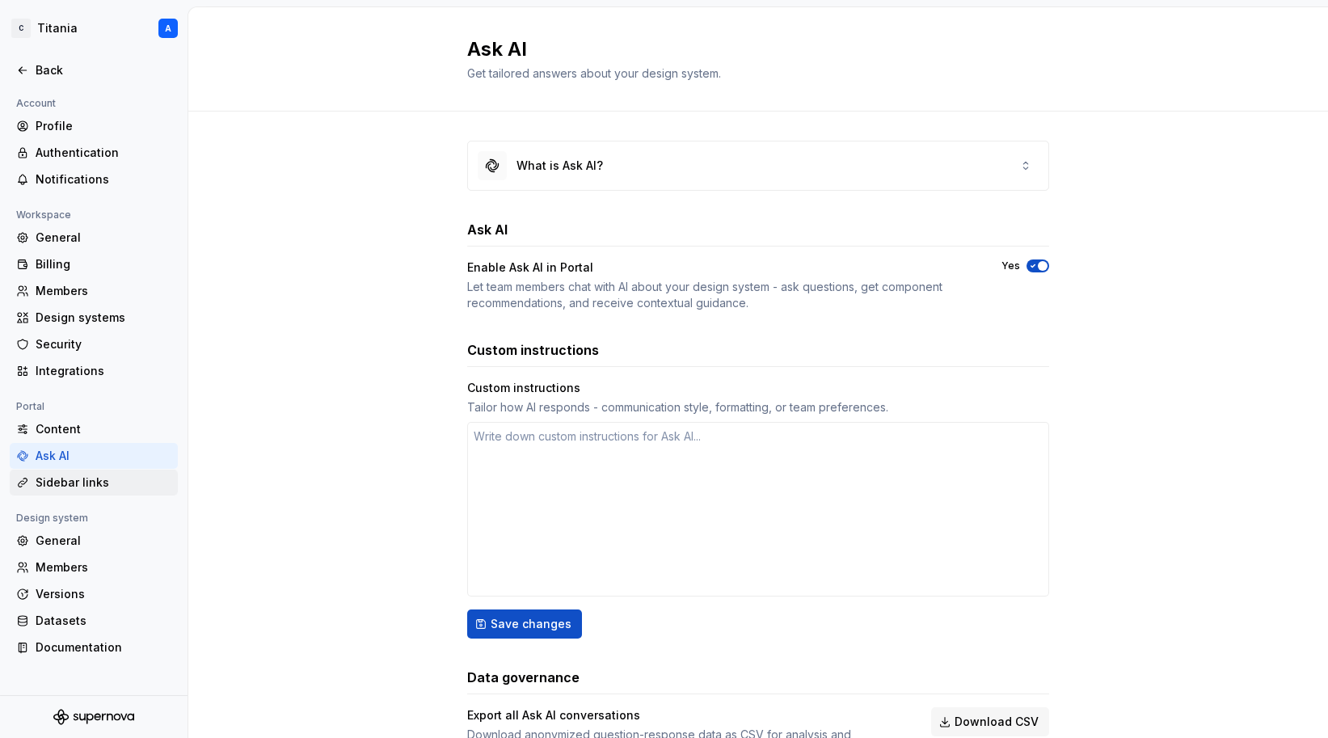
click at [115, 485] on div "Sidebar links" at bounding box center [104, 482] width 136 height 16
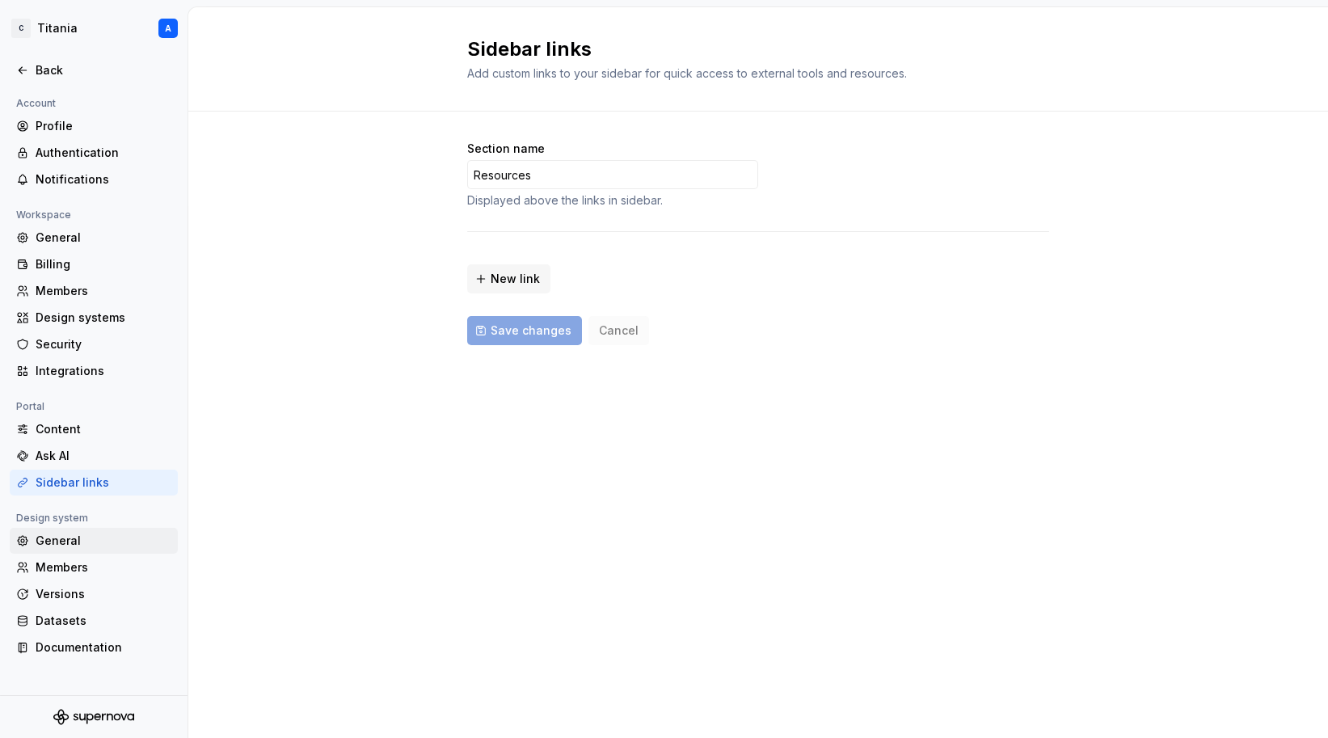
click at [78, 542] on div "General" at bounding box center [104, 540] width 136 height 16
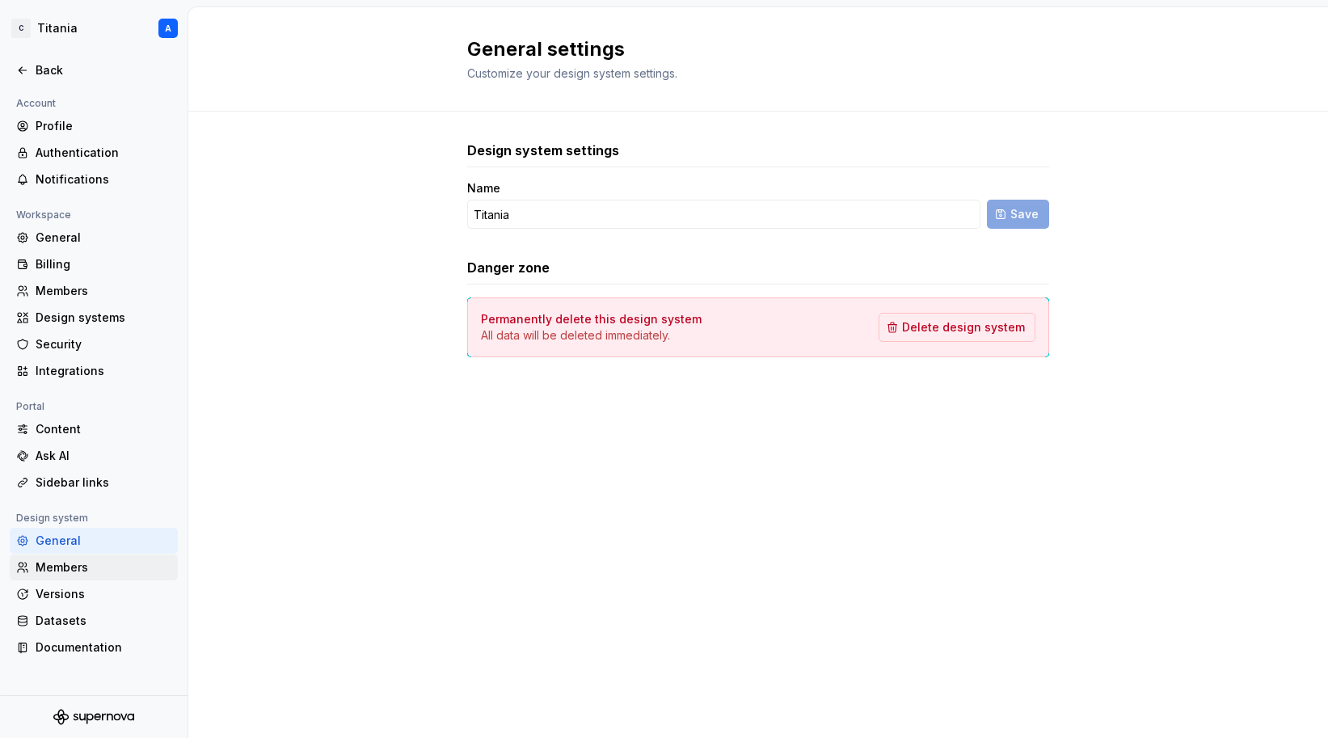
click at [99, 570] on div "Members" at bounding box center [104, 567] width 136 height 16
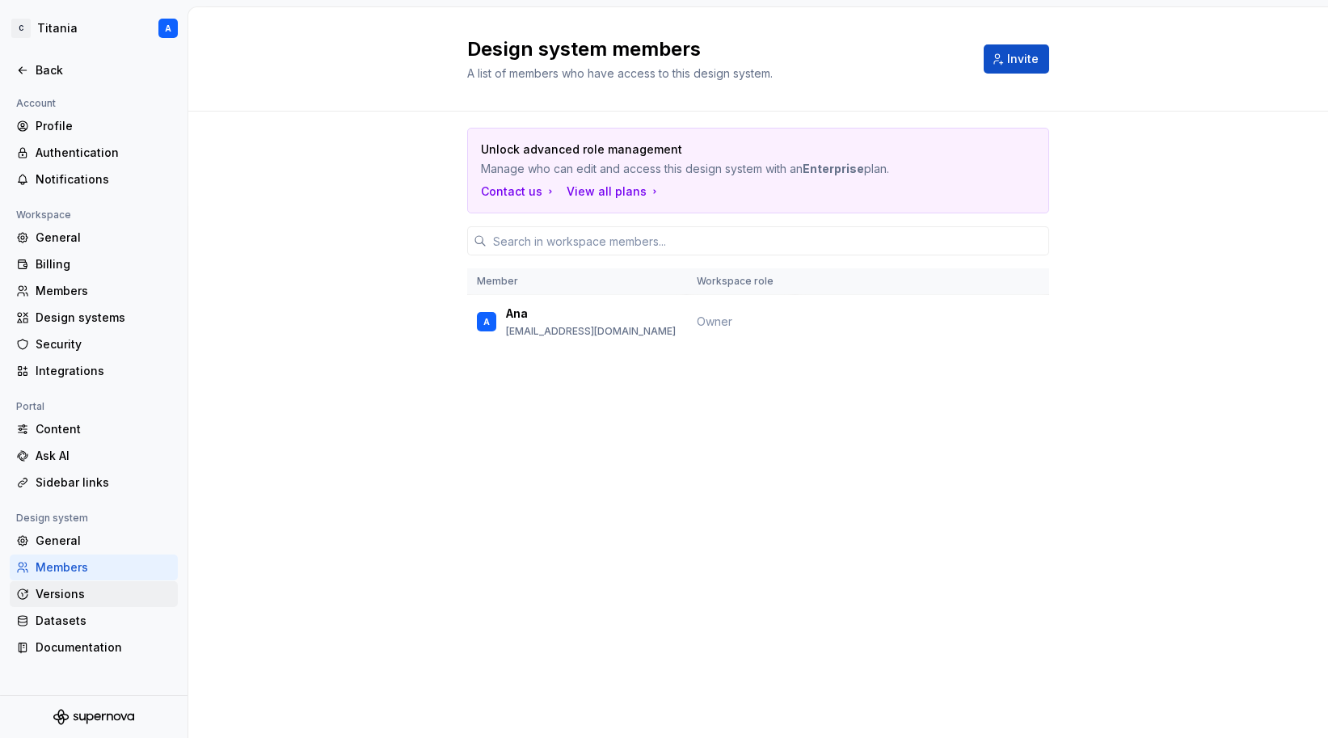
click at [91, 586] on div "Versions" at bounding box center [104, 594] width 136 height 16
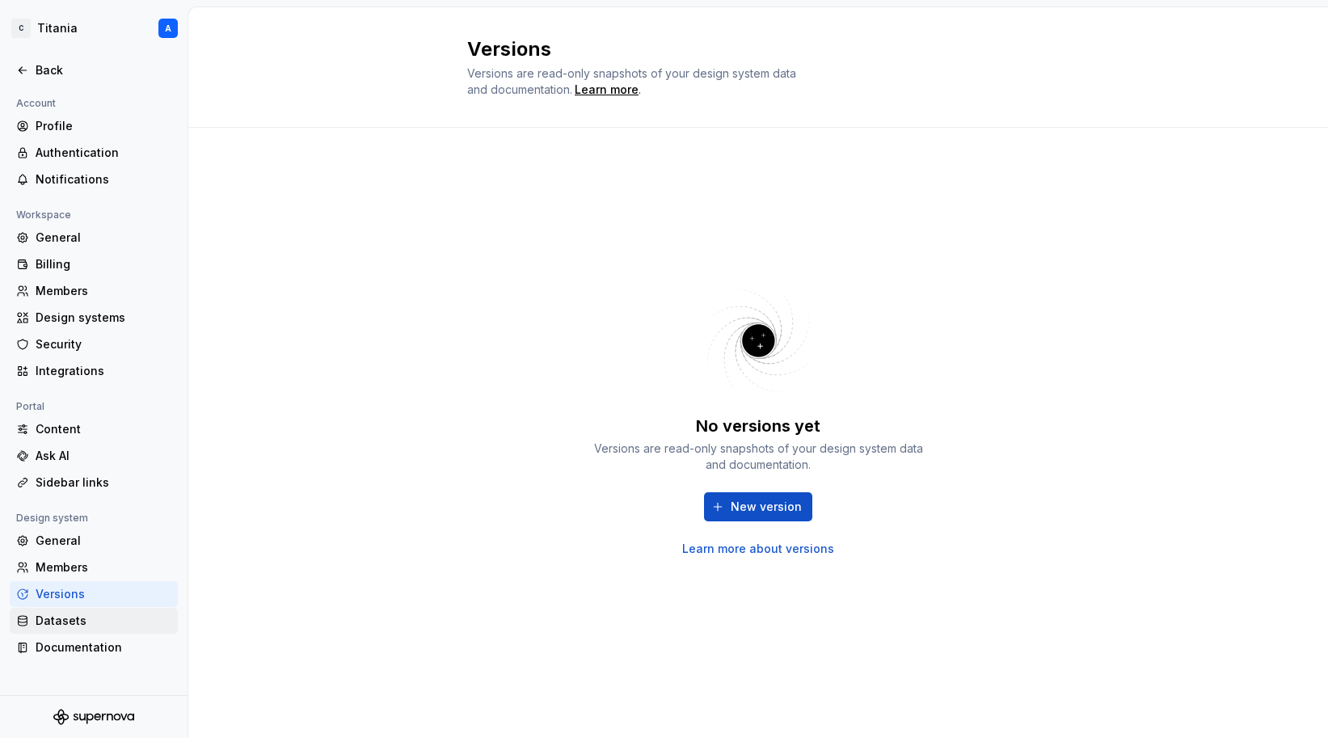
click at [101, 586] on div "Datasets" at bounding box center [104, 620] width 136 height 16
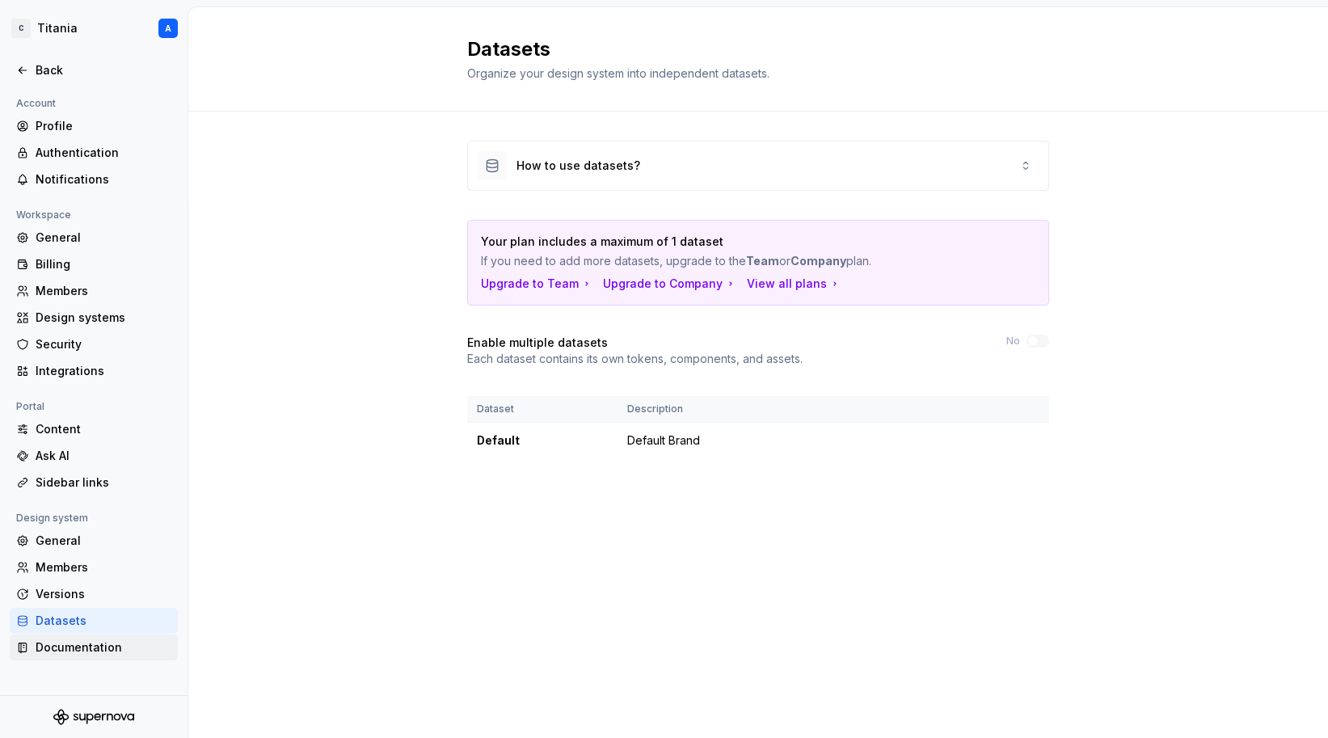
click at [129, 586] on div "Documentation" at bounding box center [104, 647] width 136 height 16
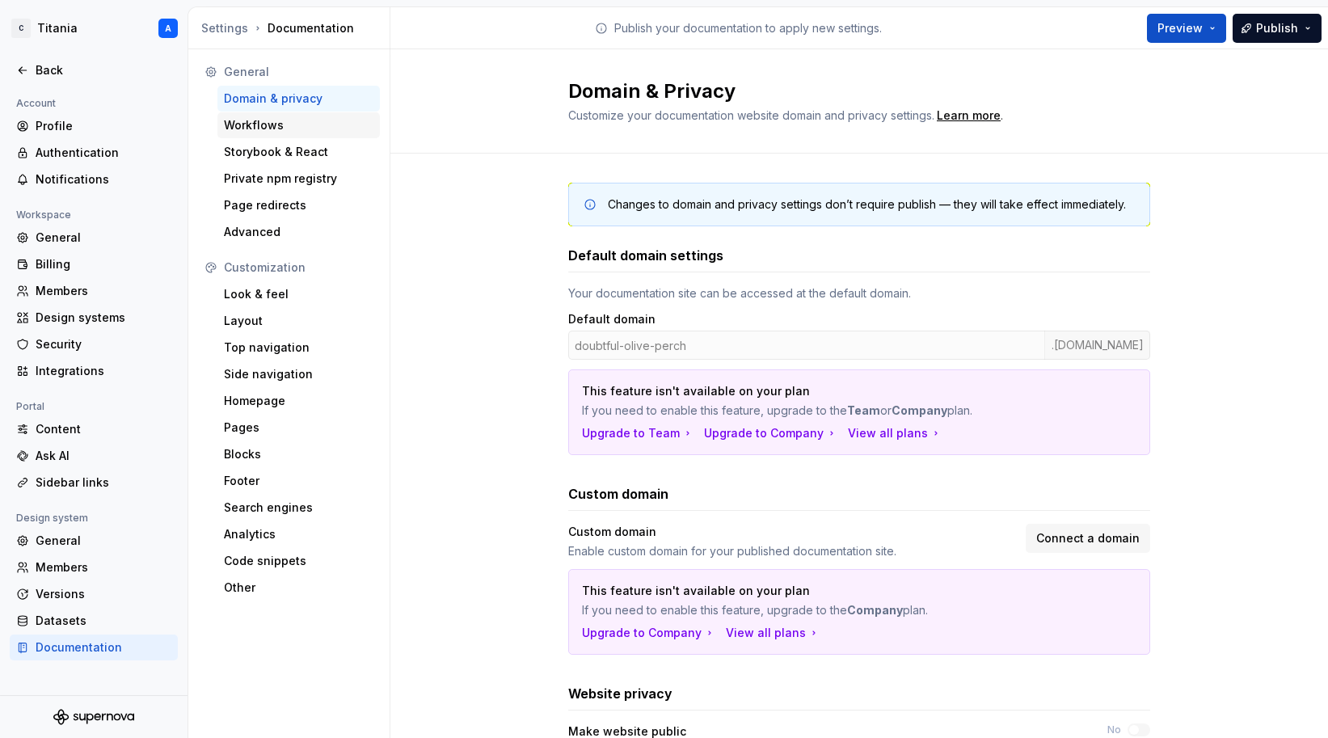
click at [251, 124] on div "Workflows" at bounding box center [298, 125] width 149 height 16
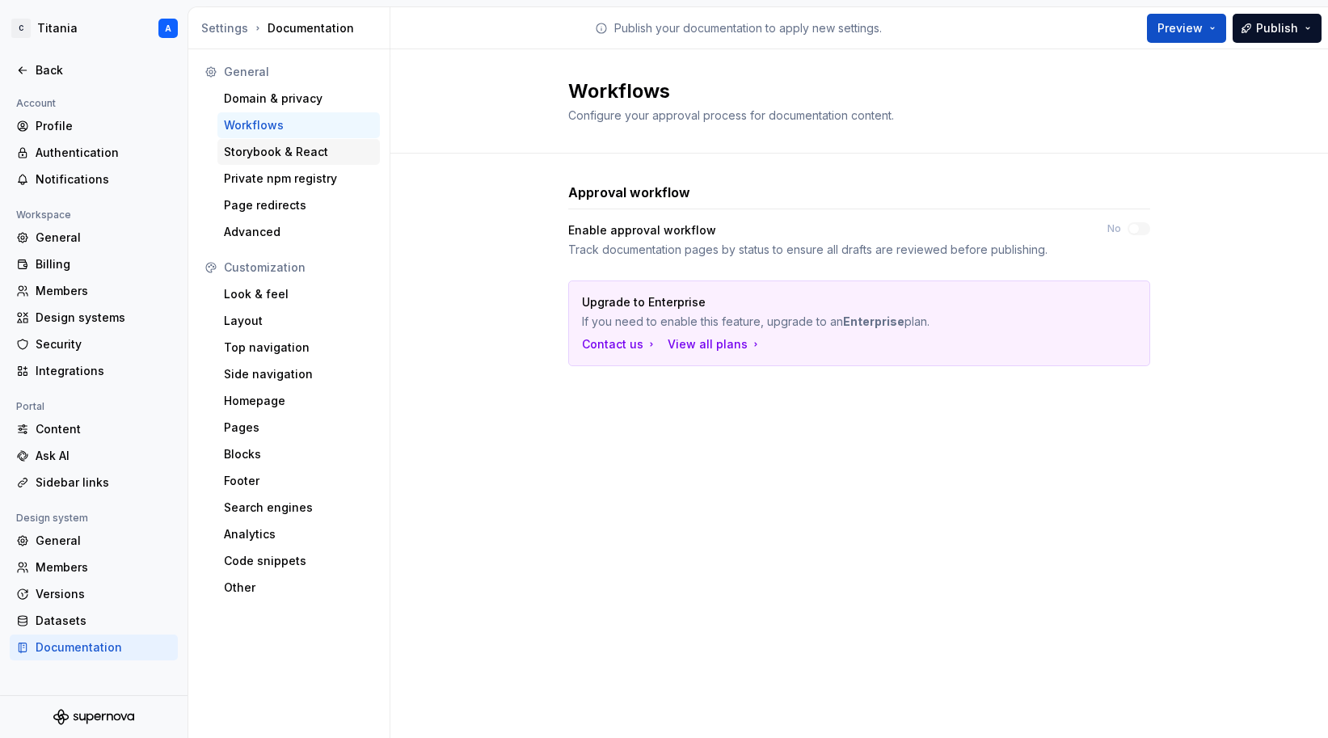
click at [251, 151] on div "Storybook & React" at bounding box center [298, 152] width 149 height 16
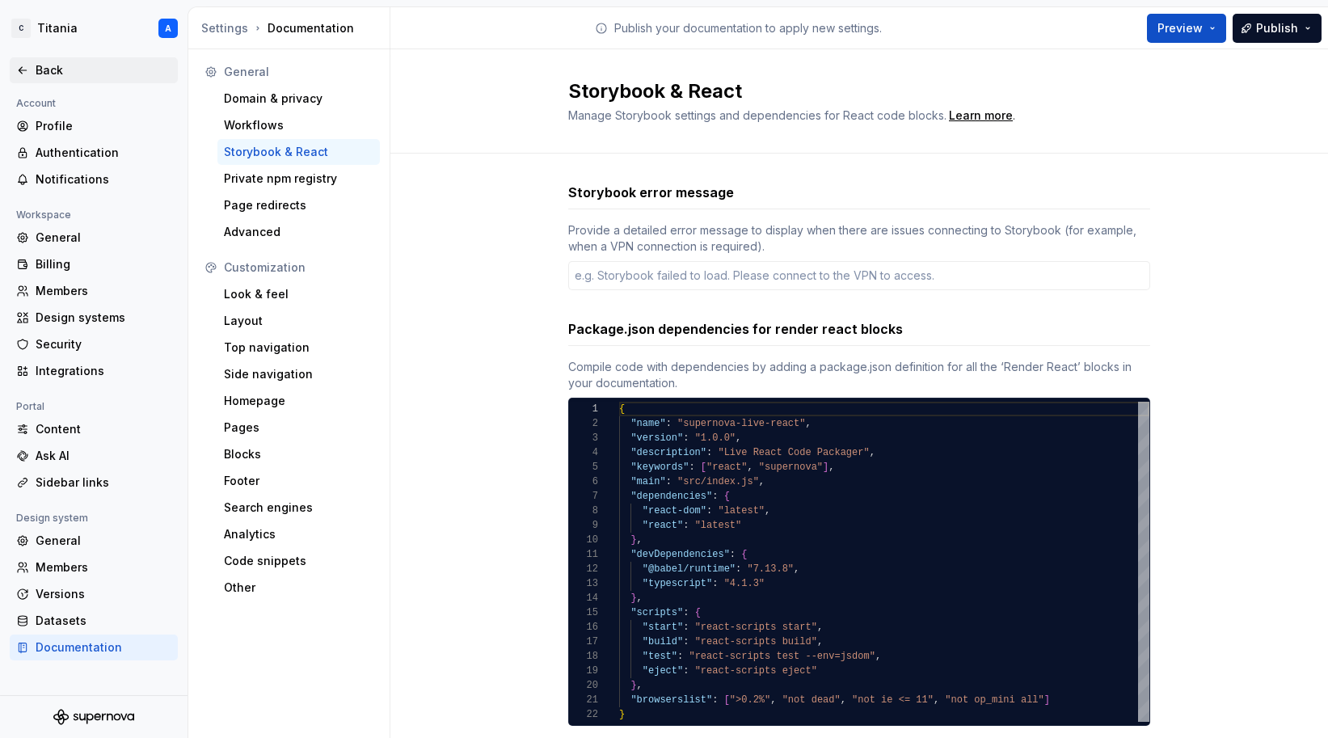
click at [44, 71] on div "Back" at bounding box center [104, 70] width 136 height 16
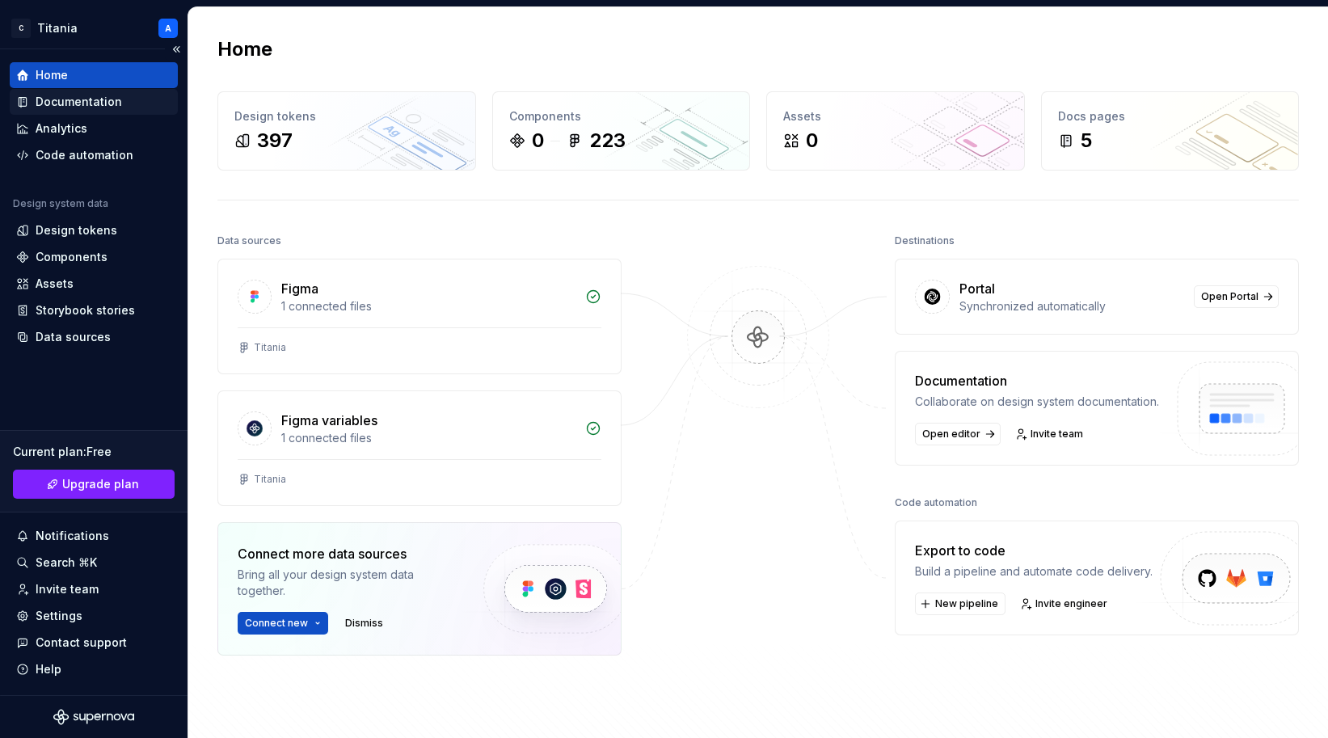
click at [57, 96] on div "Documentation" at bounding box center [79, 102] width 86 height 16
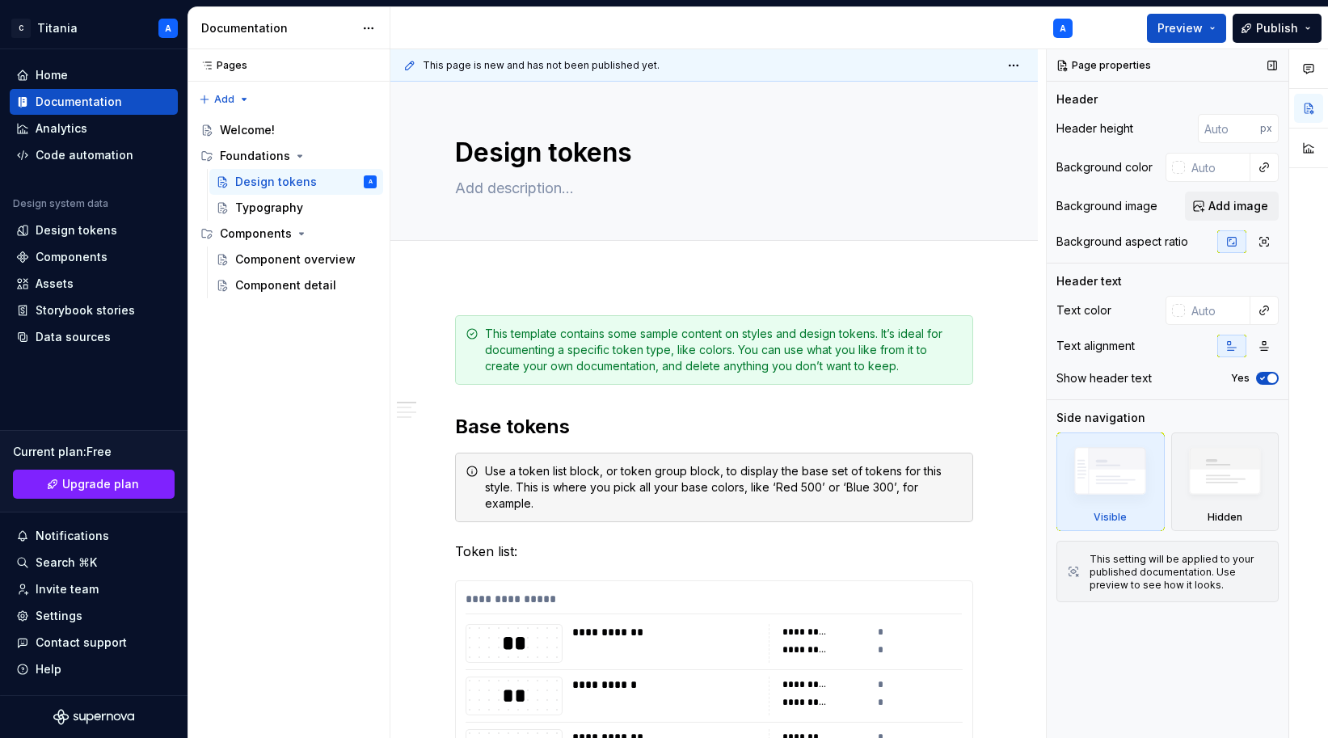
click at [1186, 68] on button "button" at bounding box center [1272, 65] width 23 height 23
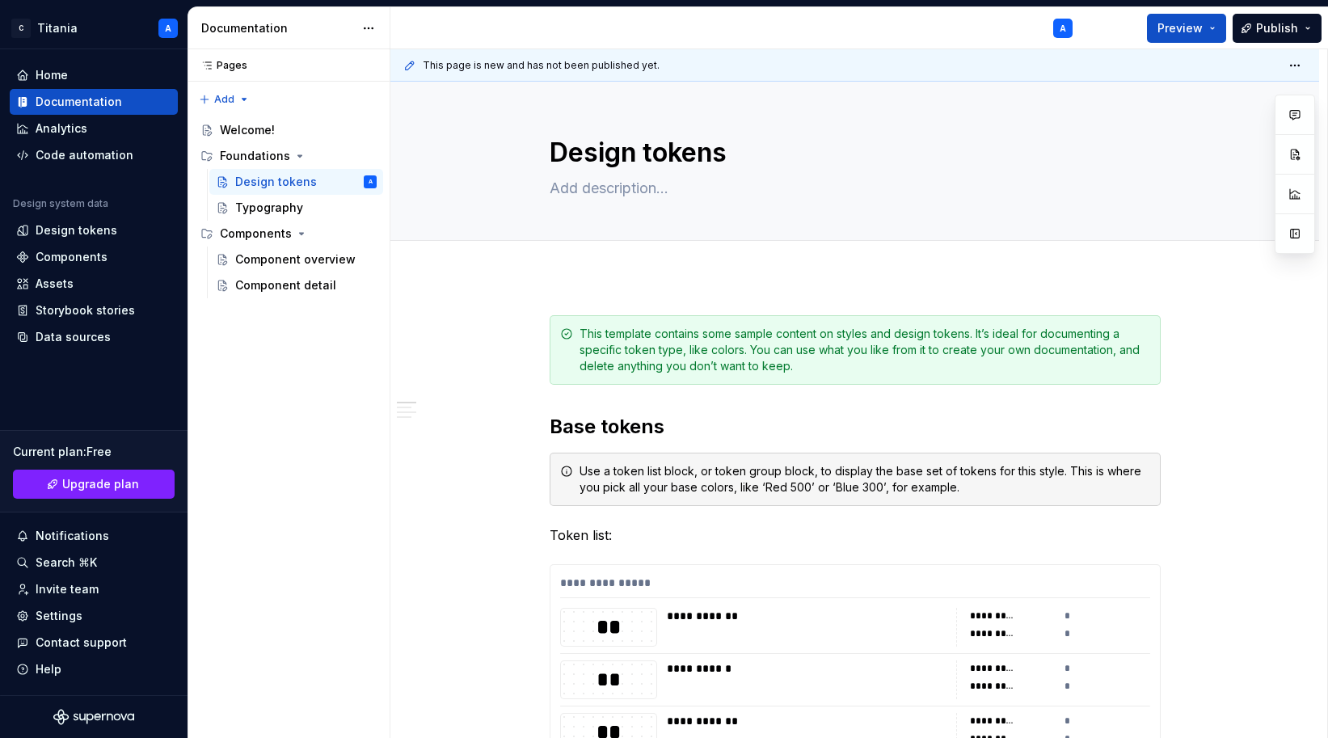
click at [1186, 66] on html "C Titania A Home Documentation Analytics Code automation Design system data Des…" at bounding box center [664, 369] width 1328 height 738
click at [1186, 65] on html "C Titania A Home Documentation Analytics Code automation Design system data Des…" at bounding box center [664, 369] width 1328 height 738
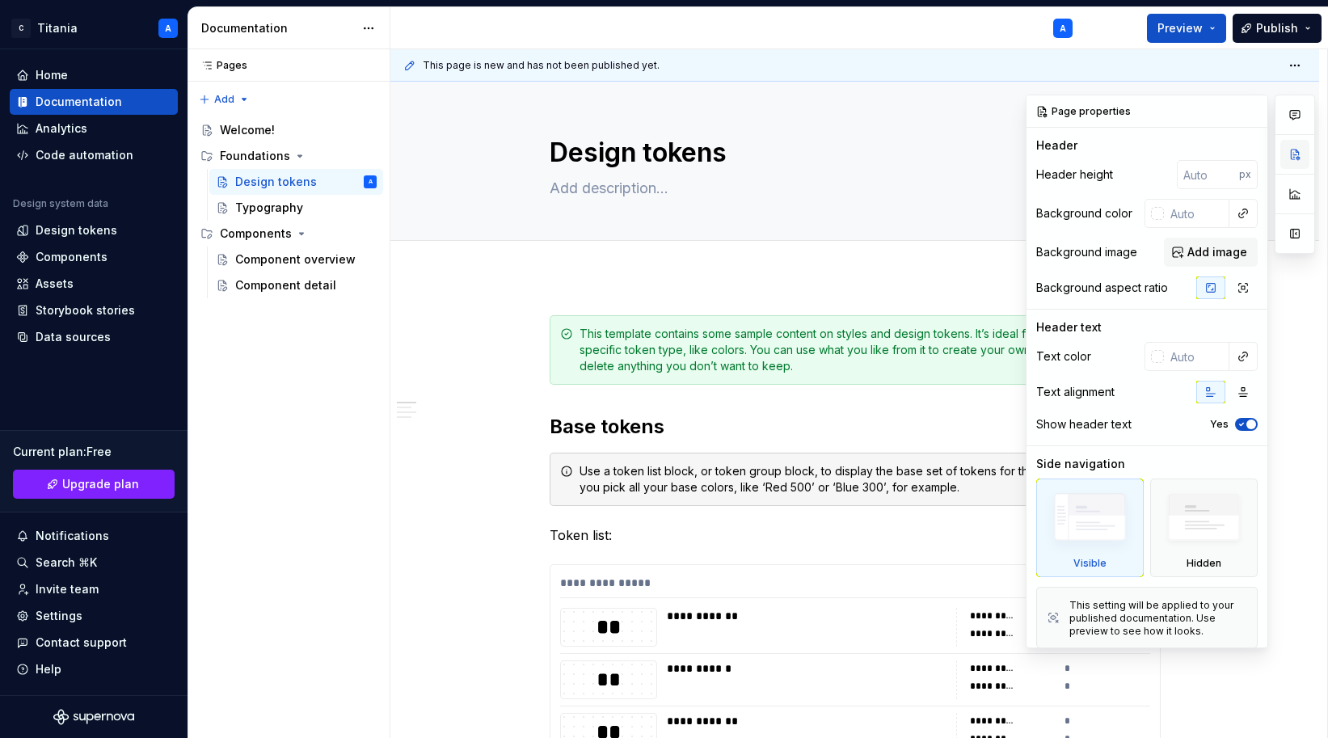
click at [1186, 154] on button "button" at bounding box center [1294, 154] width 29 height 29
click at [1186, 65] on html "C Titania A Home Documentation Analytics Code automation Design system data Des…" at bounding box center [664, 369] width 1328 height 738
click at [280, 196] on div "Pages Pages Add Accessibility guide for tree Page tree. Navigate the tree with …" at bounding box center [288, 393] width 202 height 689
click at [293, 204] on div "Typography" at bounding box center [269, 208] width 68 height 16
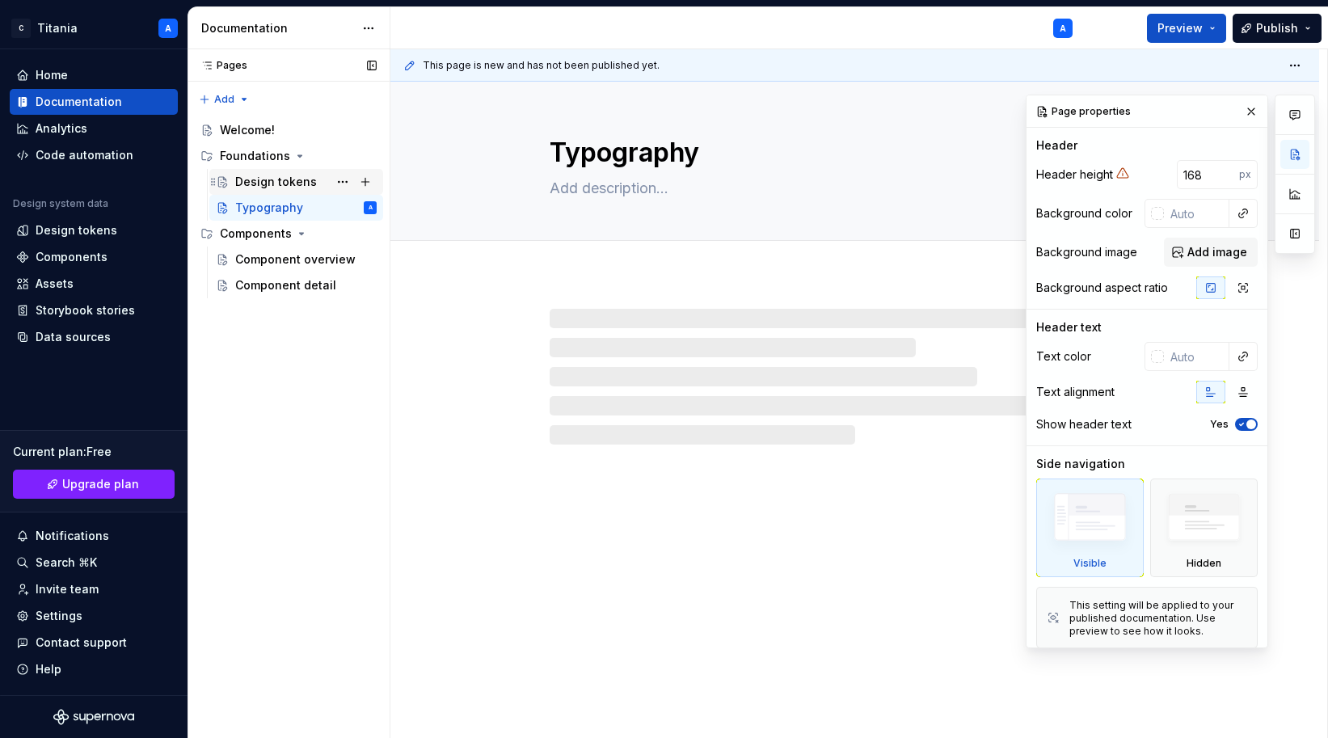
click at [271, 183] on div "Design tokens" at bounding box center [276, 182] width 82 height 16
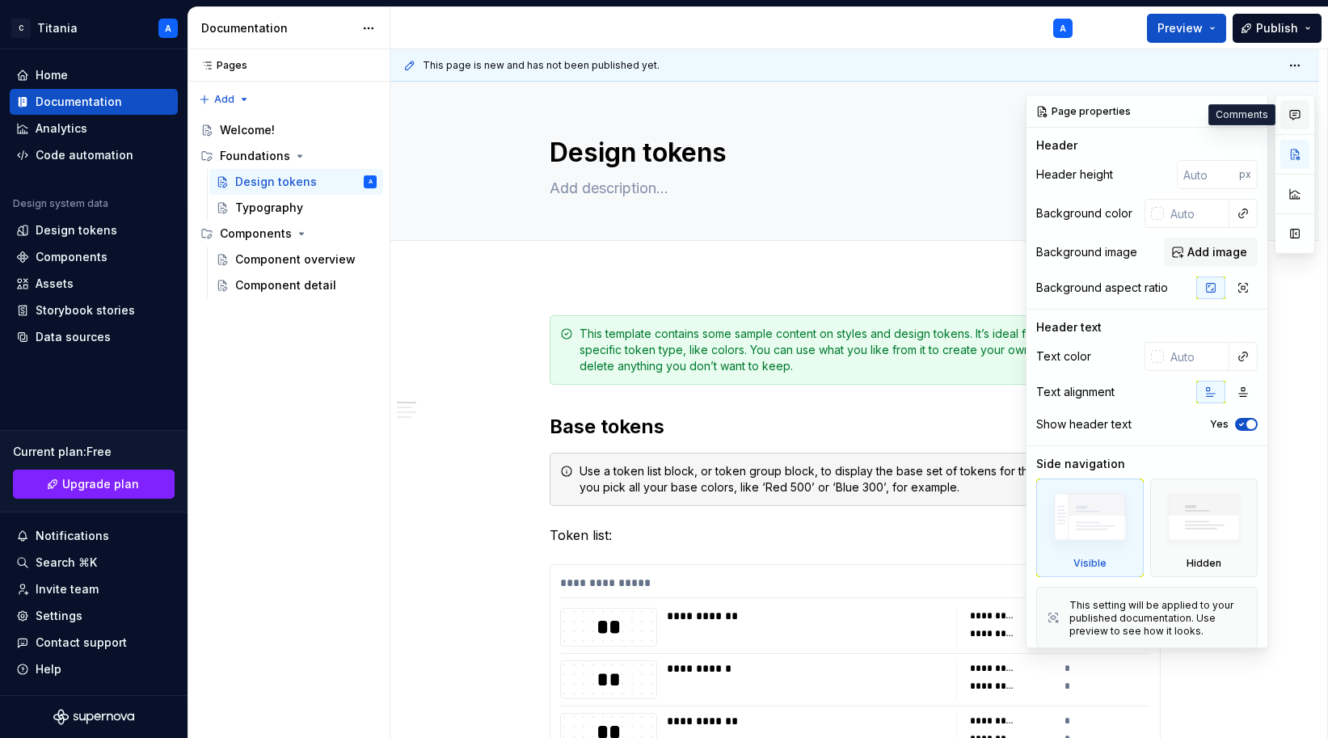
click at [1186, 112] on icon "button" at bounding box center [1294, 114] width 13 height 13
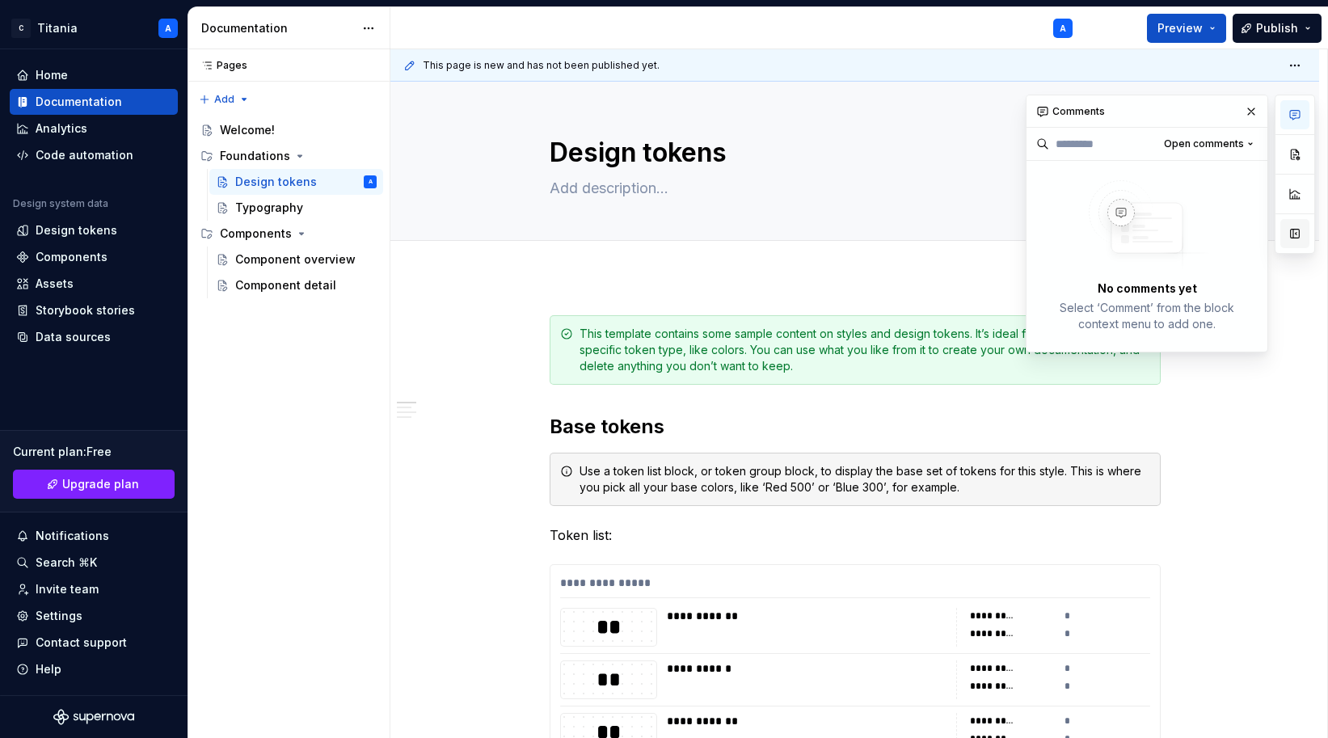
click at [1186, 249] on div at bounding box center [1294, 174] width 40 height 159
click at [1186, 239] on button "button" at bounding box center [1294, 233] width 29 height 29
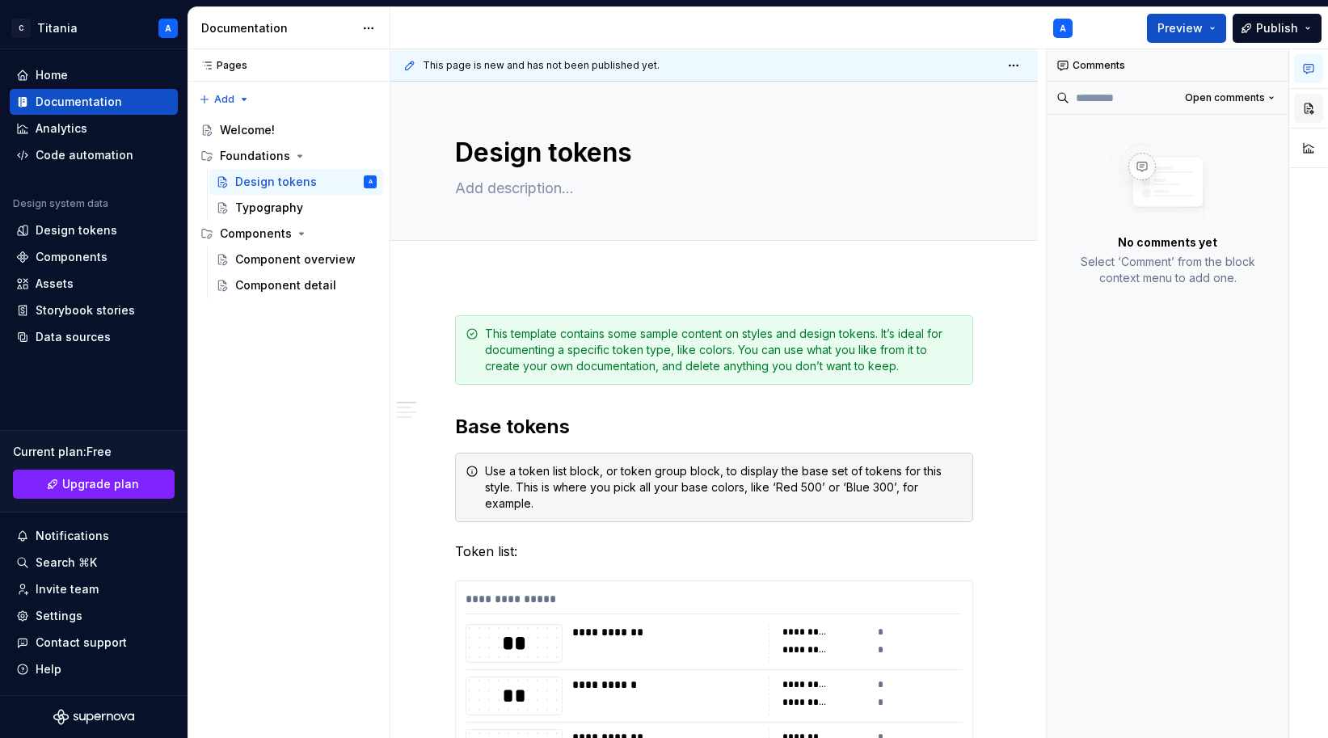
click at [1186, 107] on button "button" at bounding box center [1308, 108] width 29 height 29
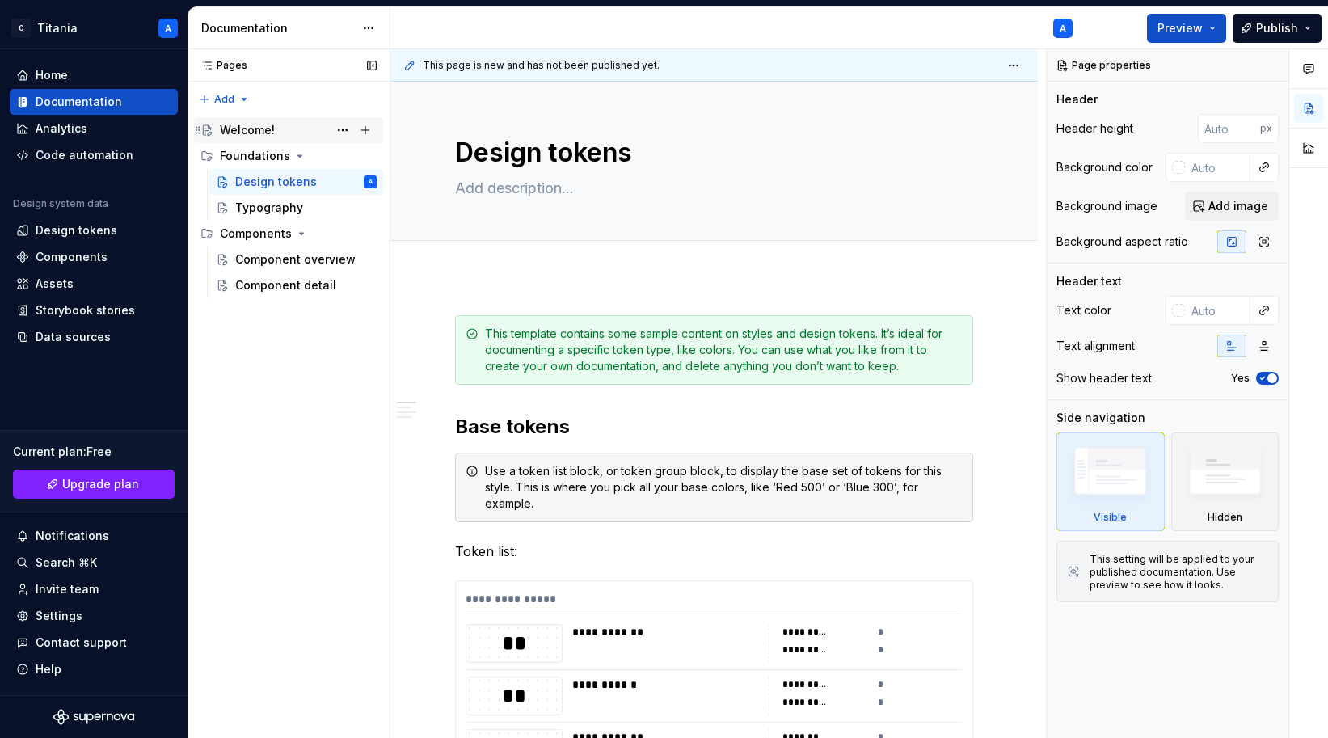
click at [242, 129] on div "Welcome!" at bounding box center [247, 130] width 55 height 16
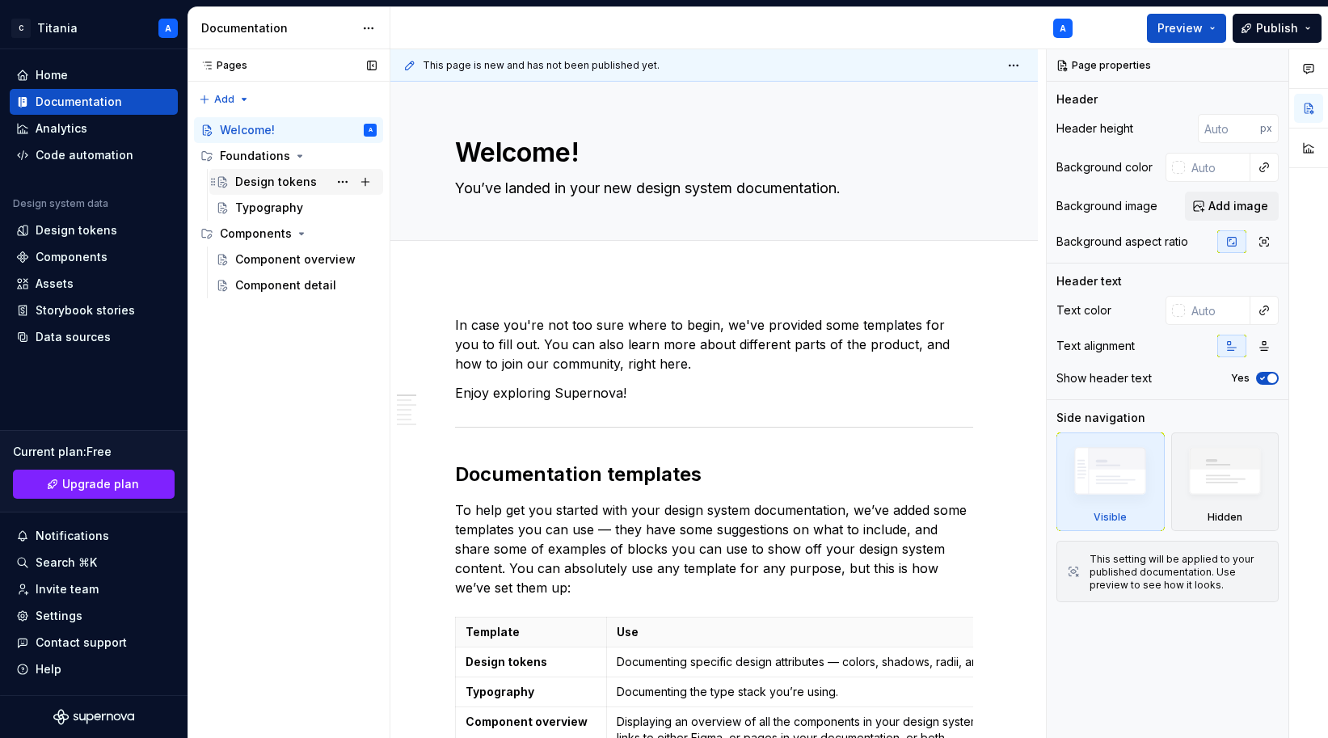
click at [256, 189] on div "Design tokens" at bounding box center [276, 182] width 82 height 16
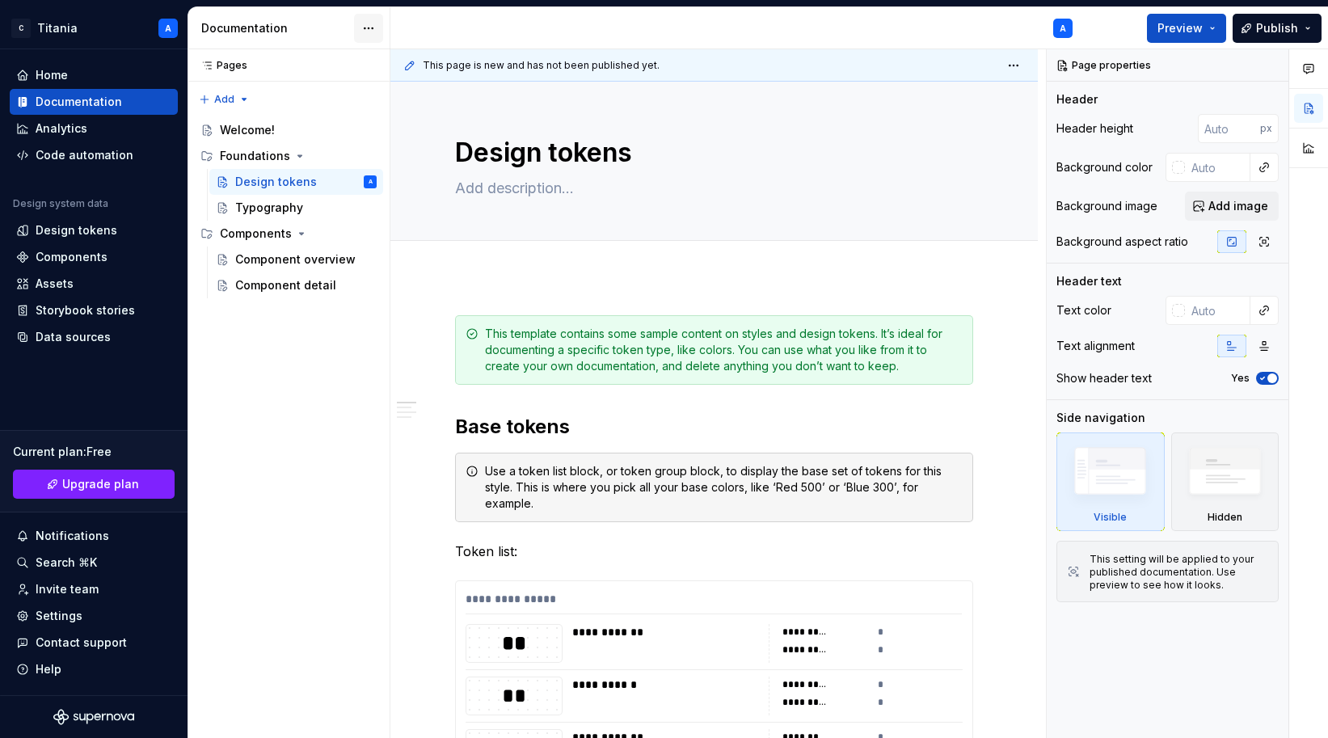
click at [366, 28] on html "C Titania A Home Documentation Analytics Code automation Design system data Des…" at bounding box center [664, 369] width 1328 height 738
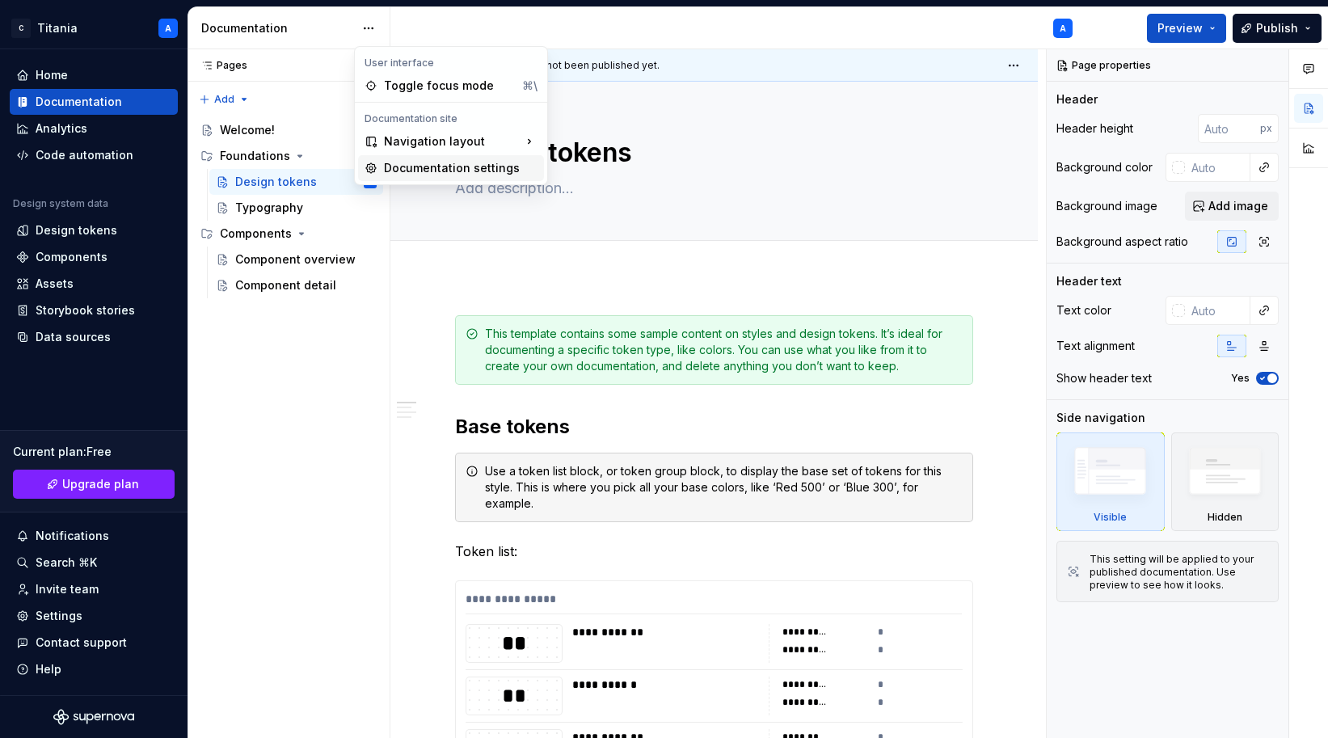
click at [397, 165] on div "Documentation settings" at bounding box center [461, 168] width 154 height 16
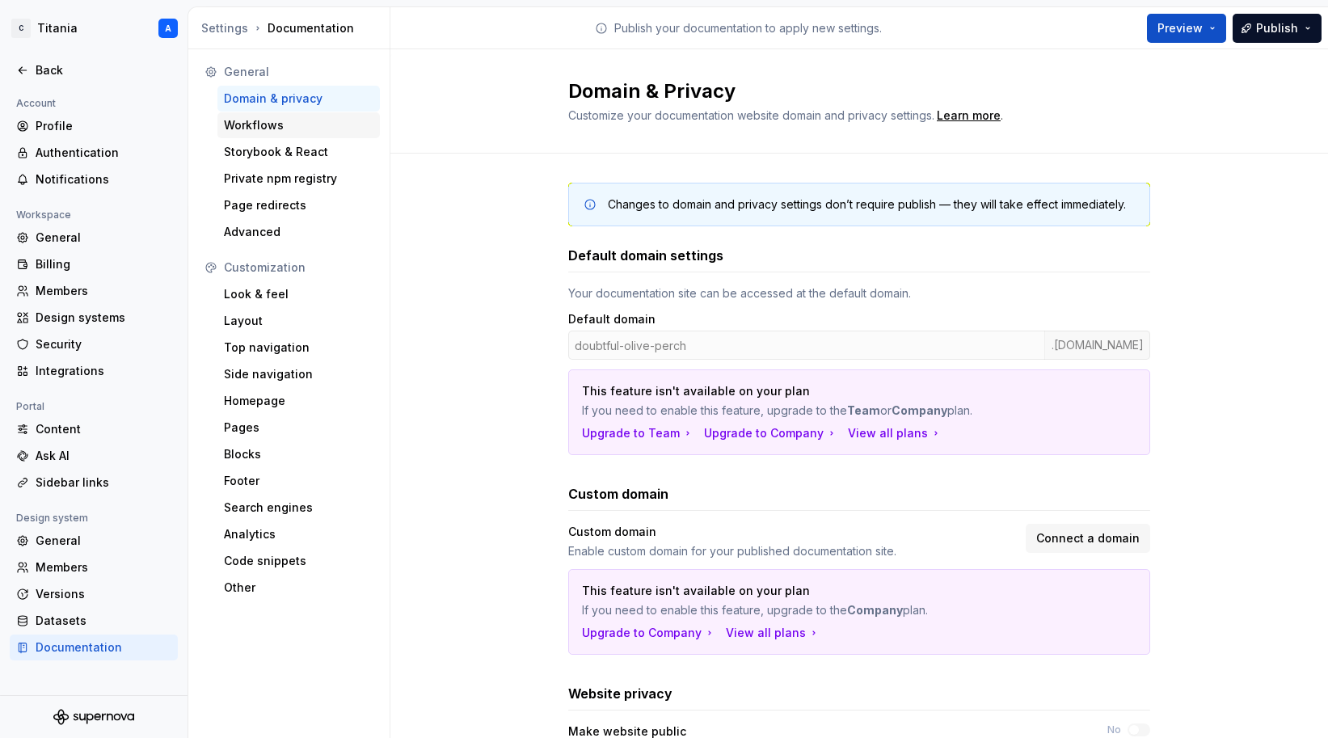
click at [258, 127] on div "Workflows" at bounding box center [298, 125] width 149 height 16
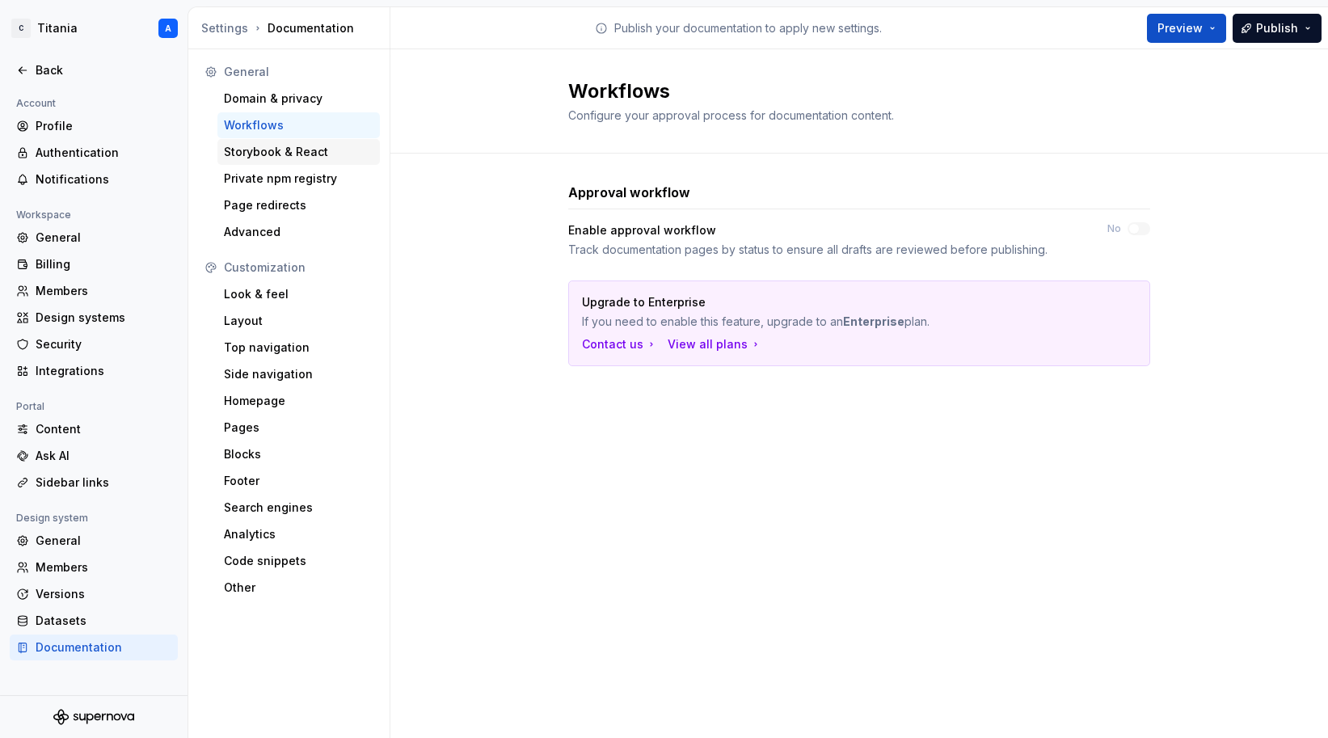
click at [266, 154] on div "Storybook & React" at bounding box center [298, 152] width 149 height 16
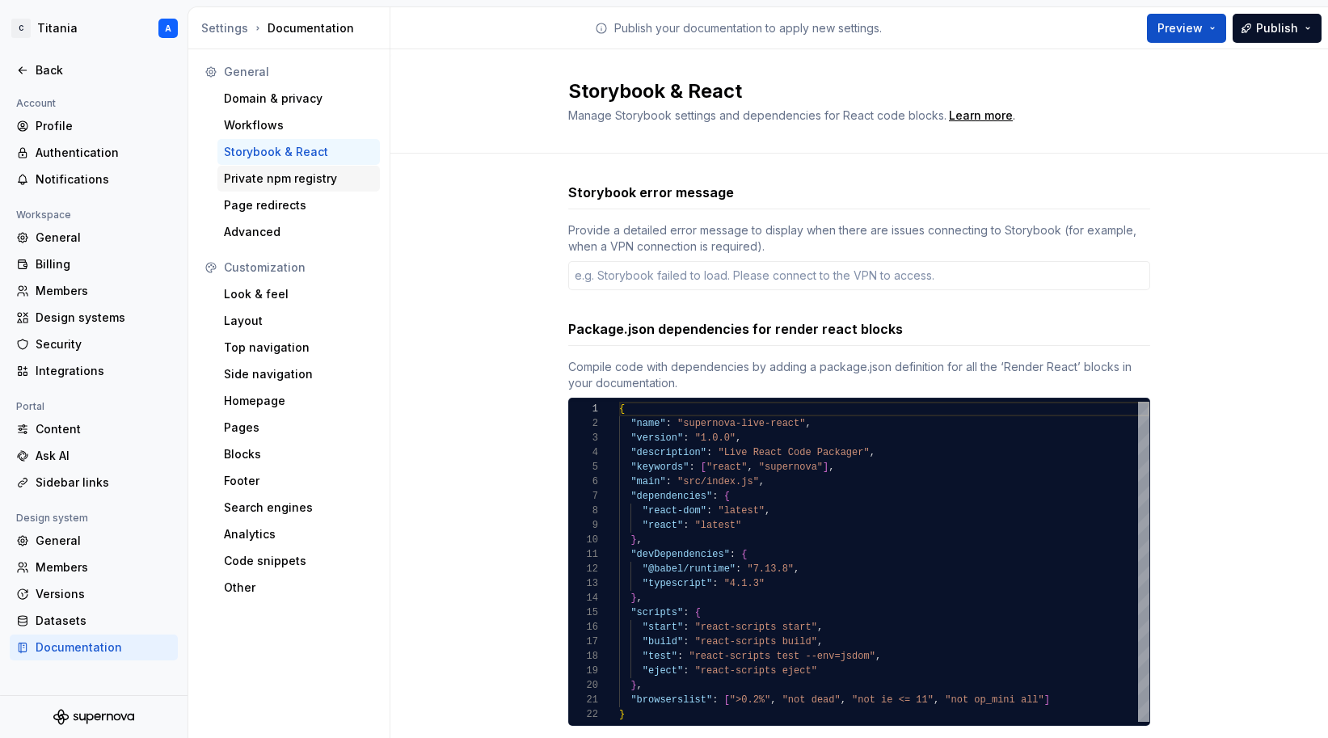
click at [262, 183] on div "Private npm registry" at bounding box center [298, 178] width 149 height 16
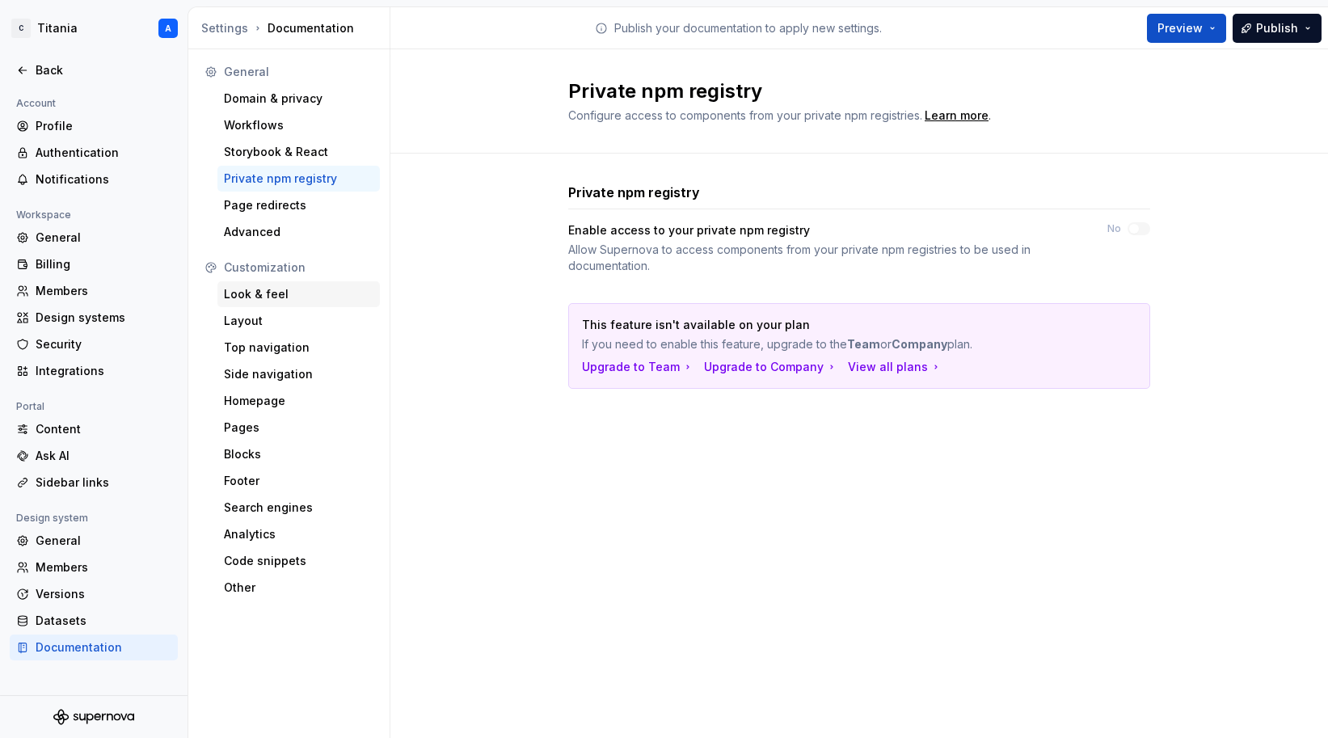
click at [251, 297] on div "Look & feel" at bounding box center [298, 294] width 149 height 16
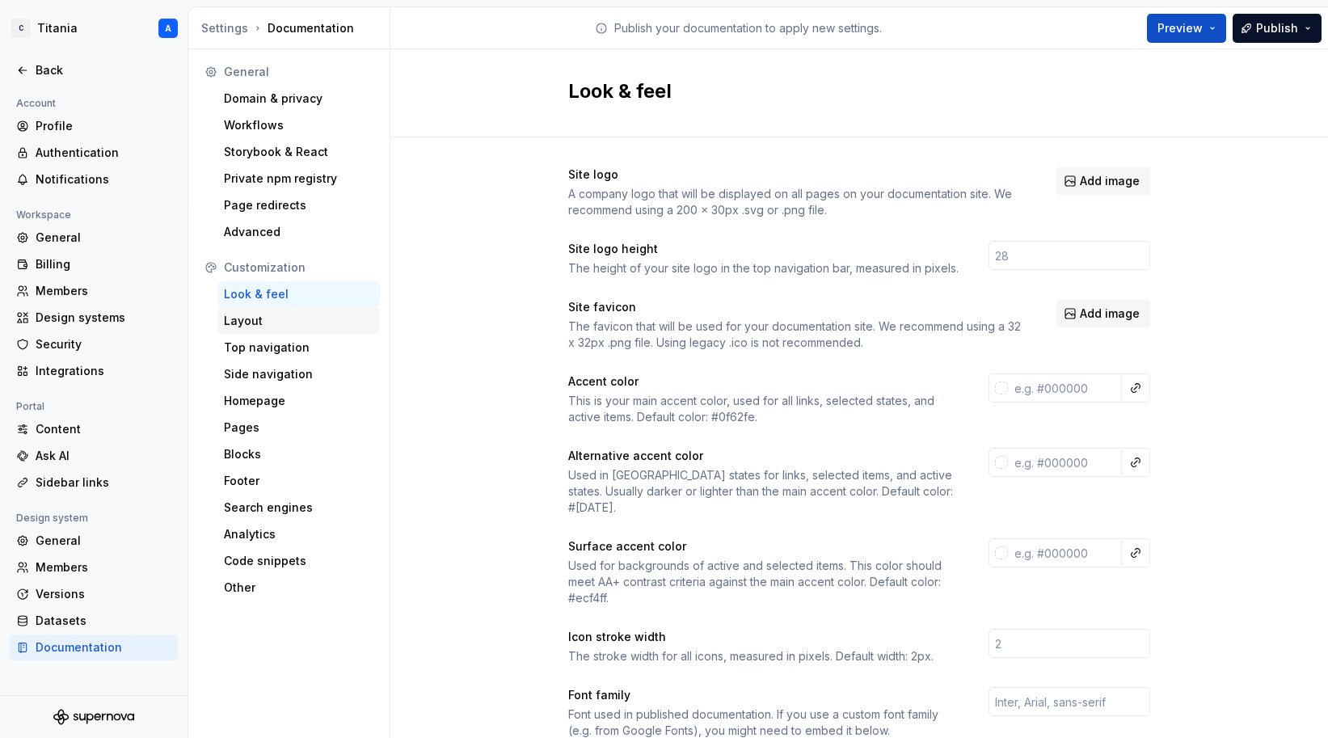
click at [244, 318] on div "Layout" at bounding box center [298, 321] width 149 height 16
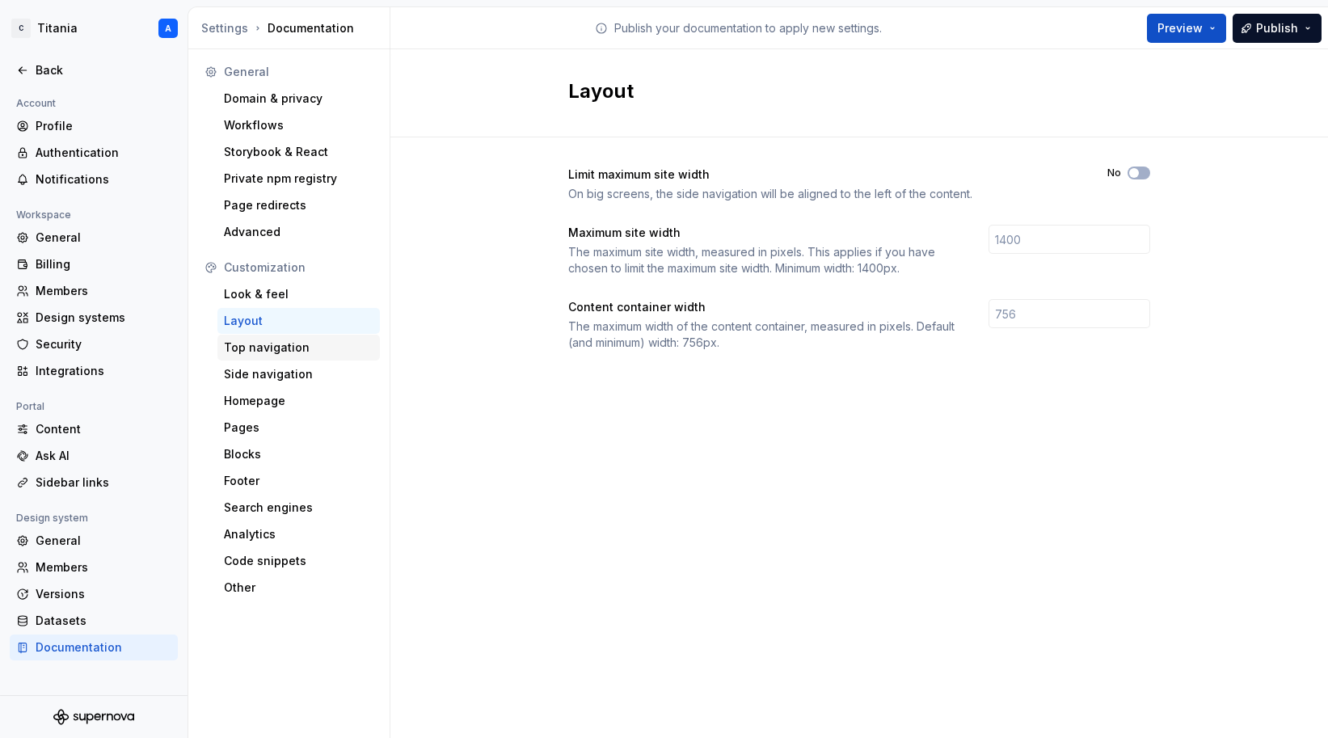
click at [252, 347] on div "Top navigation" at bounding box center [298, 347] width 149 height 16
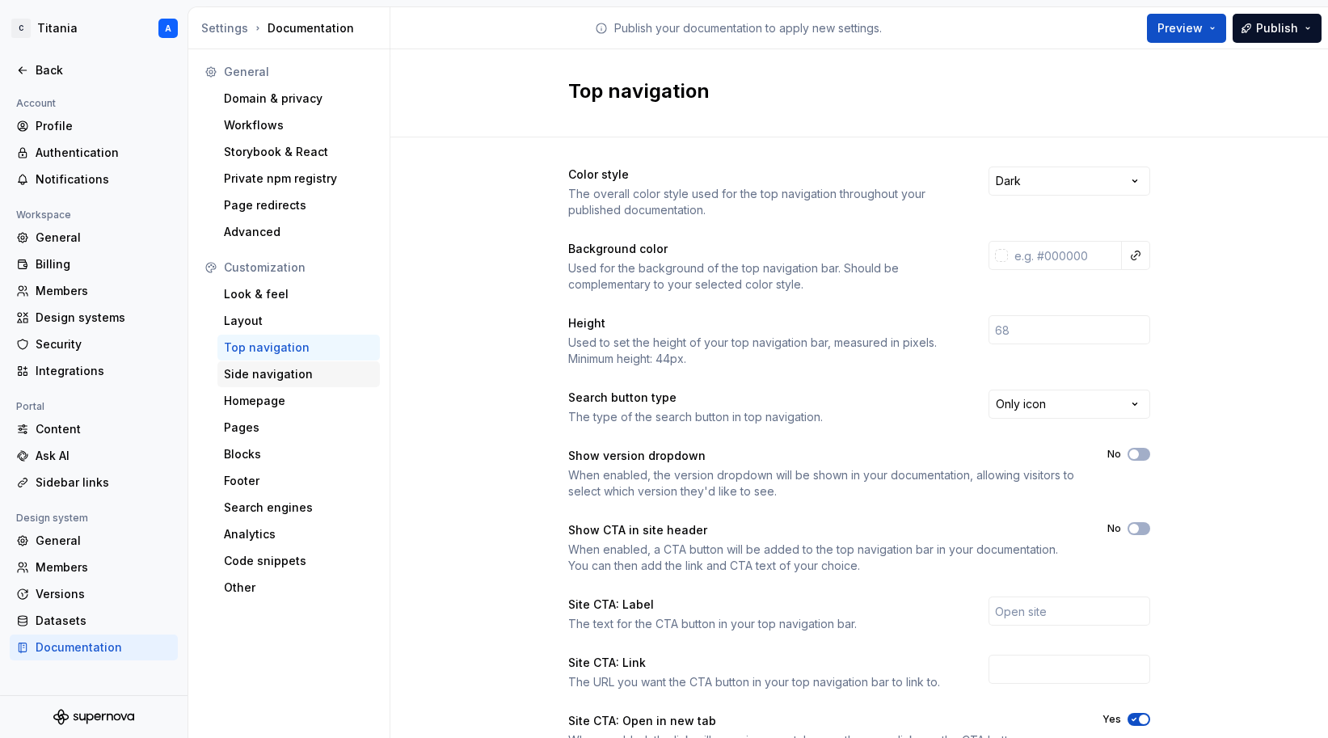
click at [254, 371] on div "Side navigation" at bounding box center [298, 374] width 149 height 16
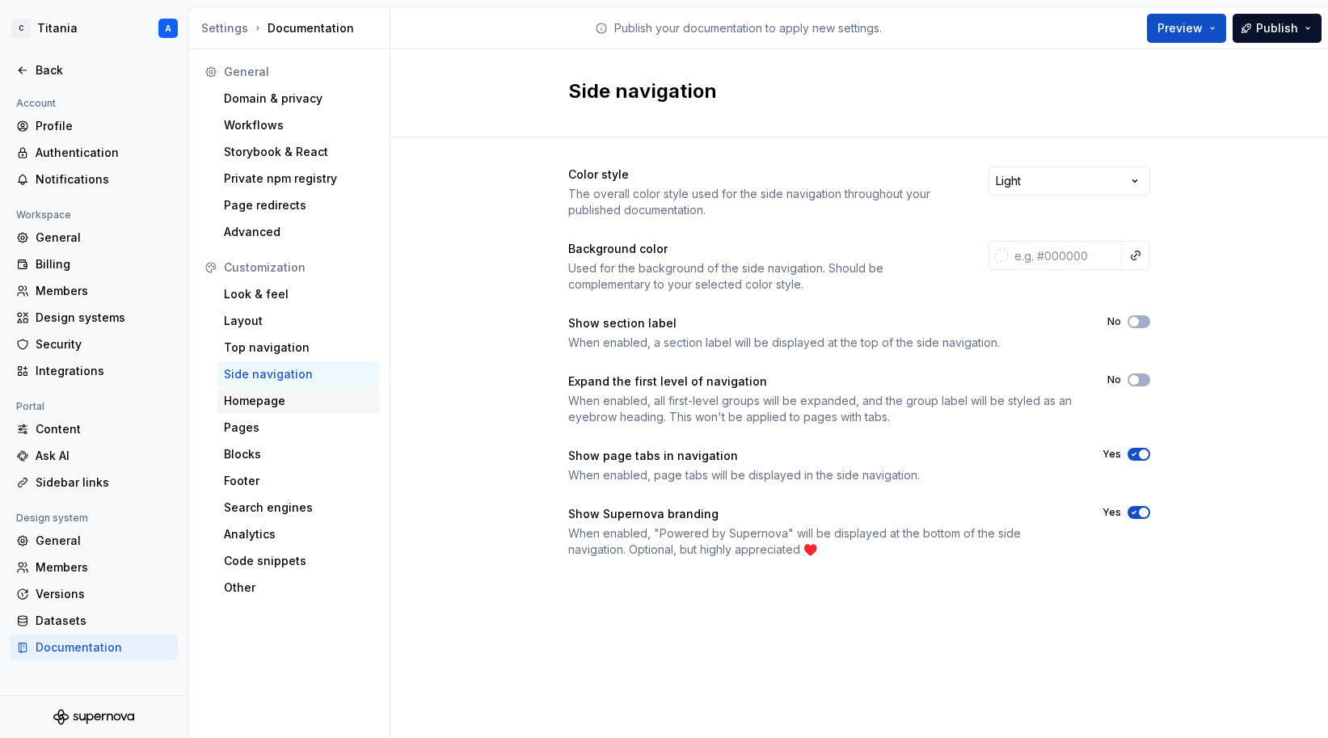
click at [253, 398] on div "Homepage" at bounding box center [298, 401] width 149 height 16
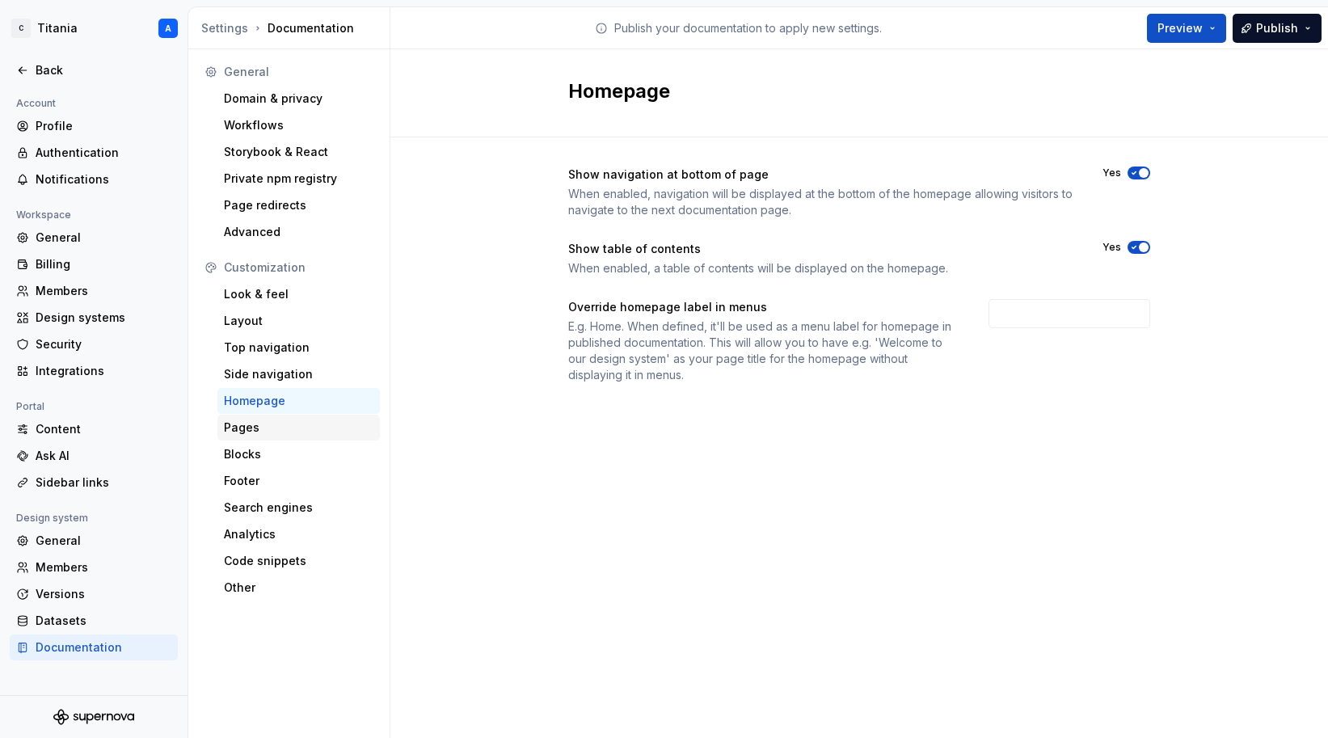
click at [247, 427] on div "Pages" at bounding box center [298, 427] width 149 height 16
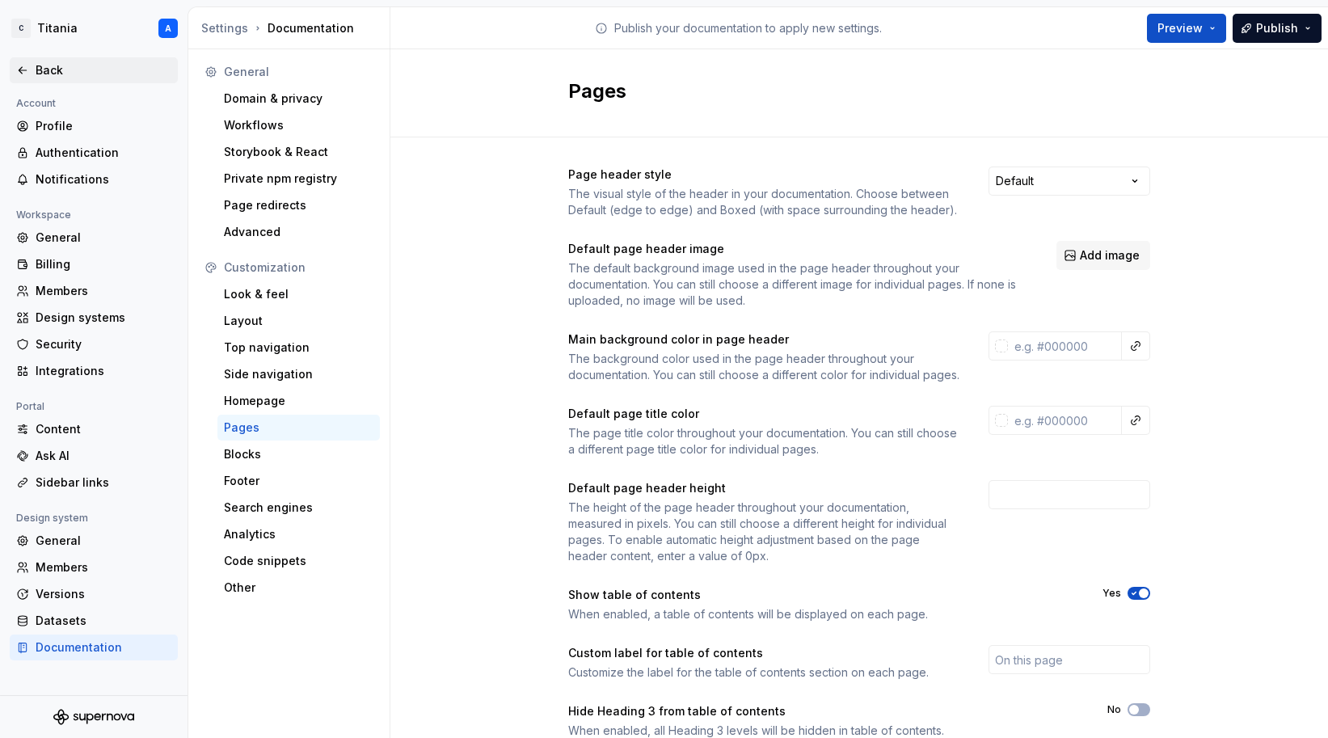
click at [51, 74] on div "Back" at bounding box center [104, 70] width 136 height 16
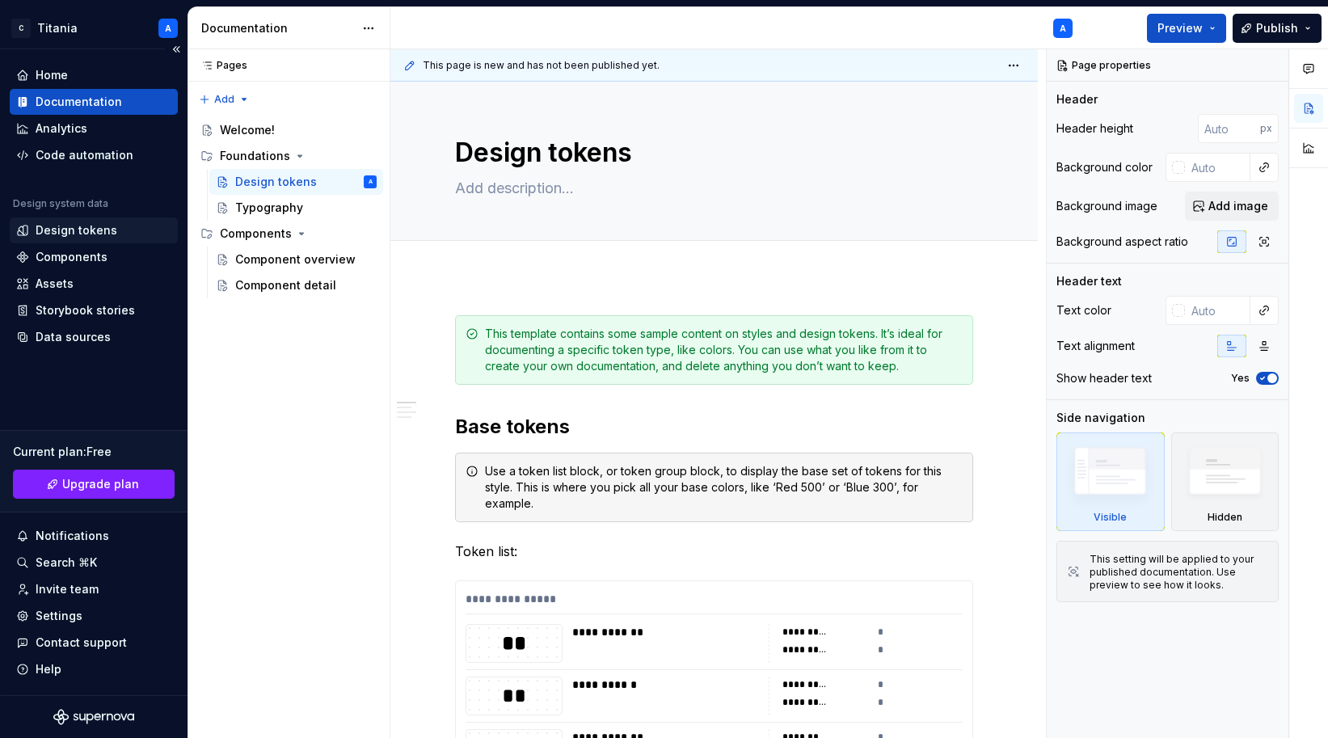
click at [65, 231] on div "Design tokens" at bounding box center [77, 230] width 82 height 16
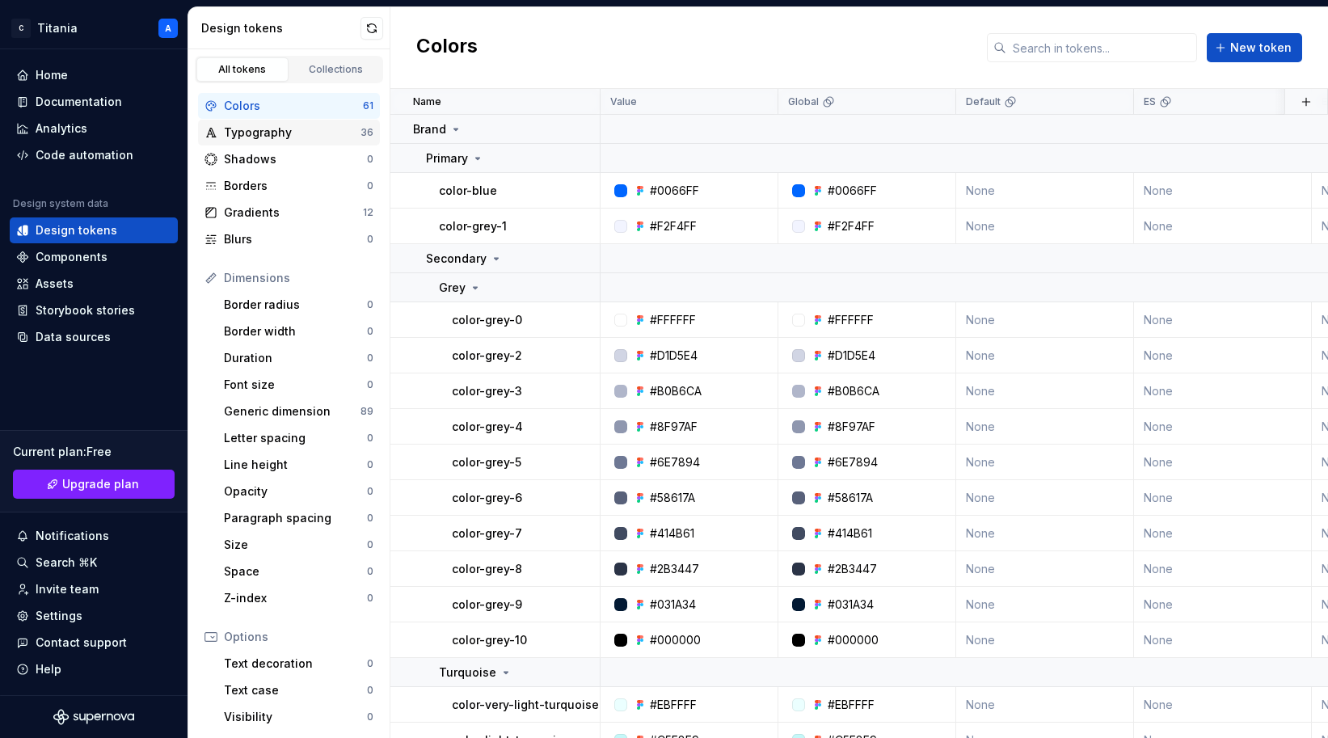
click at [255, 135] on div "Typography" at bounding box center [292, 132] width 137 height 16
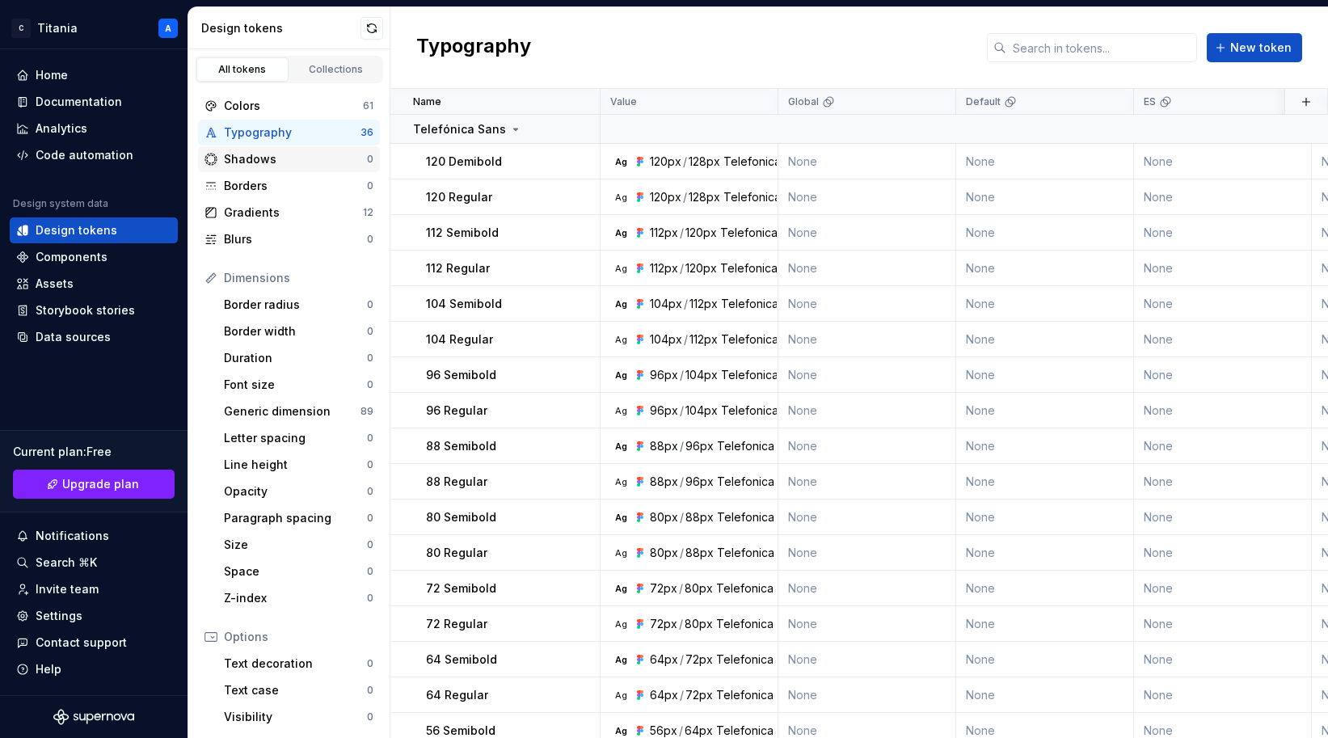
click at [251, 160] on div "Shadows" at bounding box center [295, 159] width 143 height 16
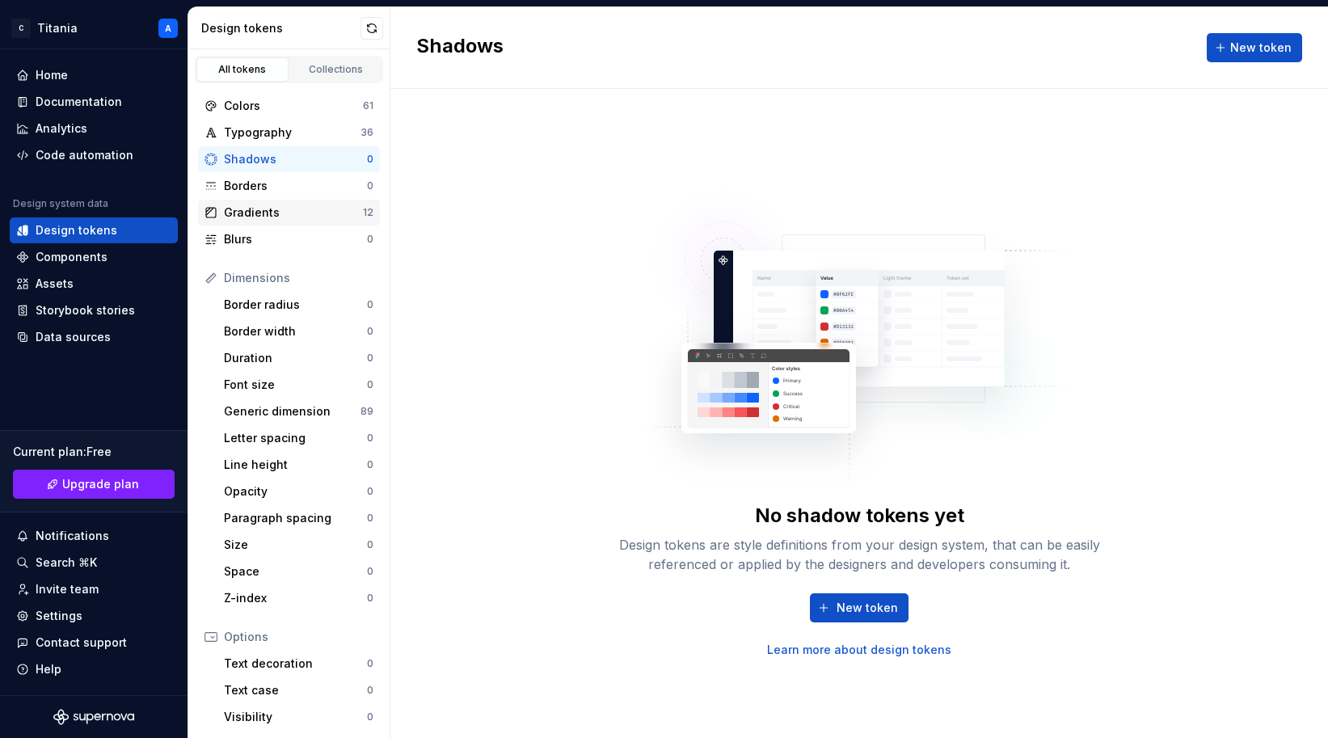
click at [248, 216] on div "Gradients" at bounding box center [293, 212] width 139 height 16
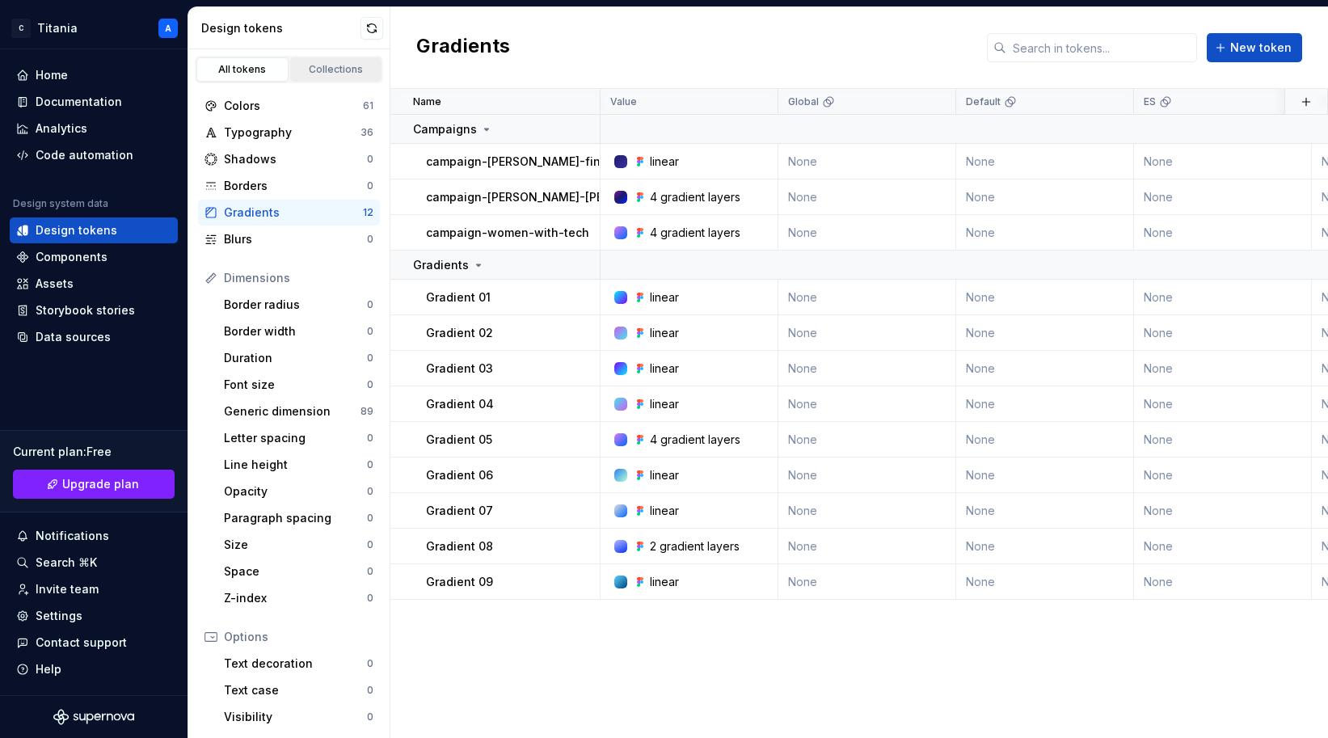
click at [324, 70] on div "Collections" at bounding box center [336, 69] width 81 height 13
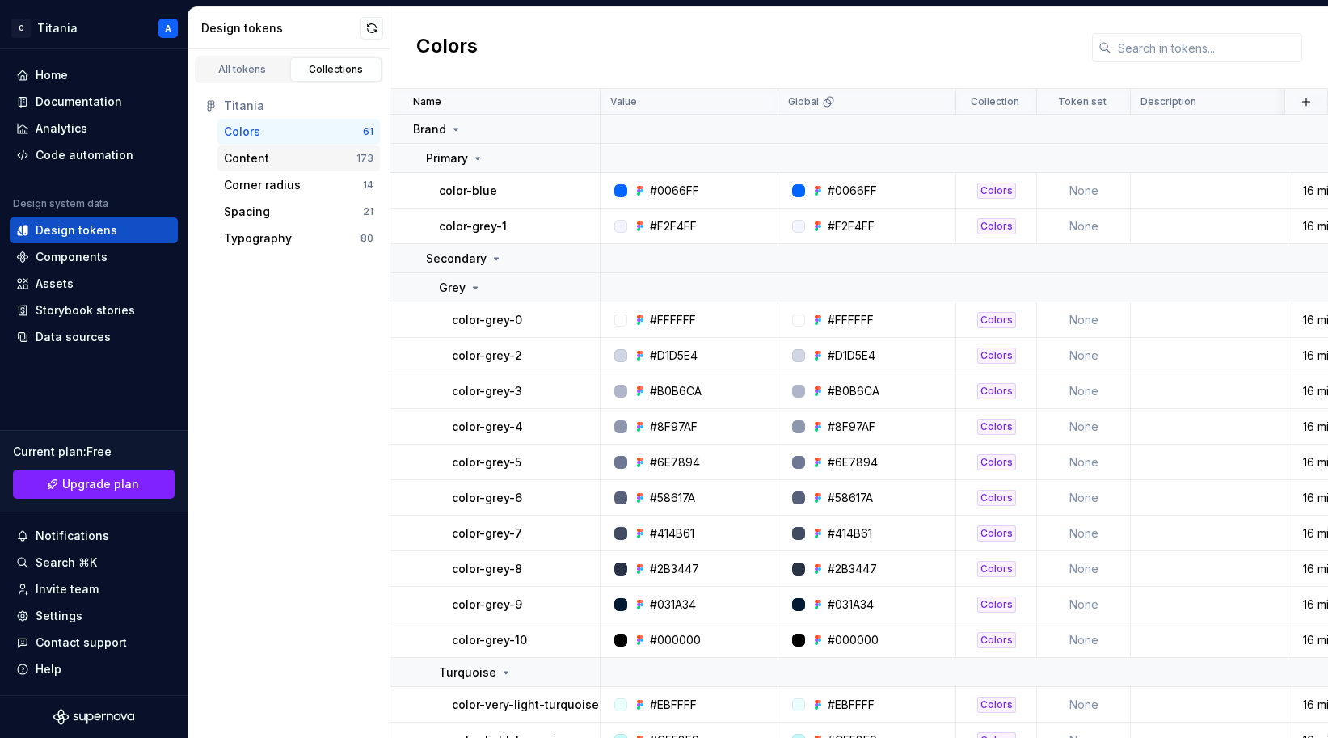
click at [248, 158] on div "Content" at bounding box center [246, 158] width 45 height 16
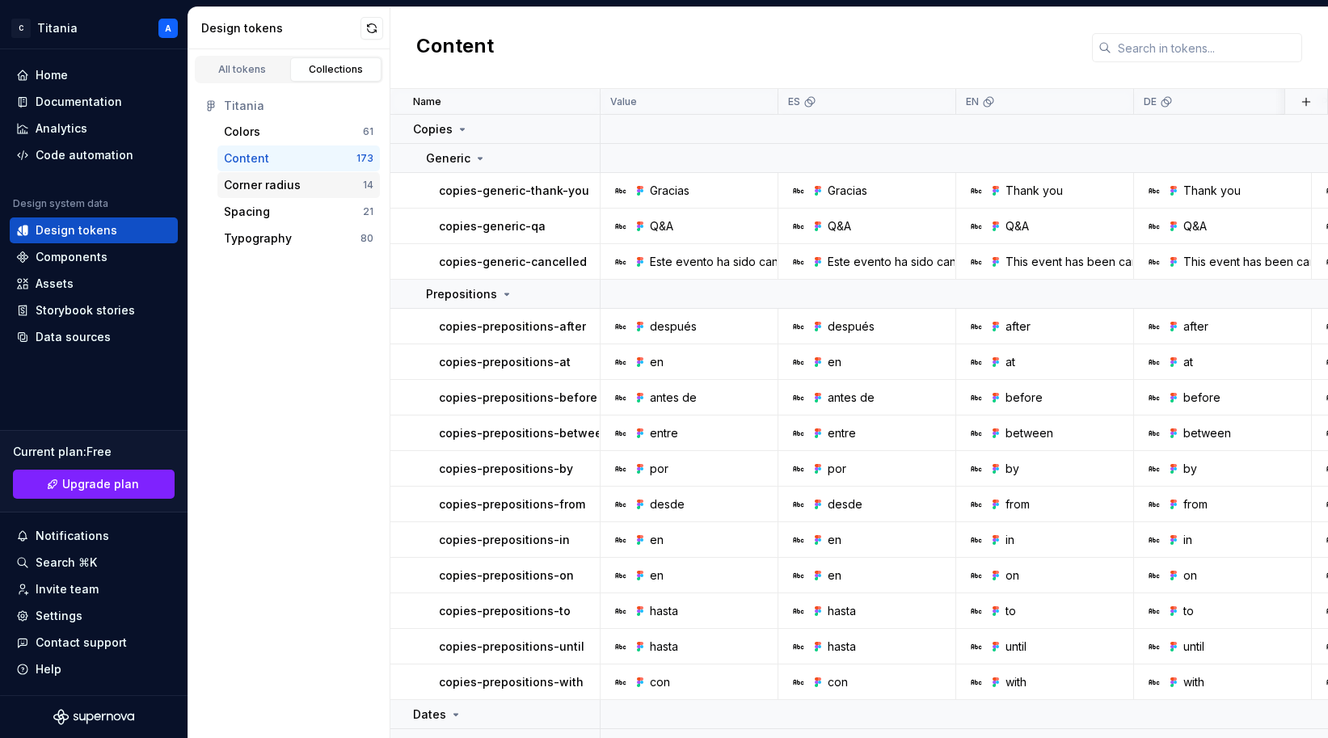
click at [246, 183] on div "Corner radius" at bounding box center [262, 185] width 77 height 16
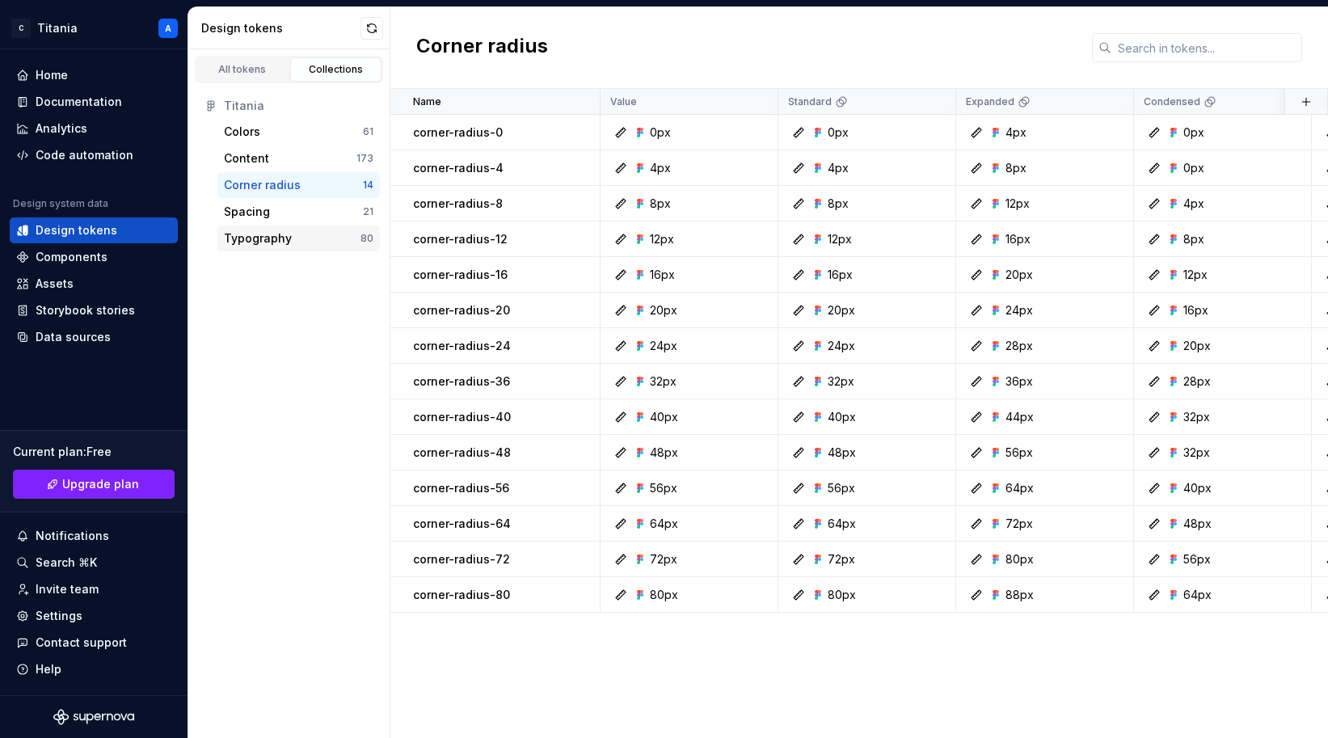
click at [255, 242] on div "Typography" at bounding box center [258, 238] width 68 height 16
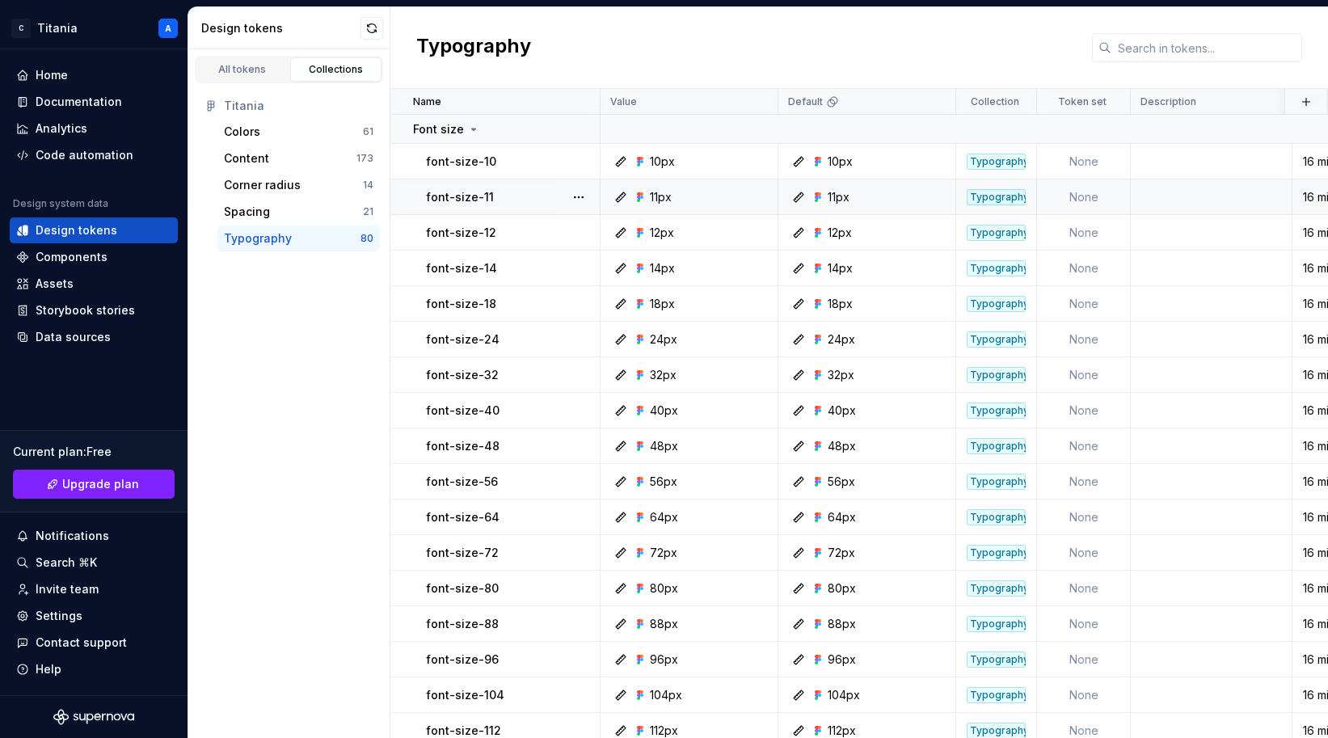
click at [658, 194] on div "11px" at bounding box center [661, 197] width 22 height 16
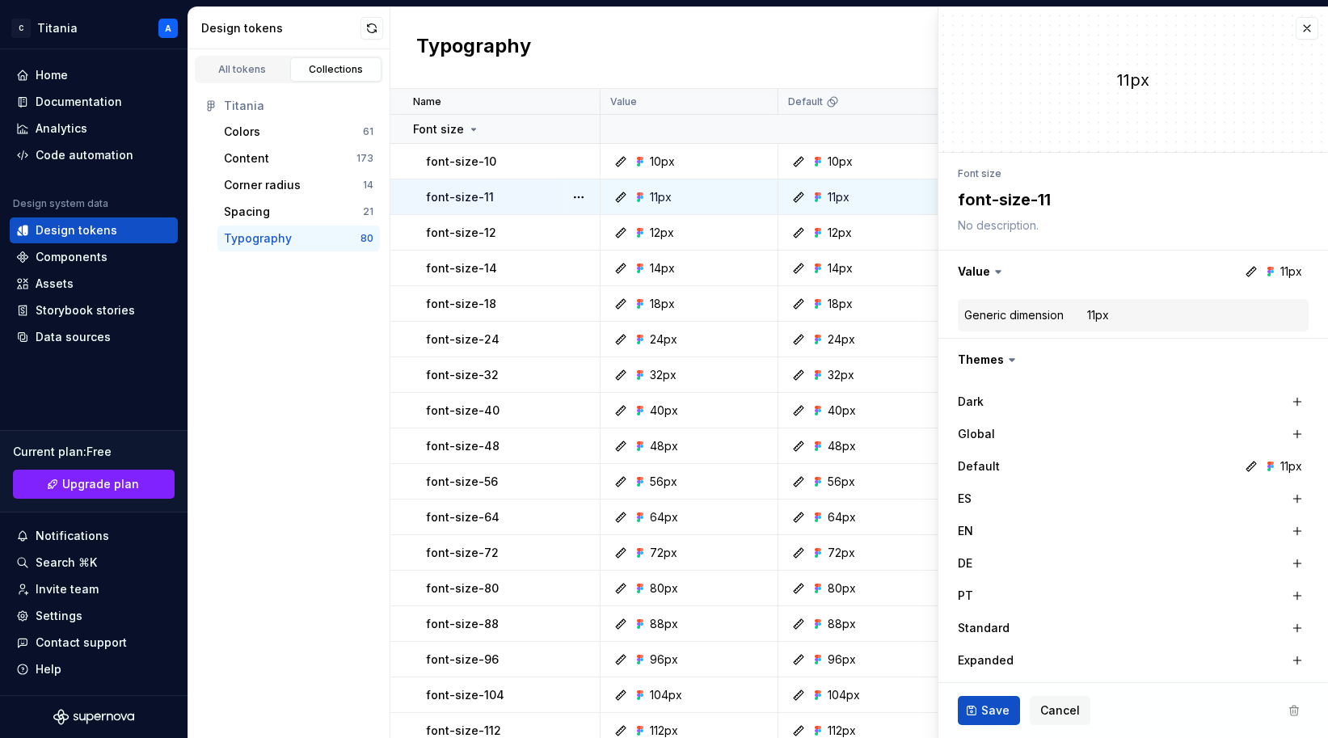
type textarea "*"
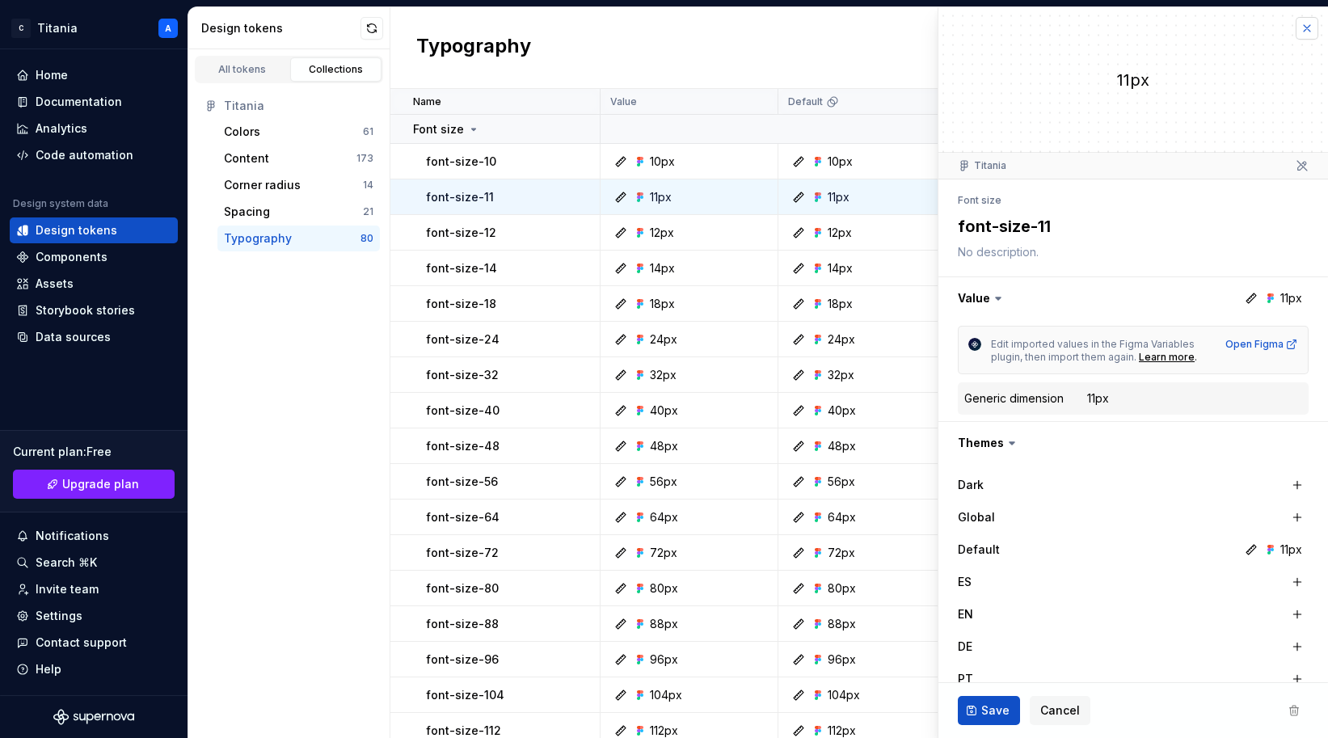
click at [1186, 29] on button "button" at bounding box center [1306, 28] width 23 height 23
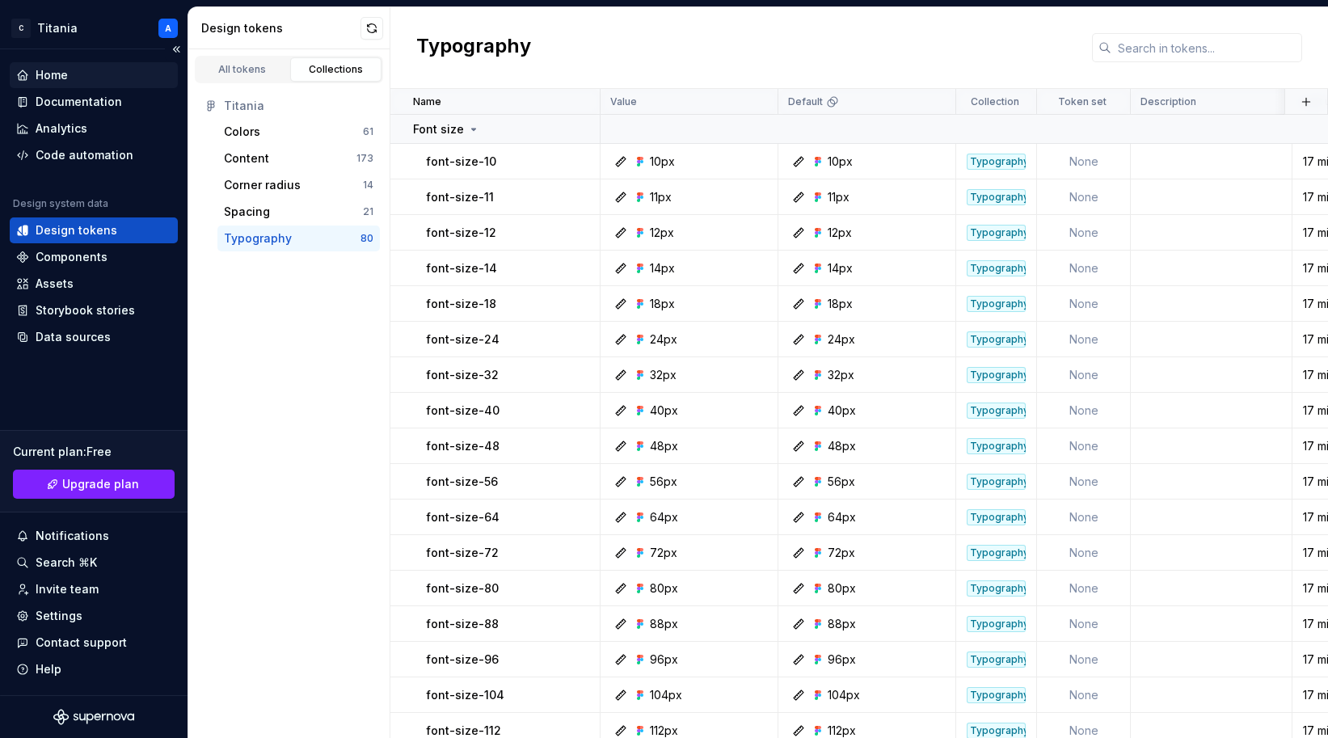
click at [53, 68] on div "Home" at bounding box center [52, 75] width 32 height 16
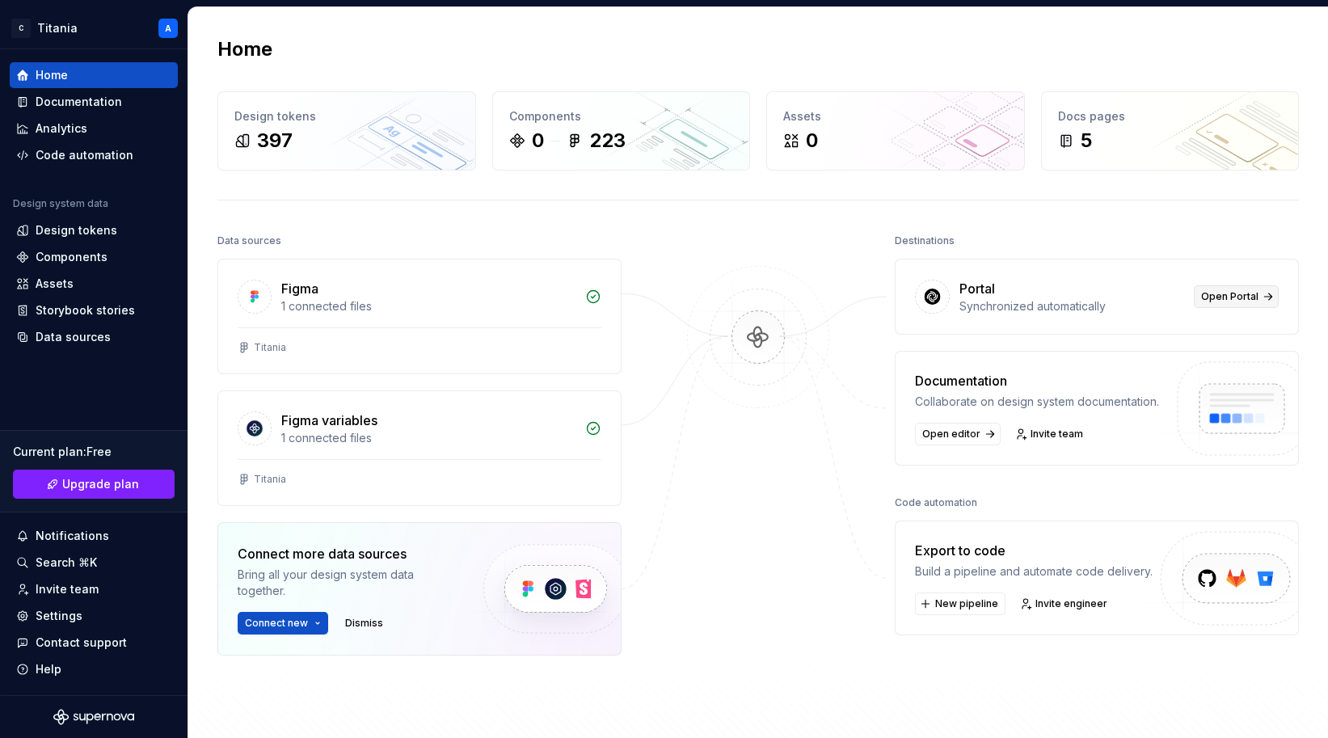
click at [1186, 296] on span "Open Portal" at bounding box center [1229, 296] width 57 height 13
